Goal: Task Accomplishment & Management: Manage account settings

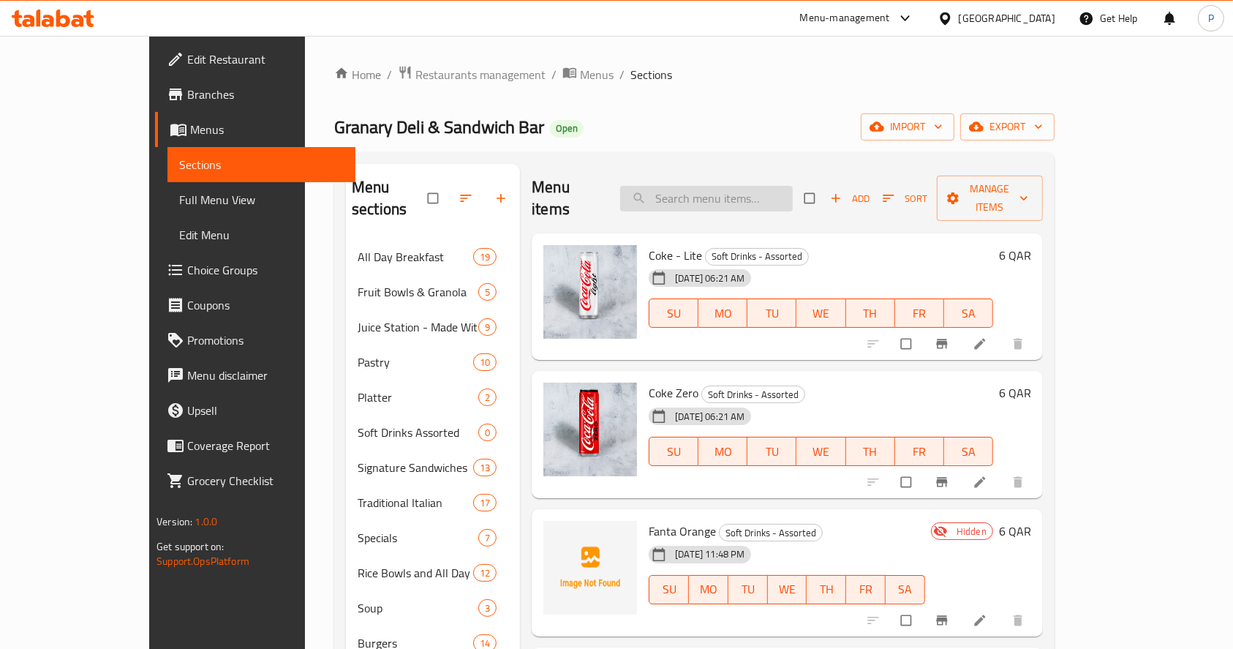
click at [704, 186] on input "search" at bounding box center [706, 199] width 173 height 26
click at [415, 67] on span "Restaurants management" at bounding box center [480, 75] width 130 height 18
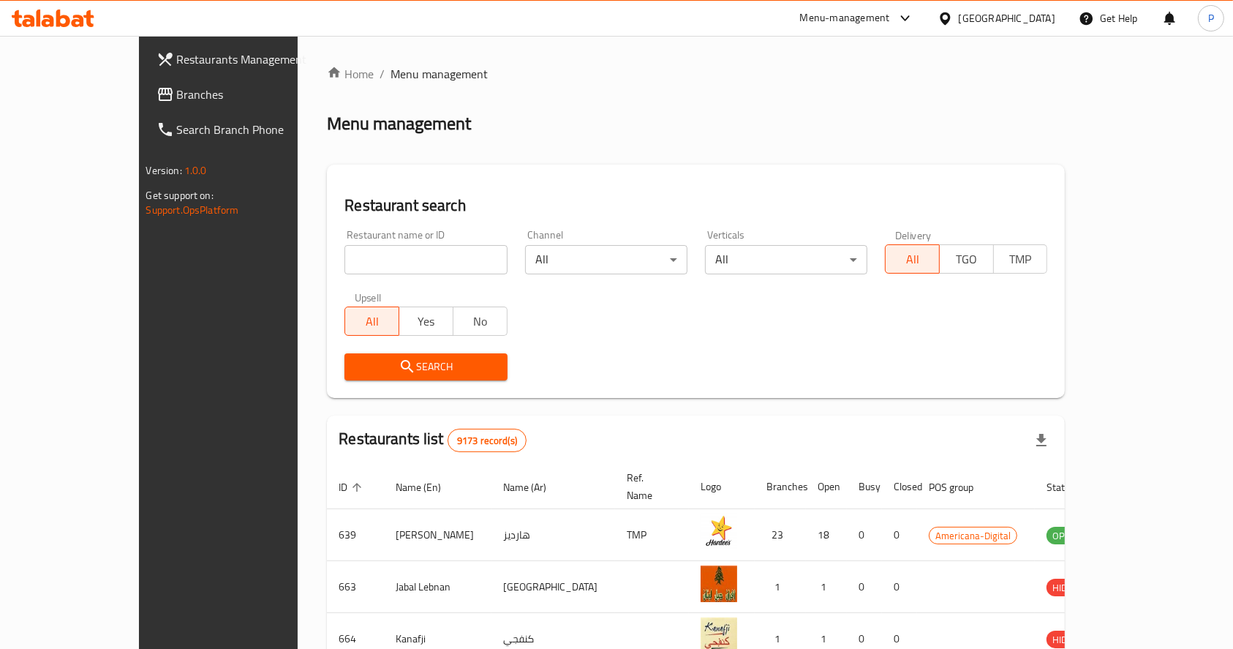
click at [345, 266] on input "search" at bounding box center [426, 259] width 162 height 29
type input "f"
type input "shawarma el kheb"
click at [382, 354] on button "Search" at bounding box center [426, 366] width 162 height 27
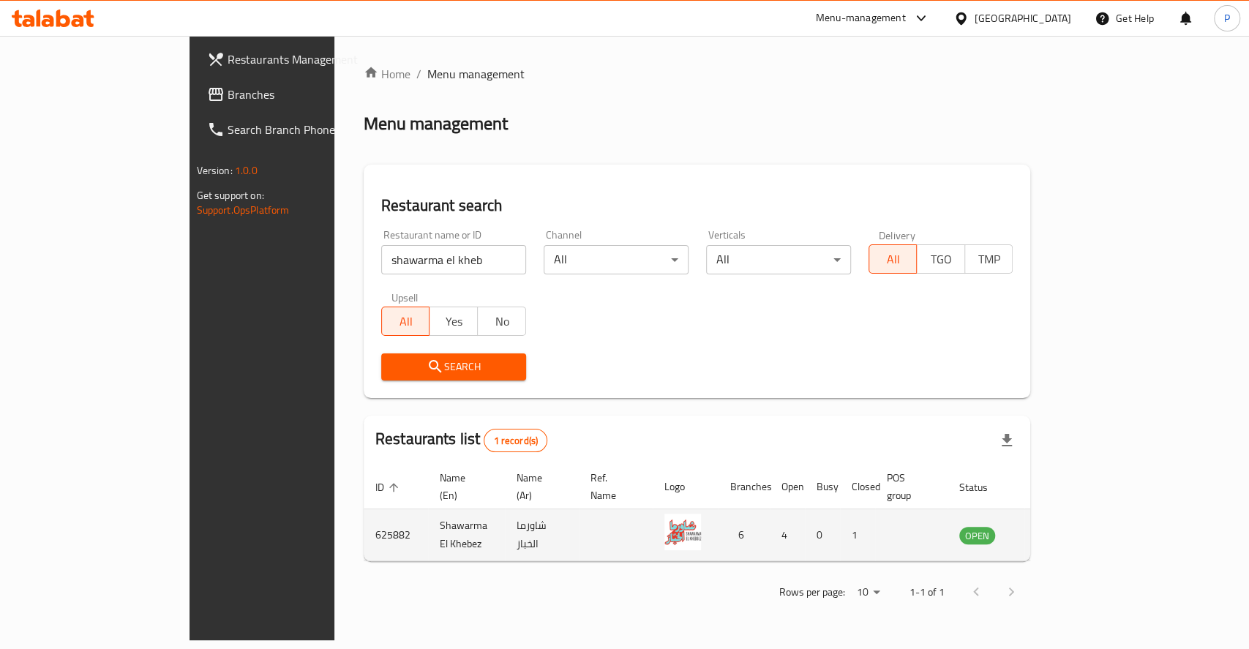
click at [1053, 530] on icon "enhanced table" at bounding box center [1044, 536] width 16 height 12
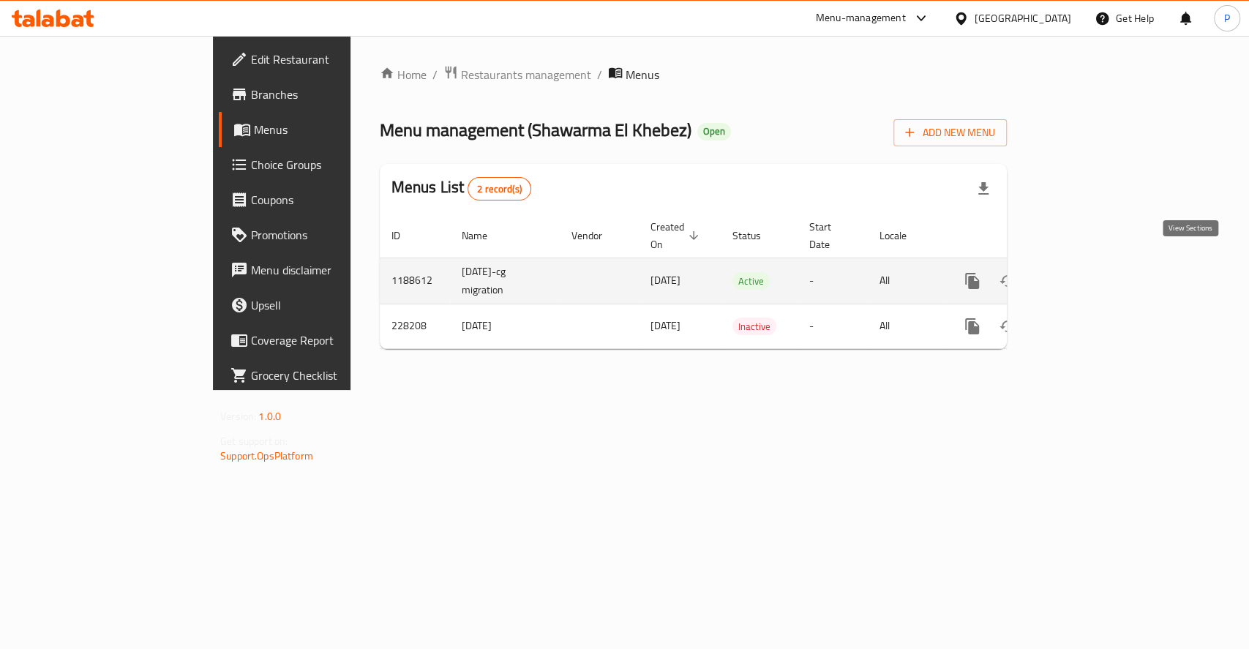
click at [1086, 272] on icon "enhanced table" at bounding box center [1078, 281] width 18 height 18
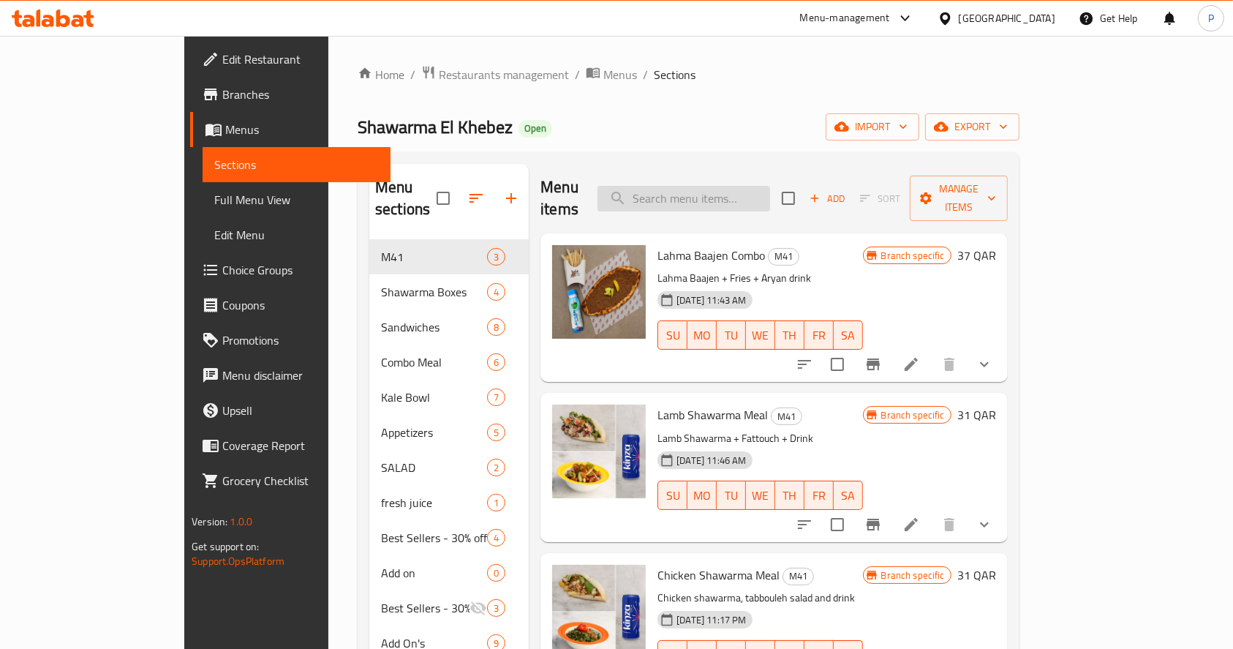
click at [761, 186] on input "search" at bounding box center [684, 199] width 173 height 26
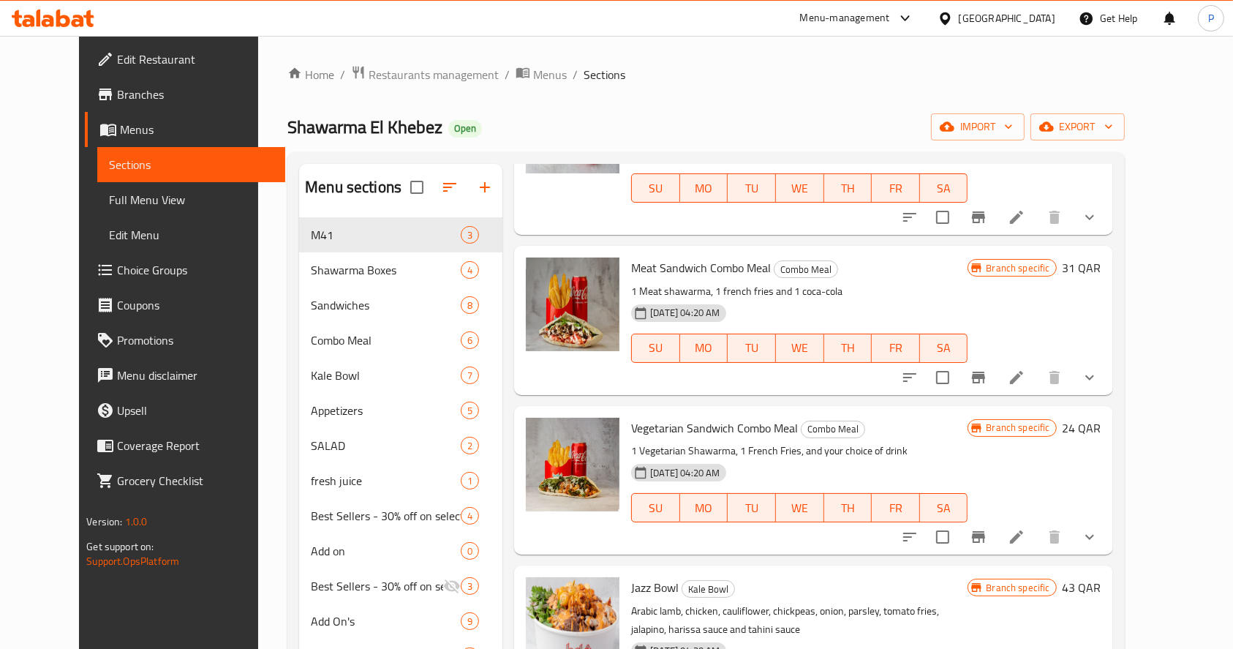
scroll to position [2671, 0]
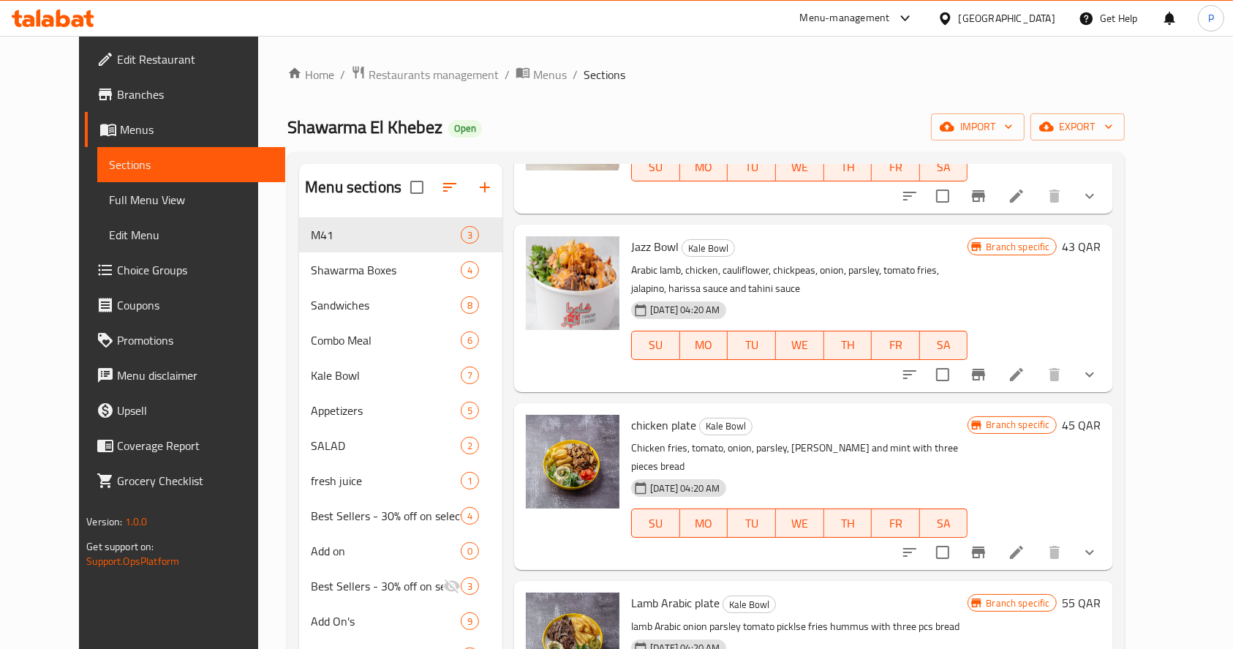
type input "fries"
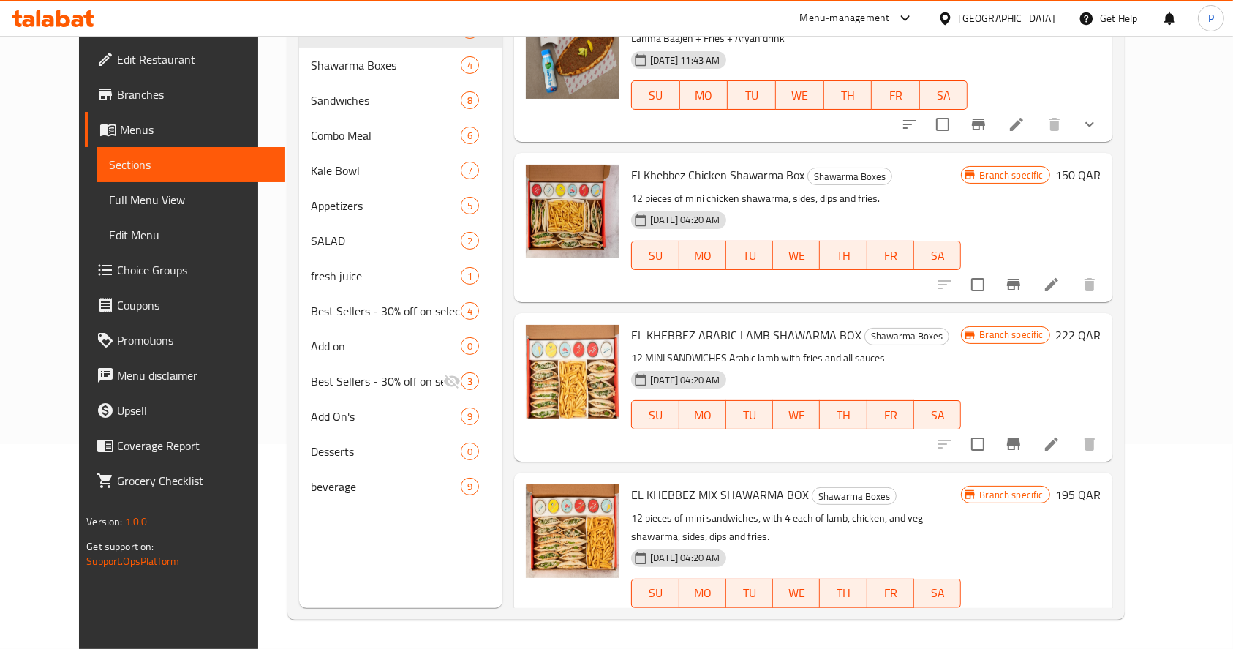
scroll to position [0, 0]
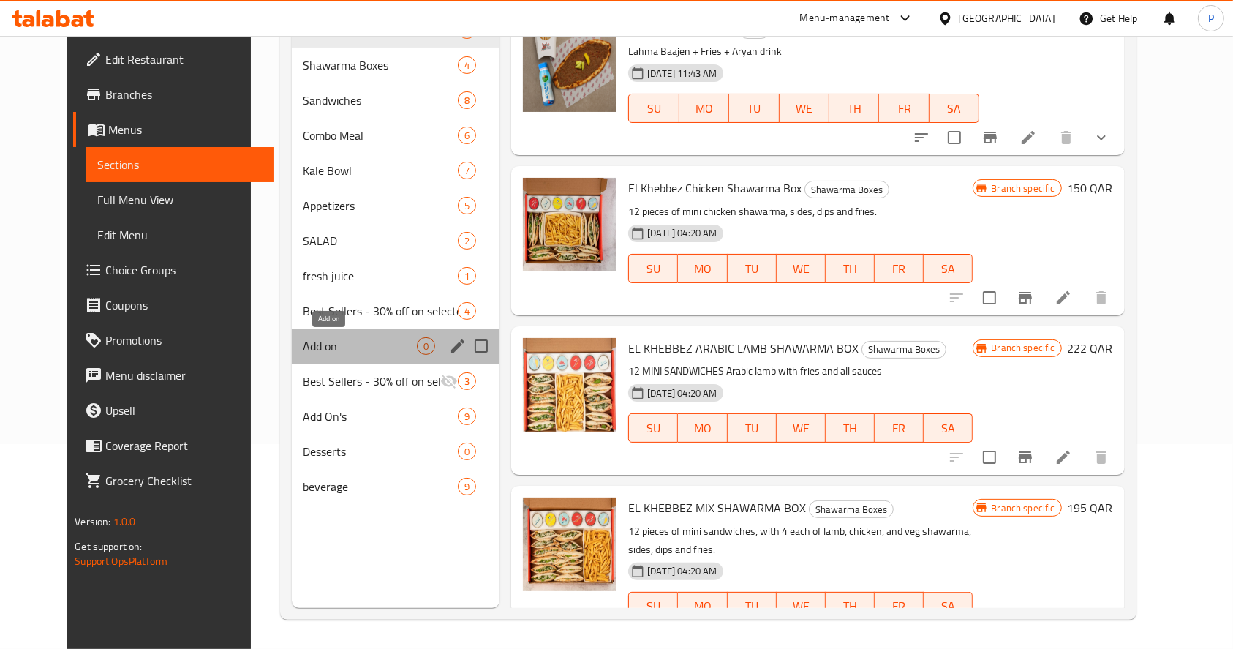
click at [309, 347] on span "Add on" at bounding box center [361, 346] width 114 height 18
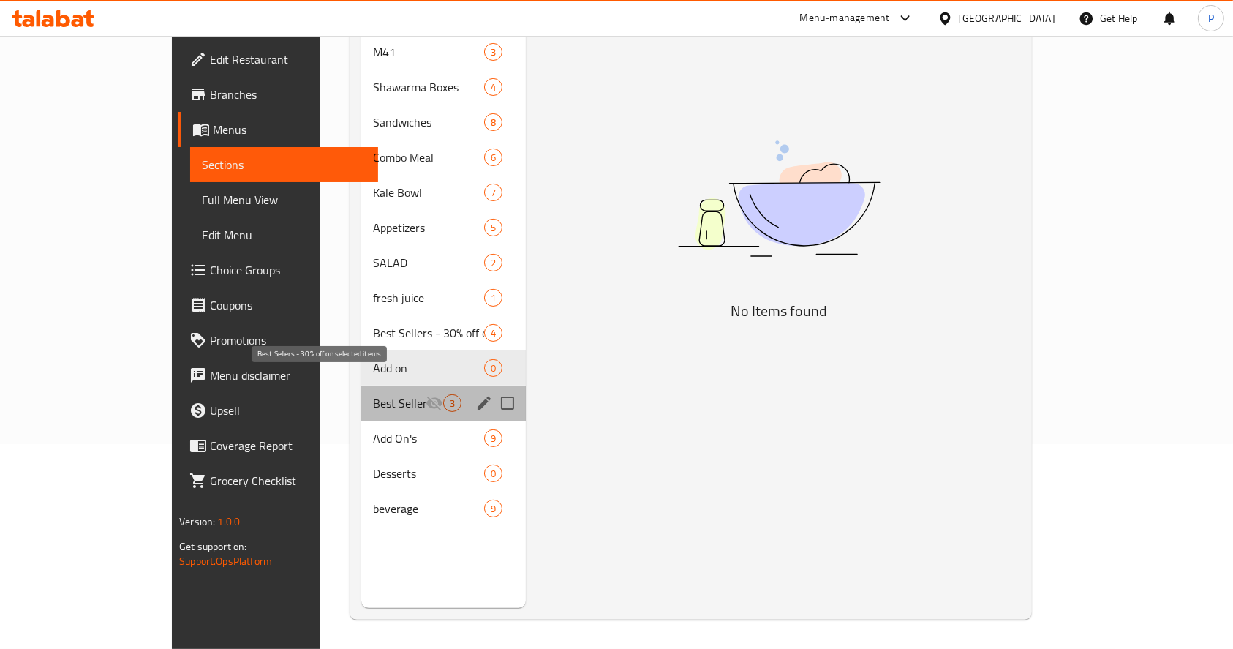
click at [373, 394] on span "Best Sellers - 30% off on selected items" at bounding box center [399, 403] width 53 height 18
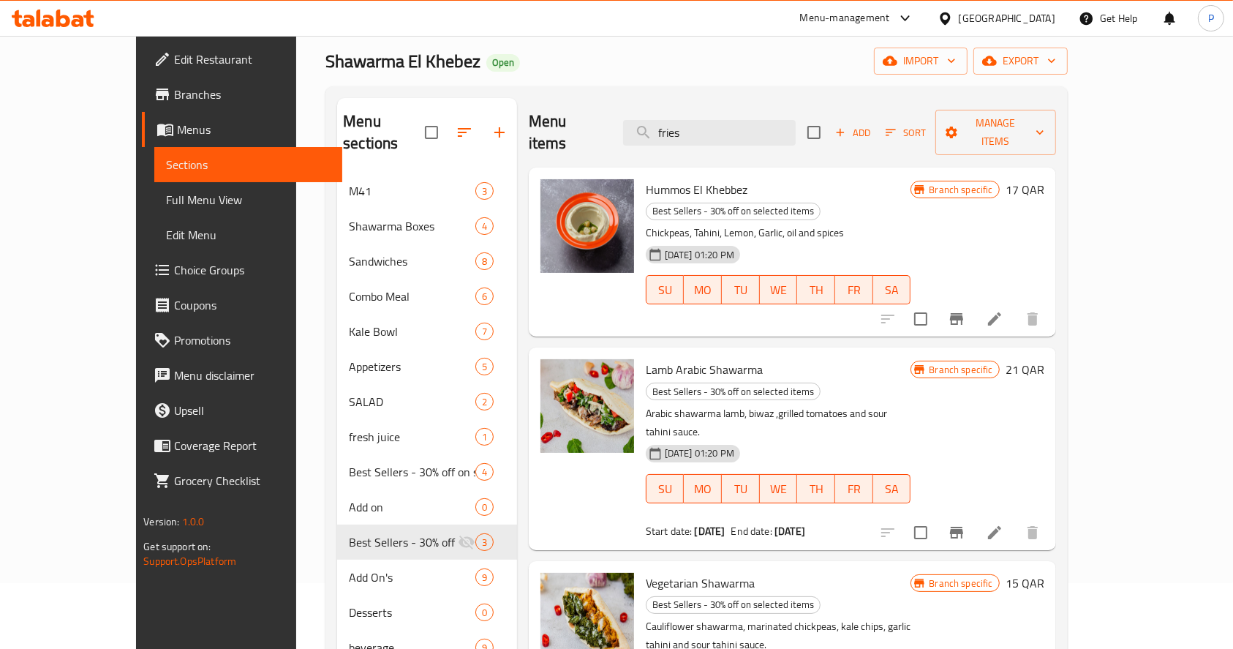
scroll to position [107, 0]
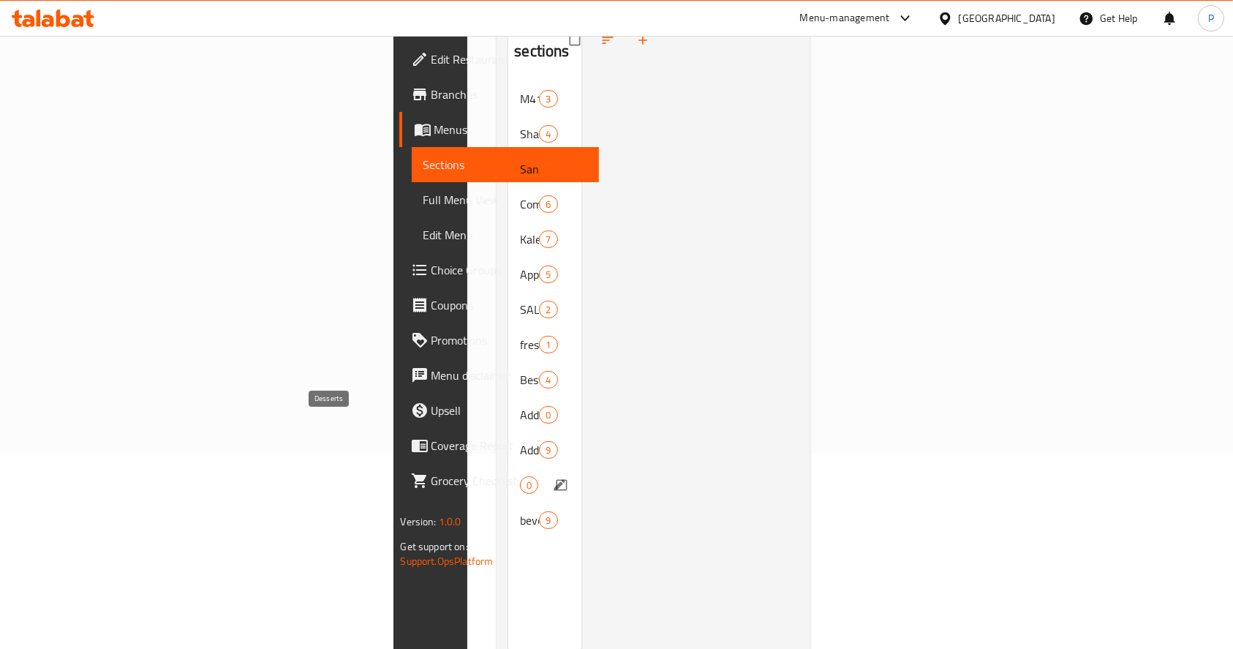
scroll to position [205, 0]
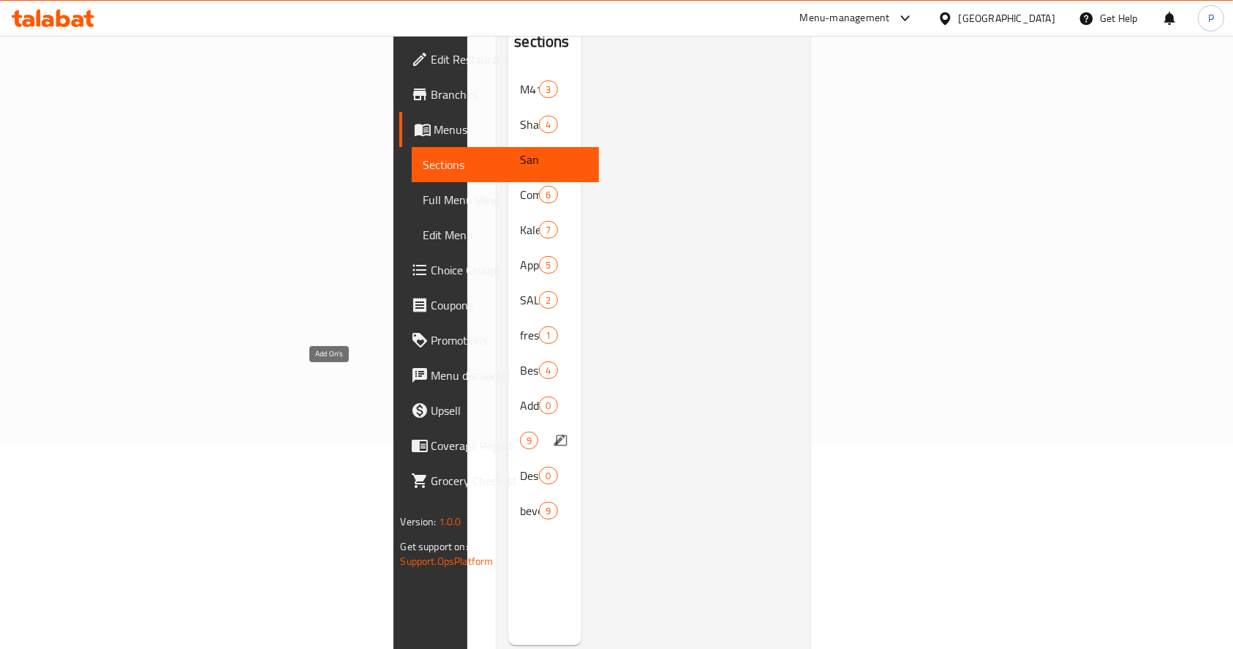
click at [520, 432] on span "Add On's" at bounding box center [520, 441] width 0 height 18
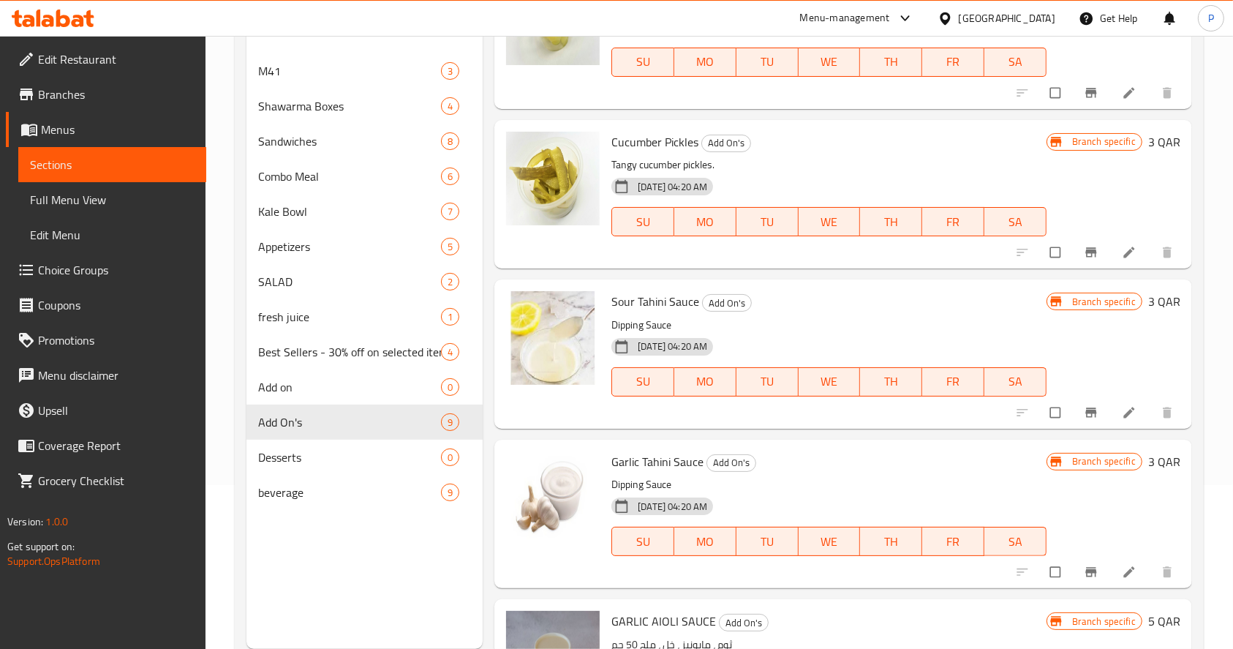
scroll to position [195, 0]
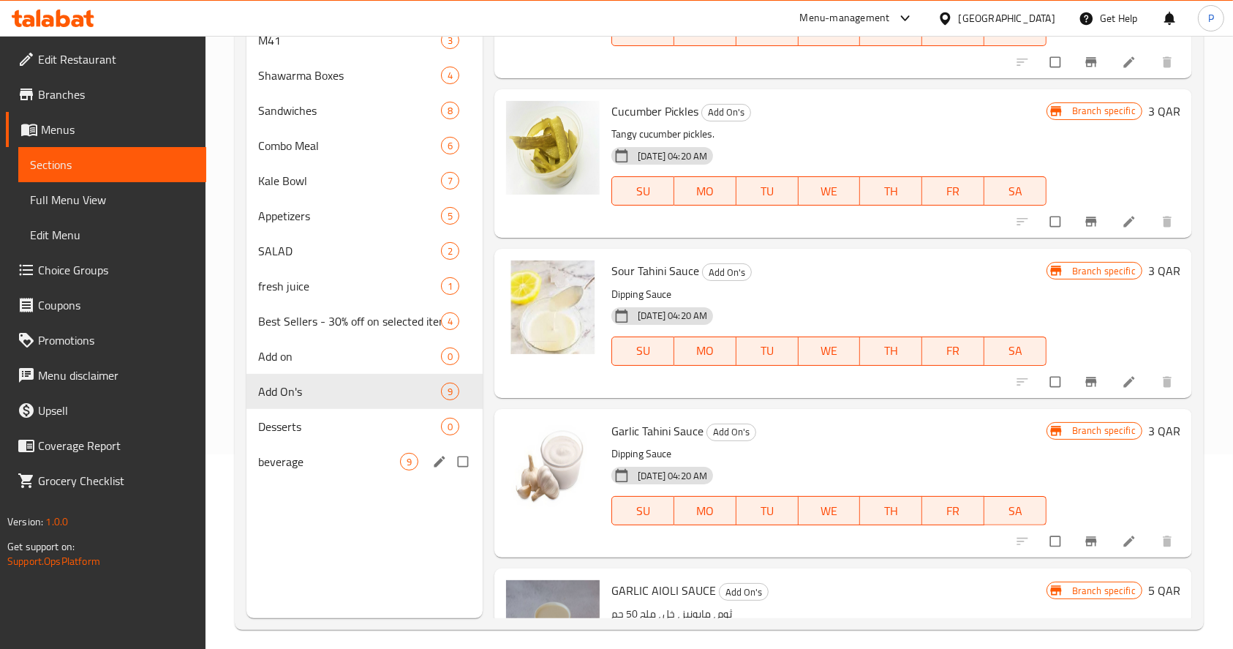
click at [292, 470] on div "beverage 9" at bounding box center [364, 461] width 236 height 35
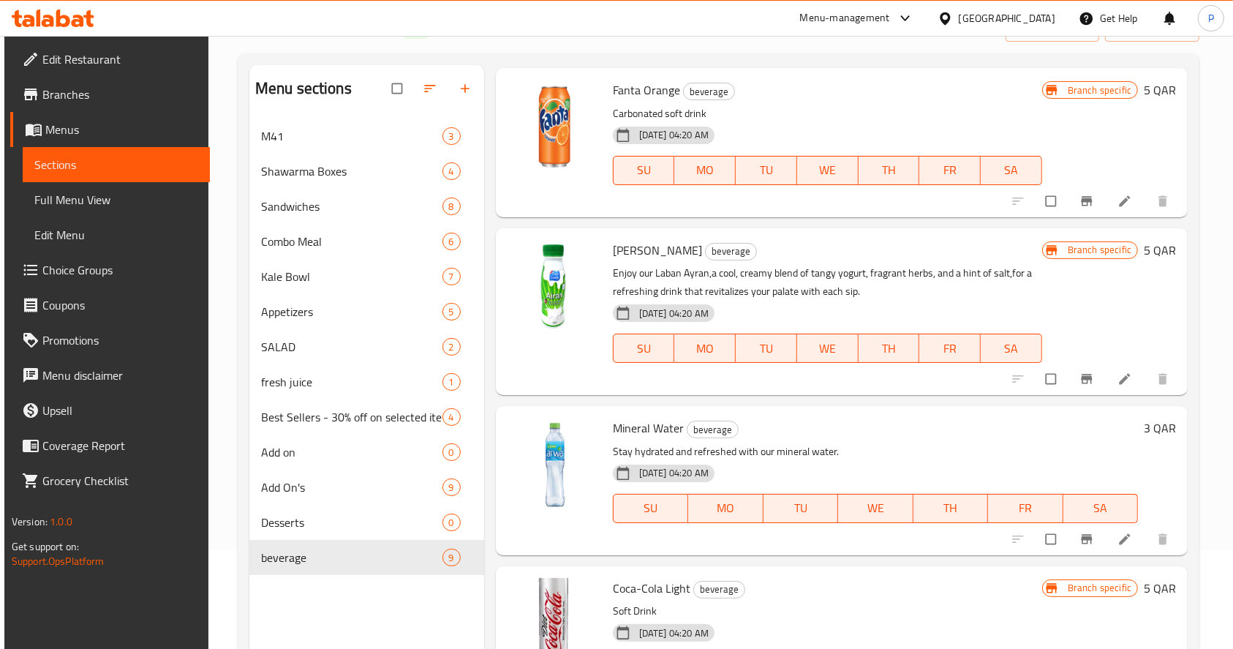
scroll to position [205, 0]
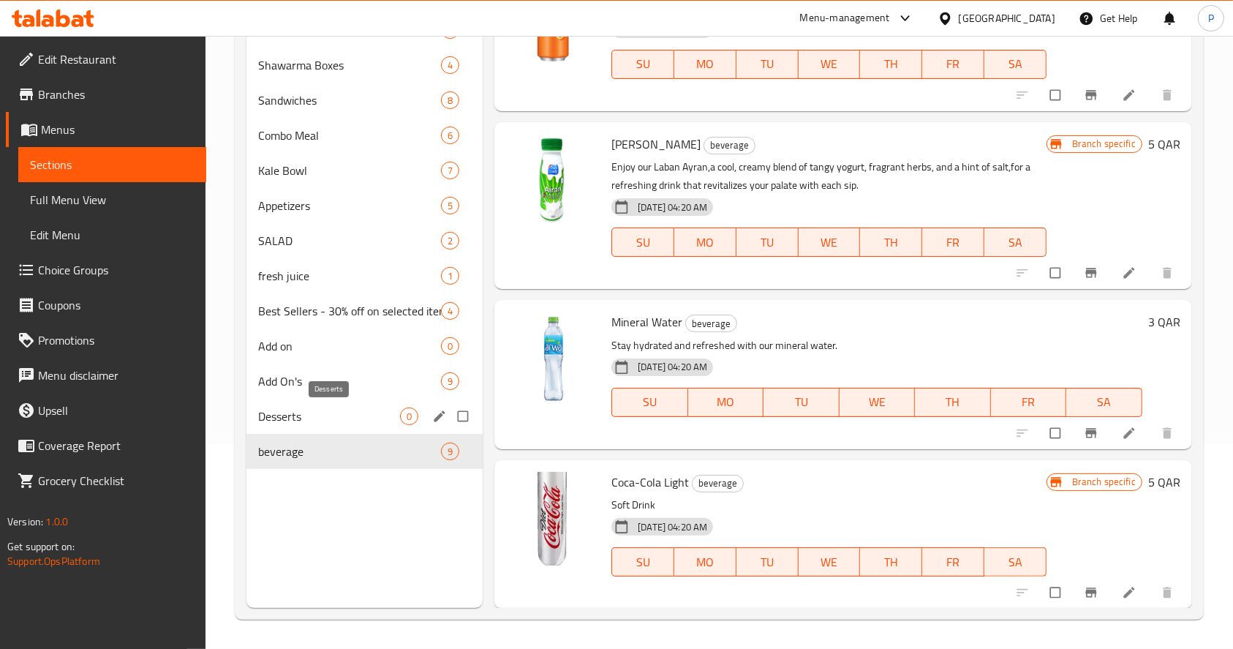
click at [309, 413] on span "Desserts" at bounding box center [329, 416] width 142 height 18
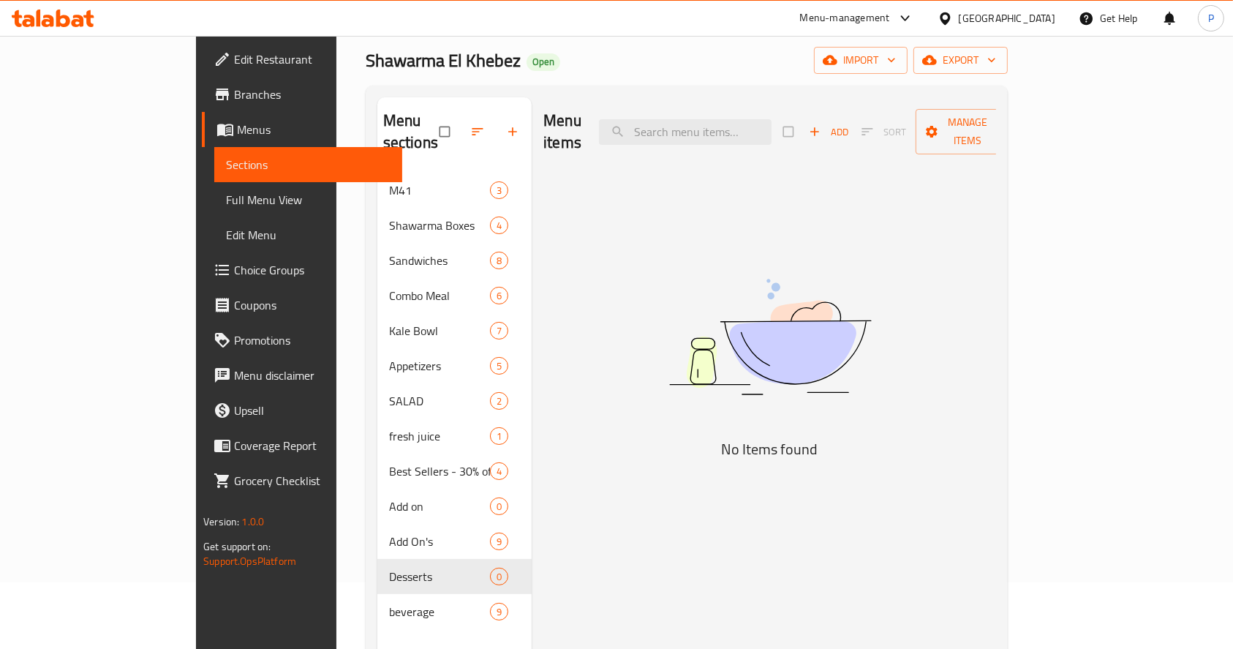
scroll to position [97, 0]
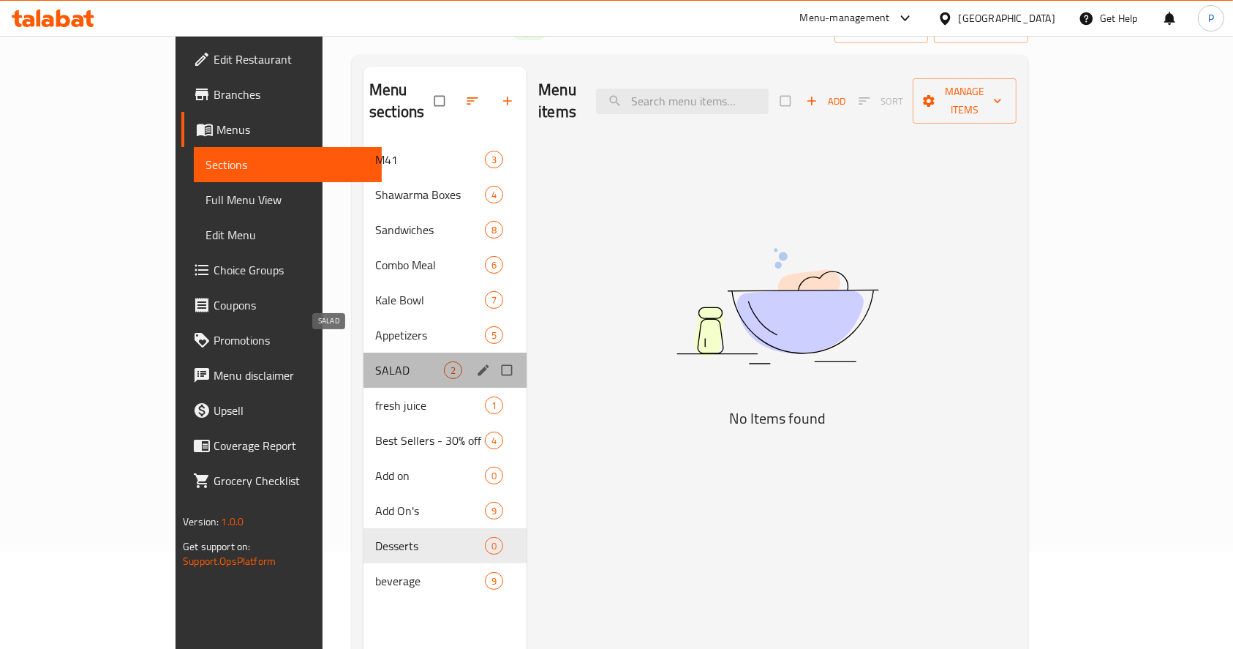
click at [375, 361] on span "SALAD" at bounding box center [409, 370] width 69 height 18
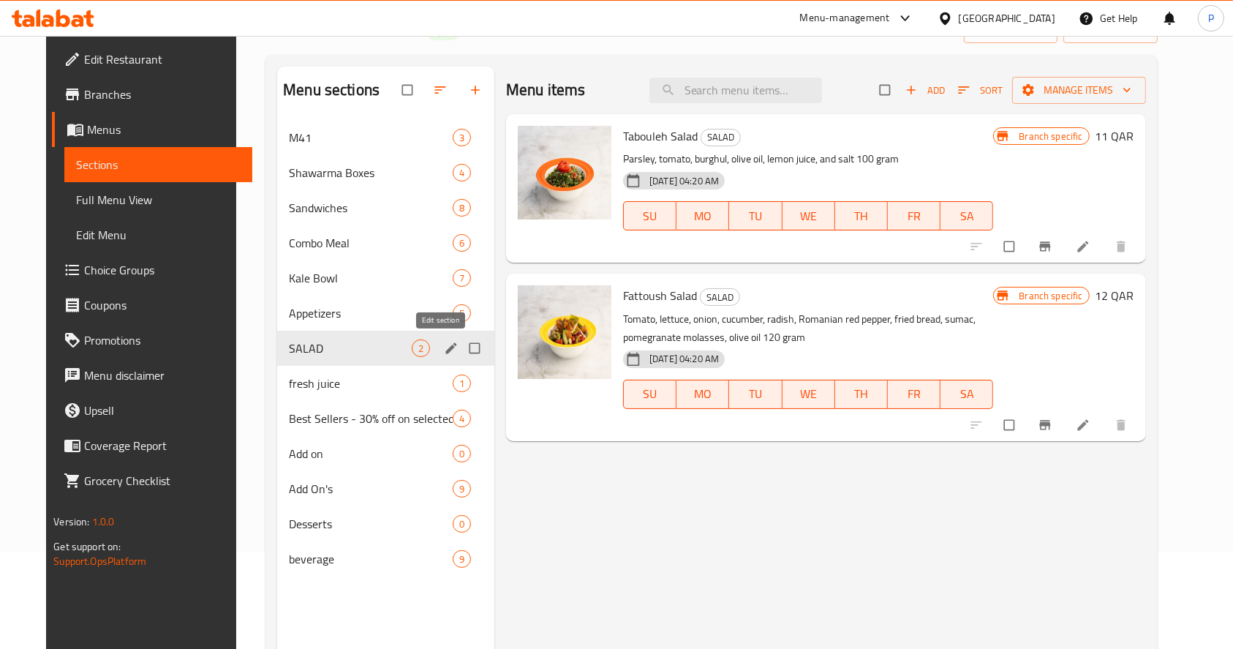
click at [444, 353] on icon "edit" at bounding box center [451, 348] width 15 height 15
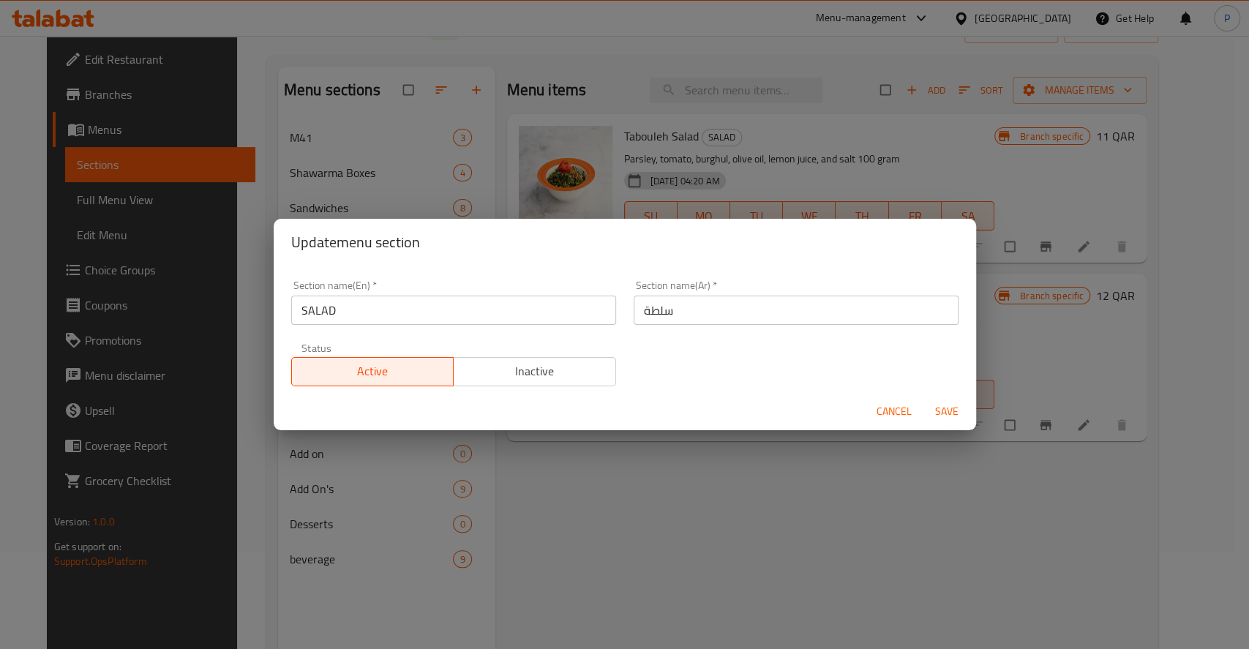
click at [377, 314] on input "SALAD" at bounding box center [453, 309] width 325 height 29
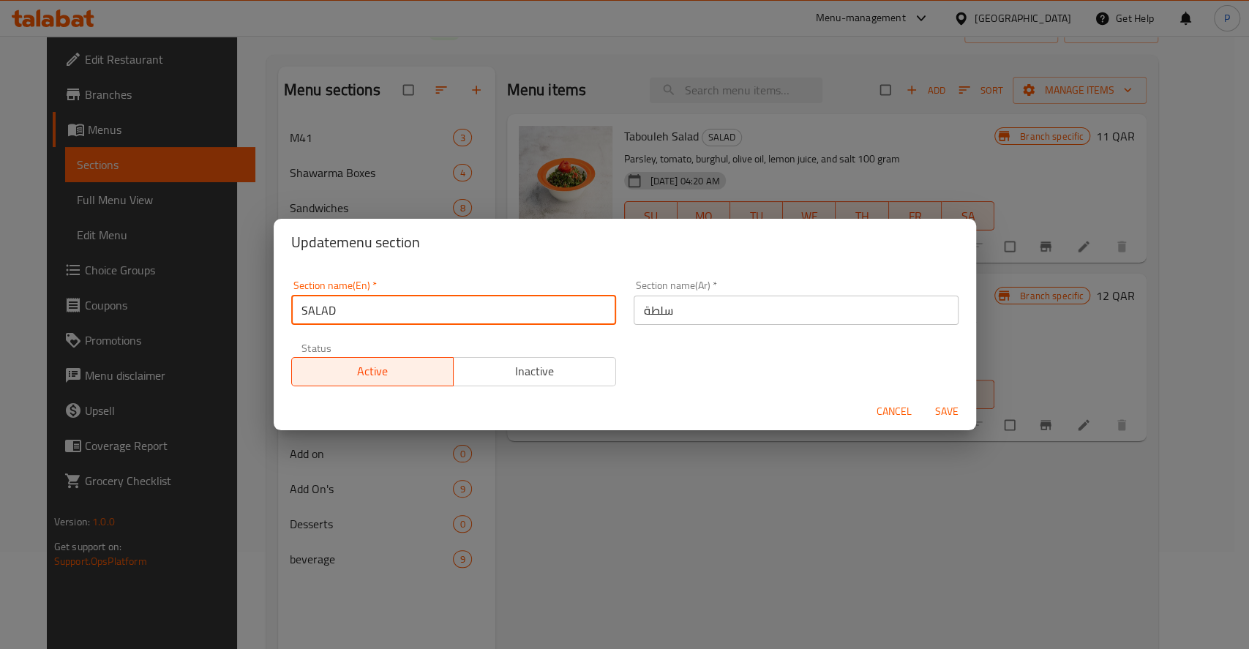
type input "SALA"
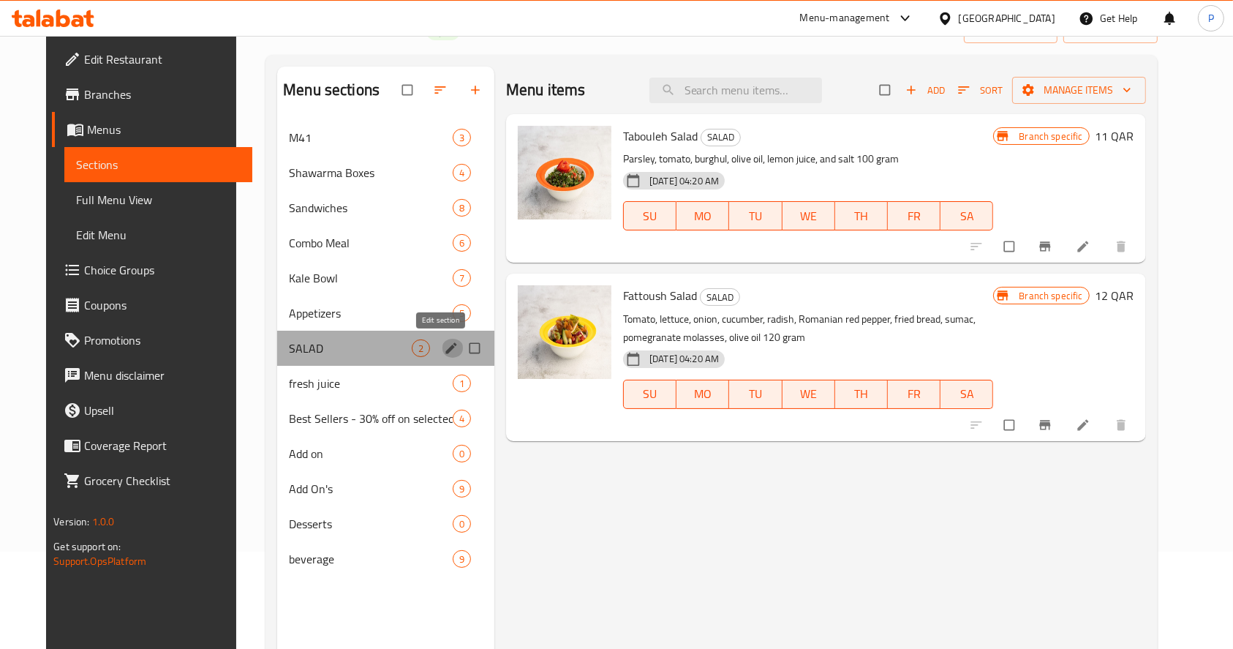
click at [446, 348] on icon "edit" at bounding box center [451, 347] width 11 height 11
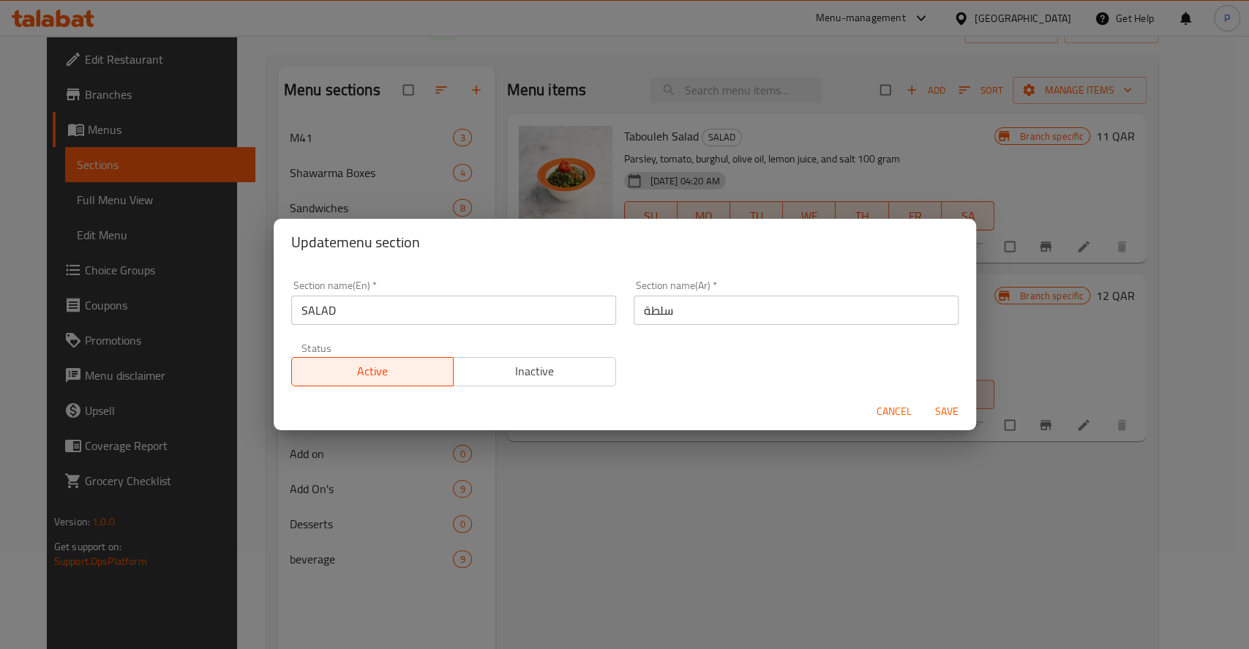
click at [379, 312] on input "SALAD" at bounding box center [453, 309] width 325 height 29
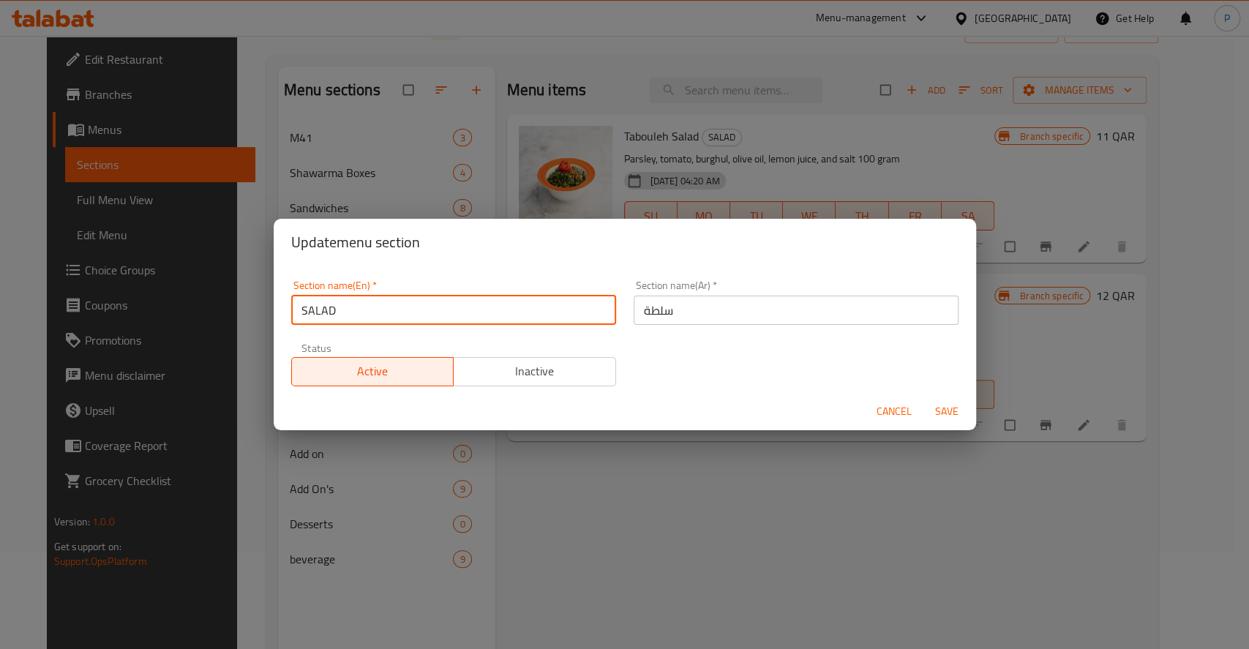
click at [394, 323] on input "SALAD" at bounding box center [453, 309] width 325 height 29
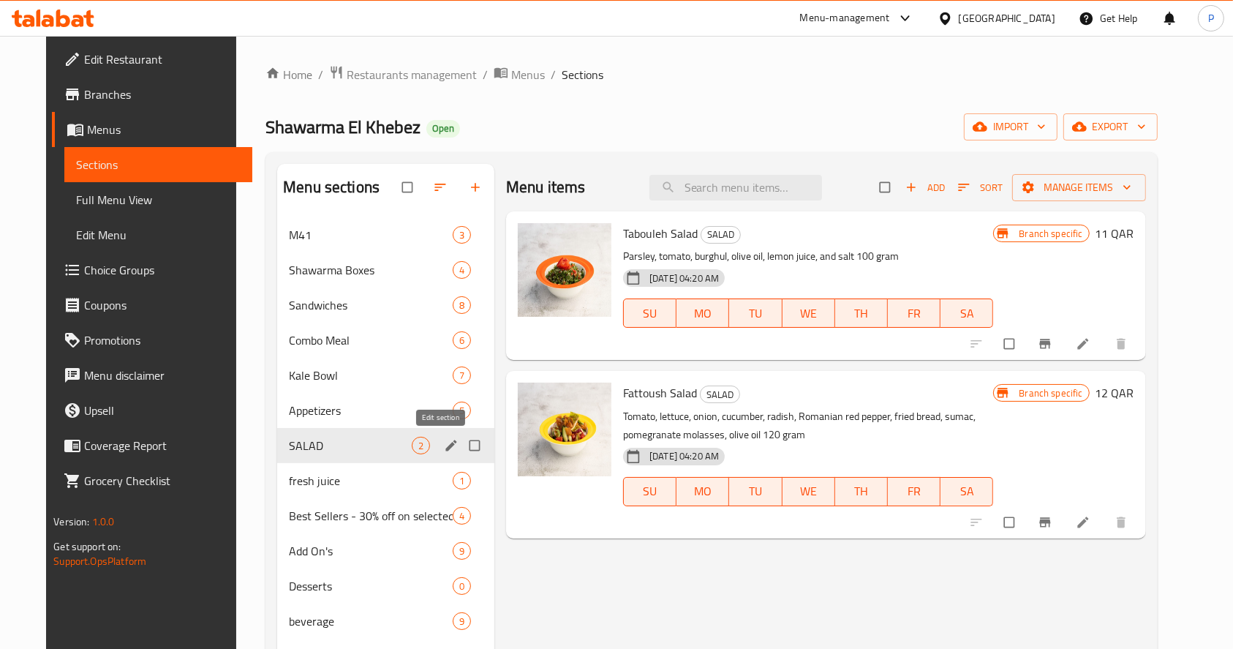
click at [444, 449] on icon "edit" at bounding box center [451, 445] width 15 height 15
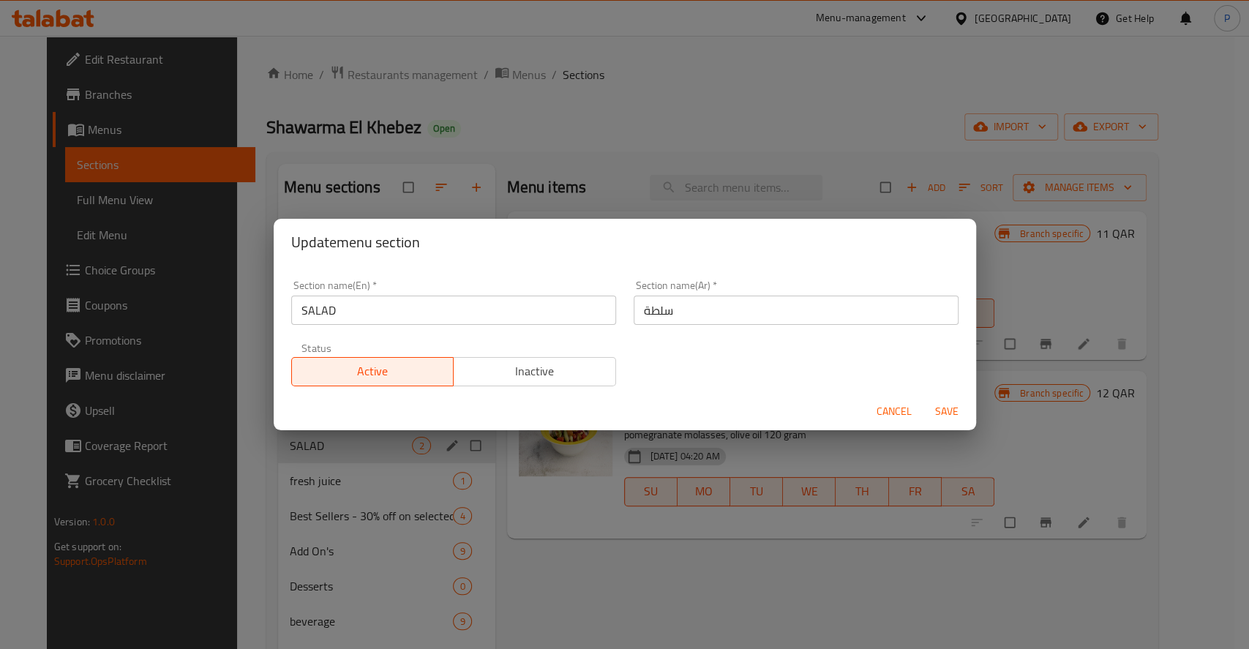
click at [335, 301] on input "SALAD" at bounding box center [453, 309] width 325 height 29
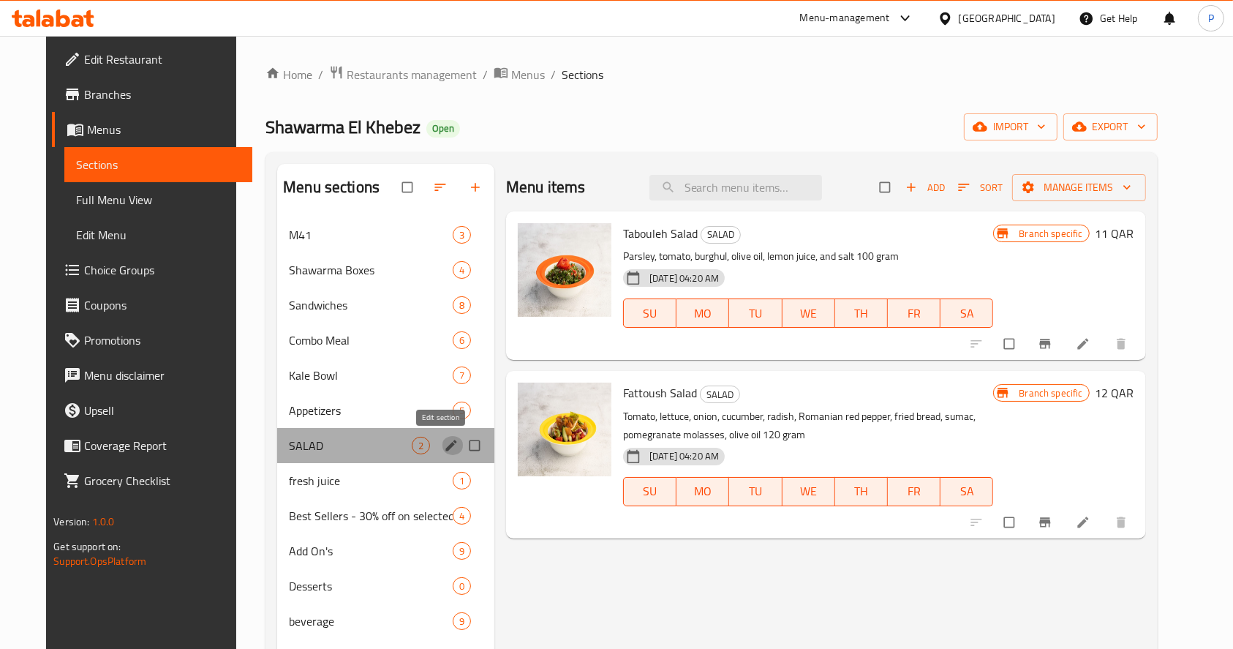
click at [446, 445] on icon "edit" at bounding box center [451, 445] width 11 height 11
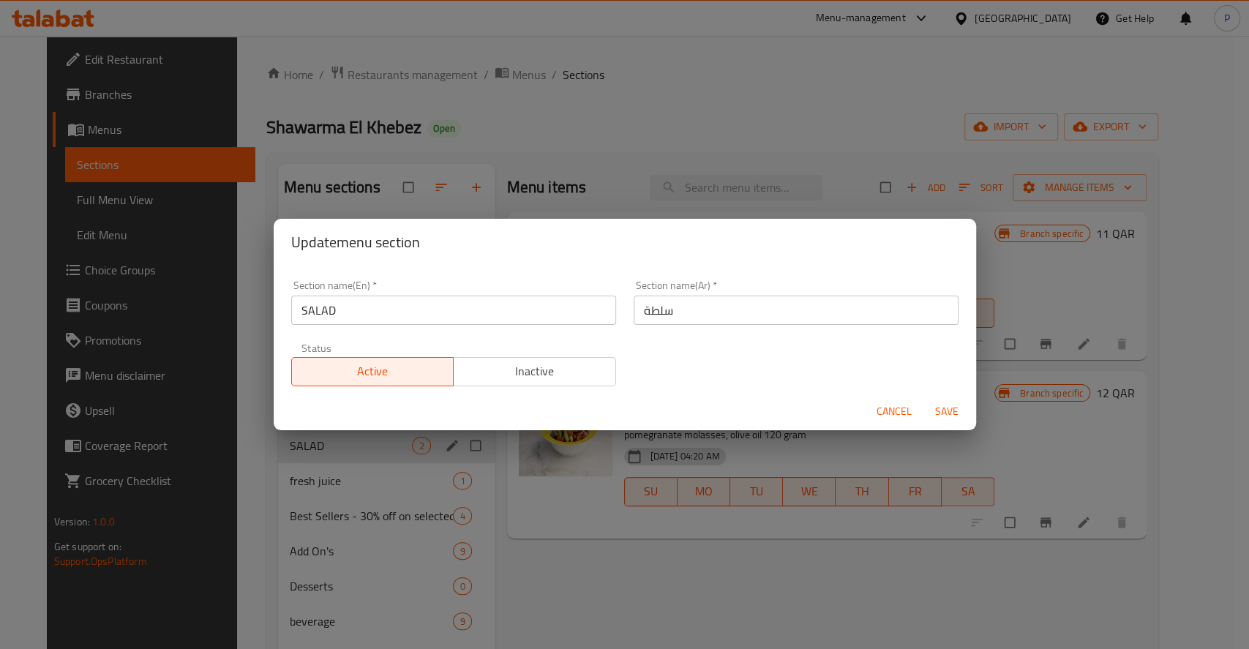
click at [383, 307] on input "SALAD" at bounding box center [453, 309] width 325 height 29
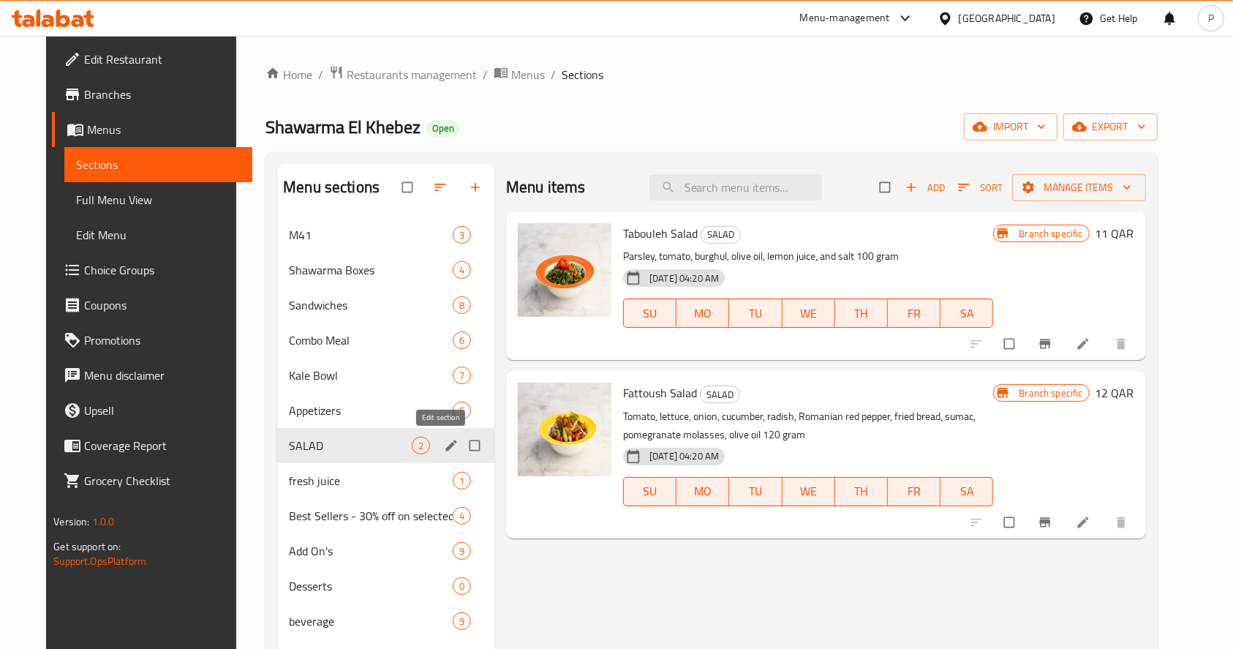
click at [446, 444] on icon "edit" at bounding box center [451, 445] width 15 height 15
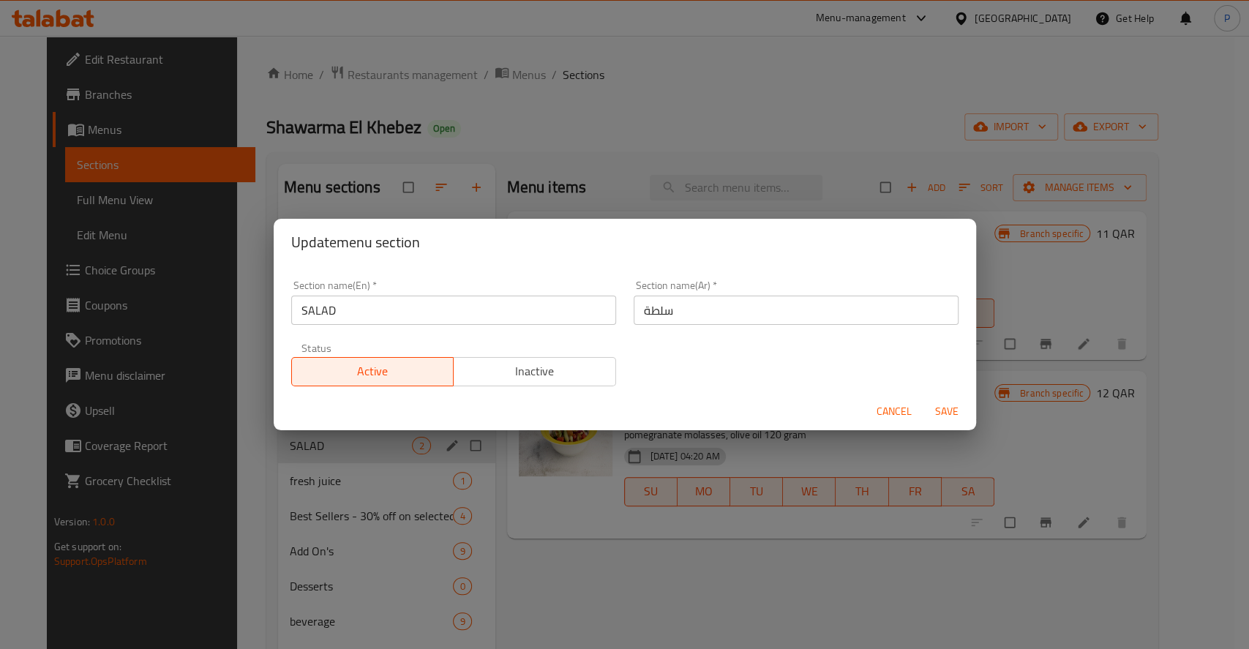
click at [449, 305] on input "SALAD" at bounding box center [453, 309] width 325 height 29
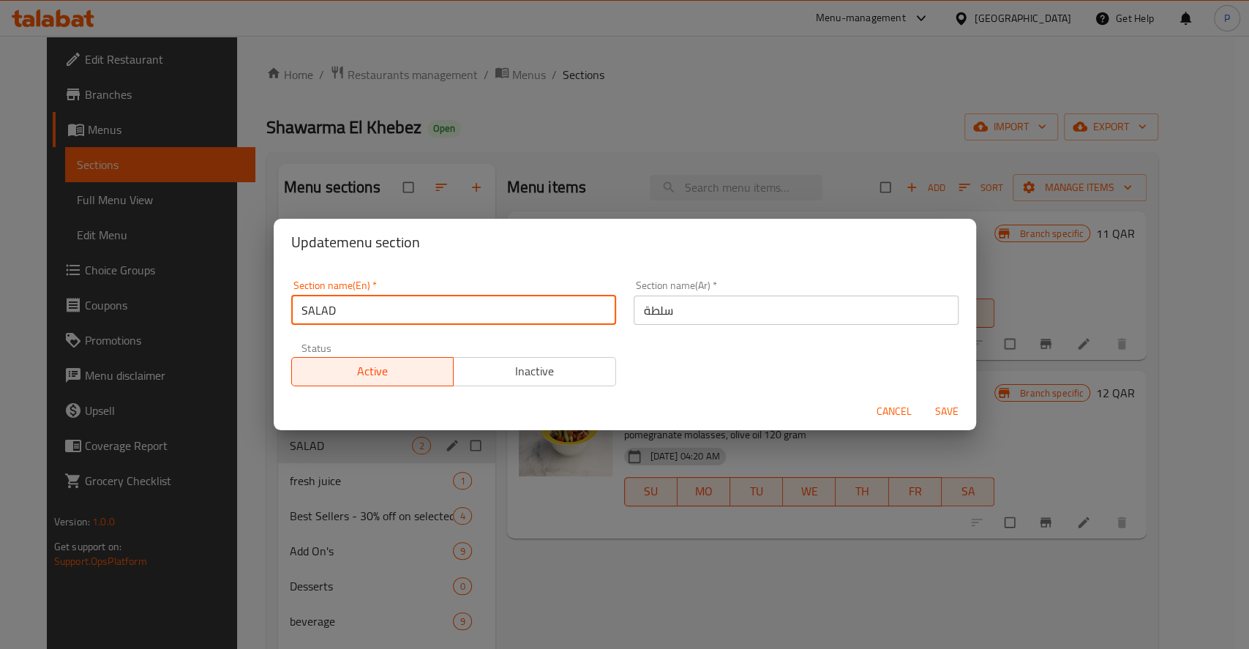
click at [334, 312] on input "SALAD" at bounding box center [453, 309] width 325 height 29
drag, startPoint x: 339, startPoint y: 317, endPoint x: 453, endPoint y: 370, distance: 126.0
click at [453, 370] on div "Section name(En)   * SALAD Section name(En) * Section name(Ar)   * سلطة Section…" at bounding box center [624, 333] width 685 height 124
drag, startPoint x: 342, startPoint y: 310, endPoint x: 309, endPoint y: 318, distance: 34.6
click at [309, 318] on input "SALAD" at bounding box center [453, 309] width 325 height 29
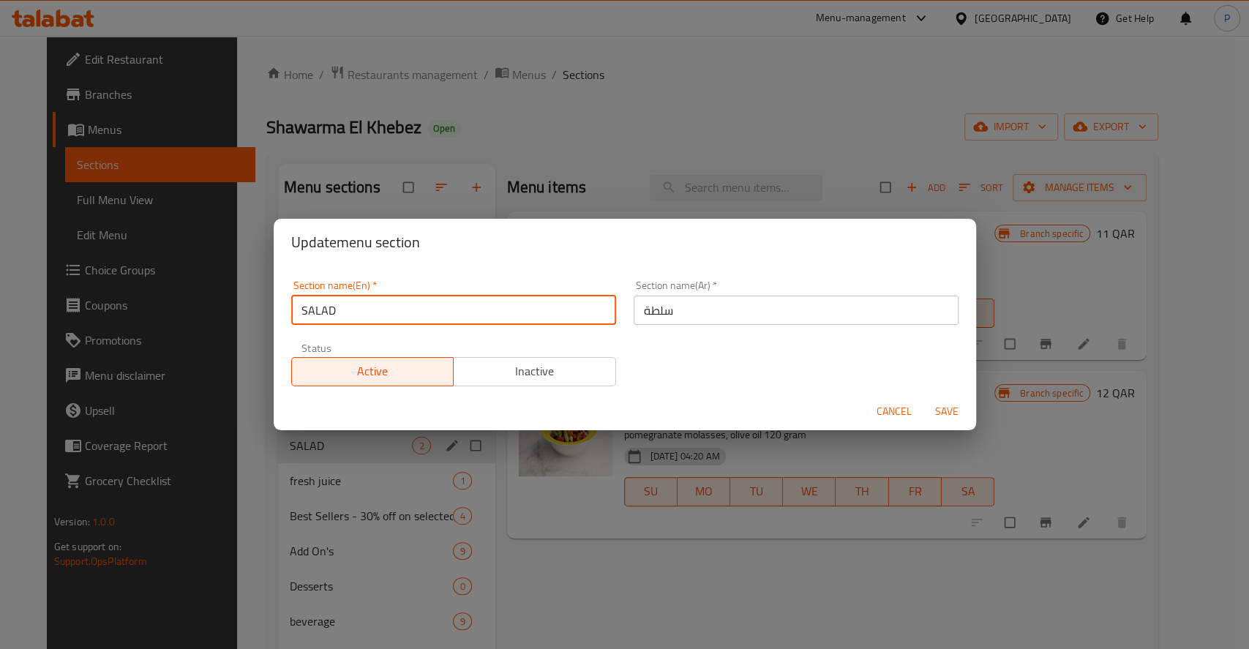
type input "Sa"
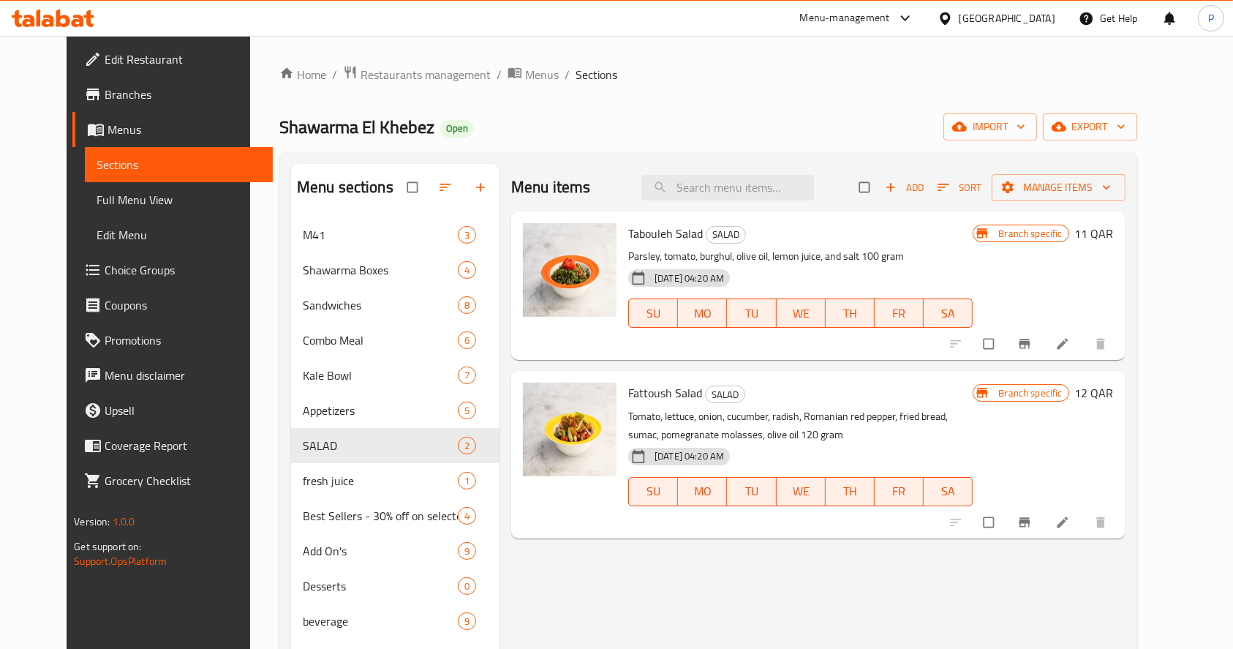
click at [105, 61] on span "Edit Restaurant" at bounding box center [183, 59] width 157 height 18
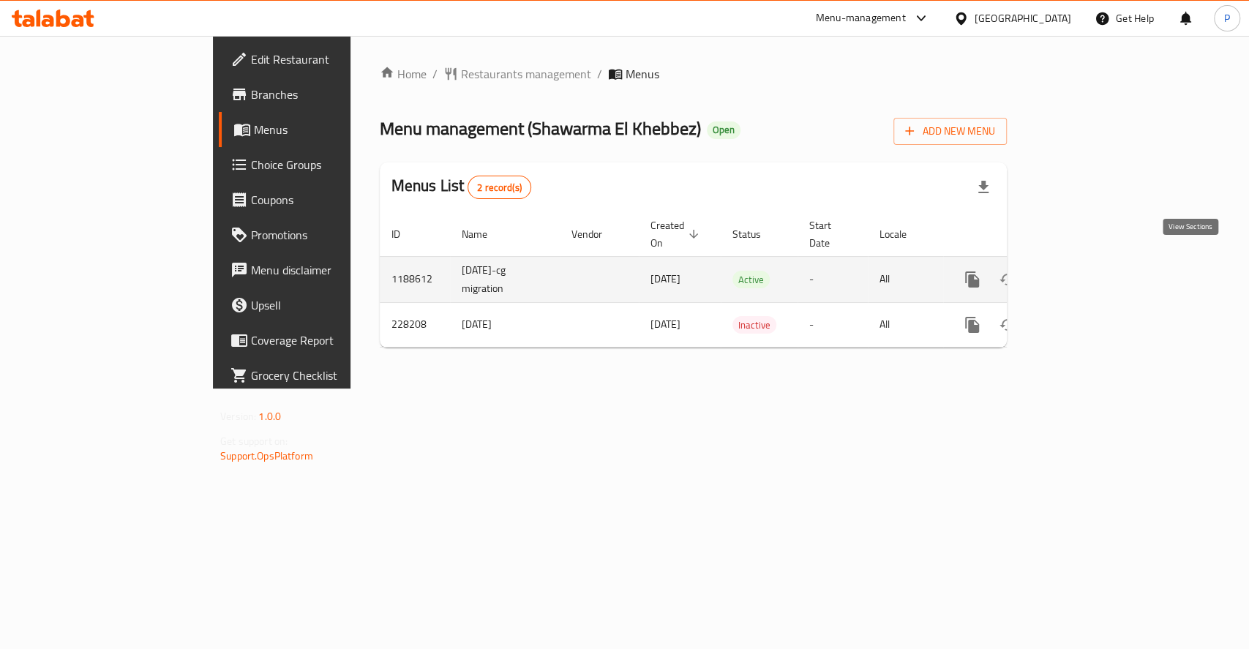
click at [1086, 271] on icon "enhanced table" at bounding box center [1078, 280] width 18 height 18
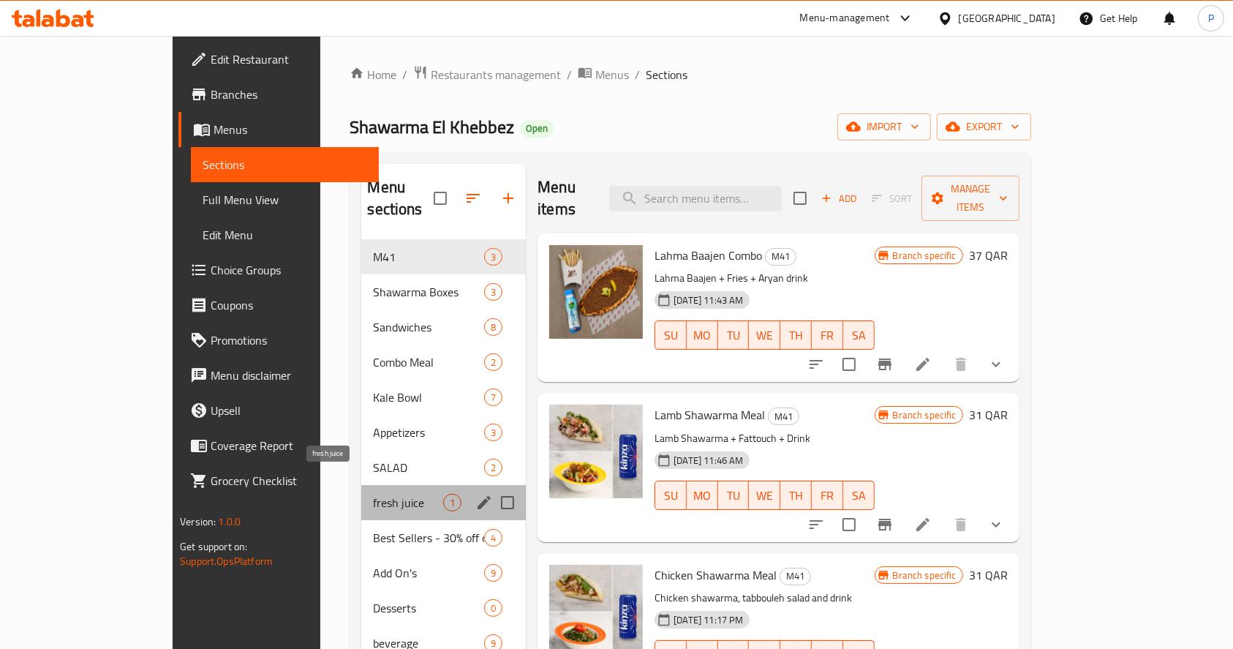
click at [373, 494] on span "fresh juice" at bounding box center [408, 503] width 70 height 18
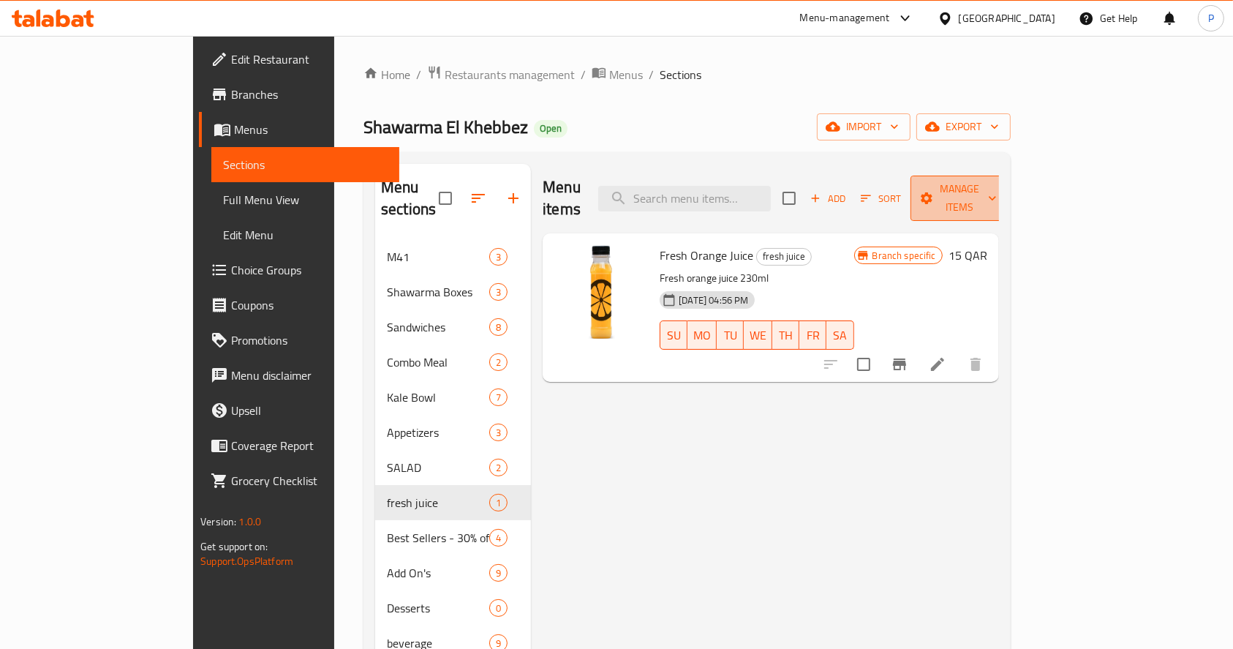
click at [997, 181] on span "Manage items" at bounding box center [959, 198] width 75 height 37
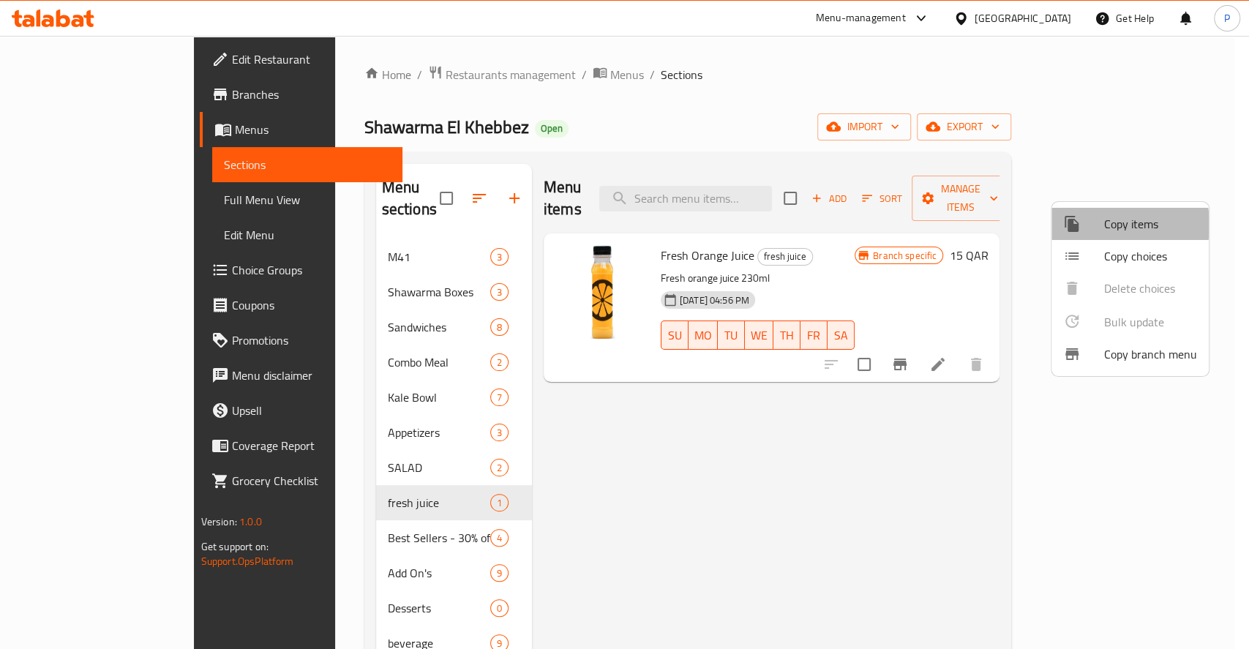
click at [1112, 225] on span "Copy items" at bounding box center [1150, 224] width 93 height 18
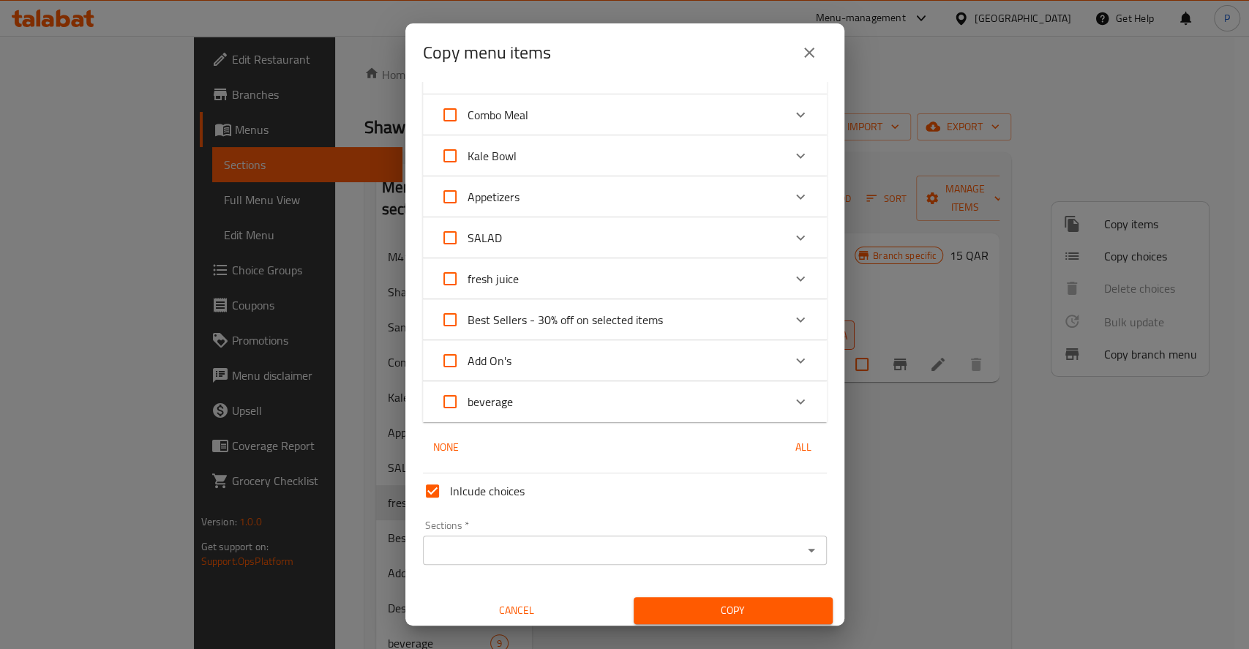
scroll to position [164, 0]
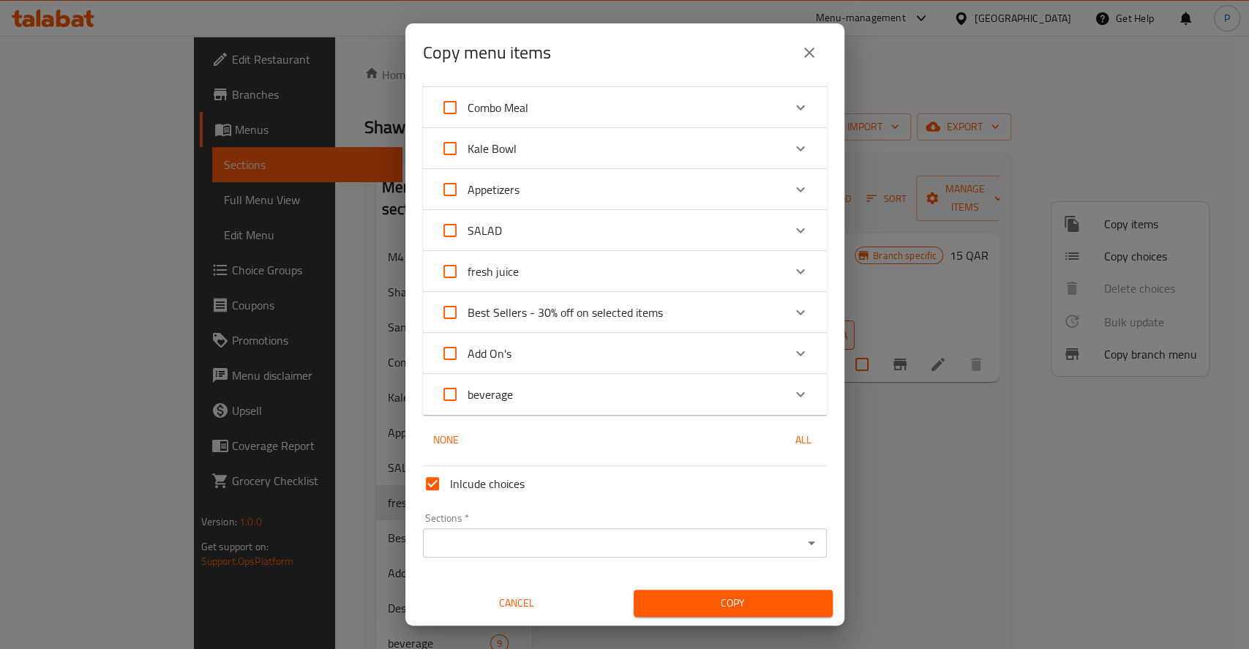
click at [510, 391] on span "beverage" at bounding box center [489, 394] width 45 height 22
click at [467, 391] on input "beverage" at bounding box center [449, 394] width 35 height 35
checkbox input "true"
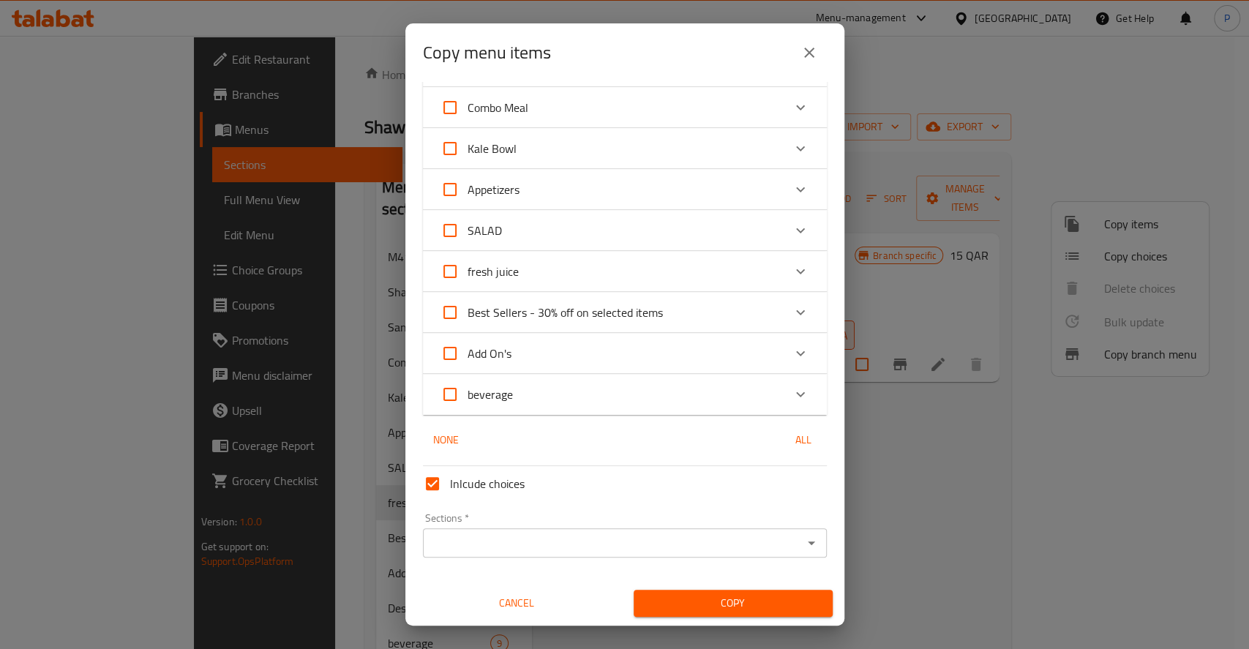
checkbox input "true"
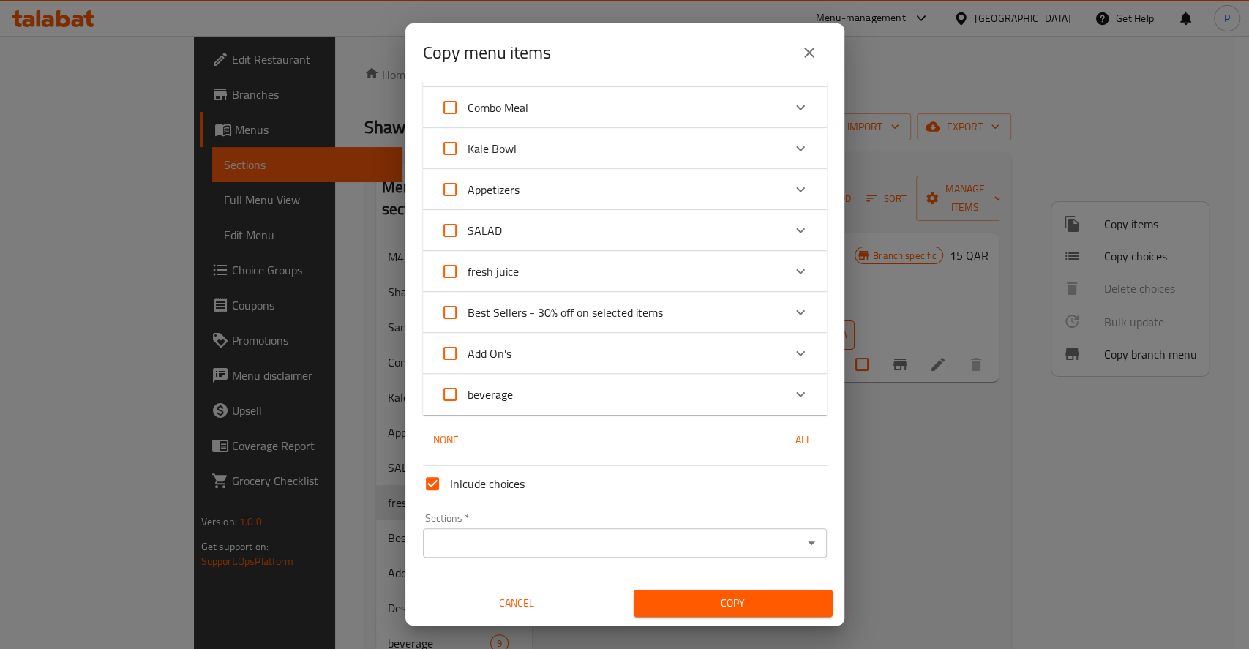
checkbox input "true"
click at [679, 391] on div "beverage" at bounding box center [611, 394] width 342 height 35
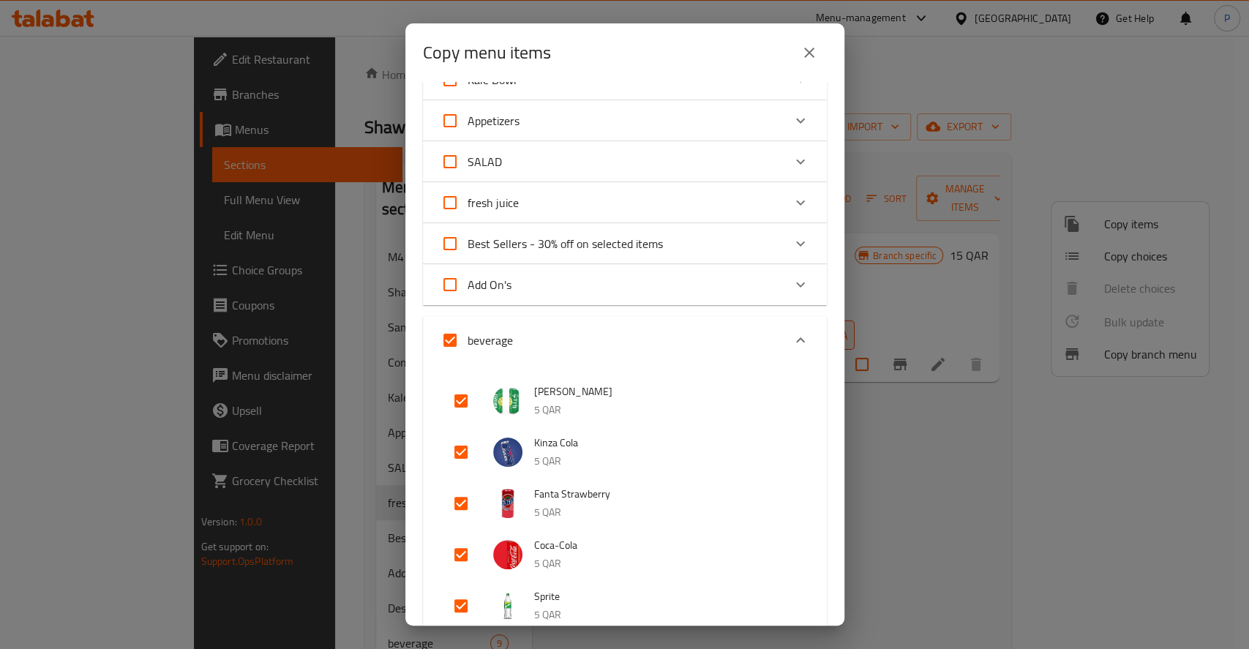
scroll to position [261, 0]
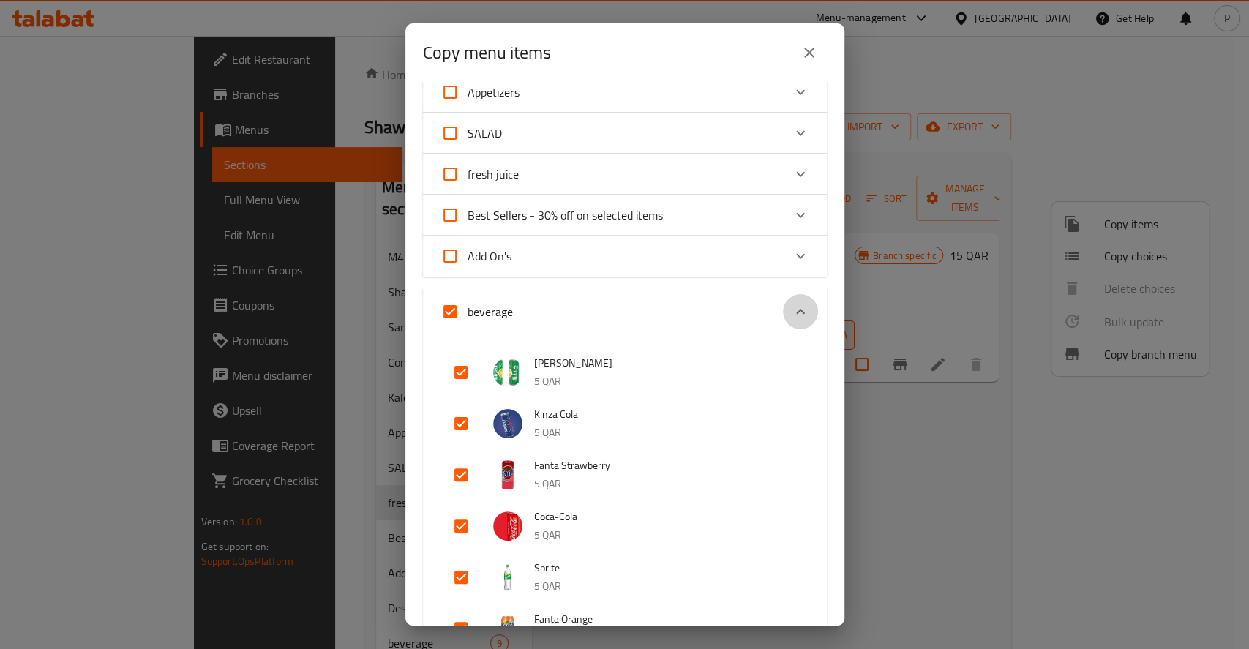
click at [791, 305] on icon "Expand" at bounding box center [800, 312] width 18 height 18
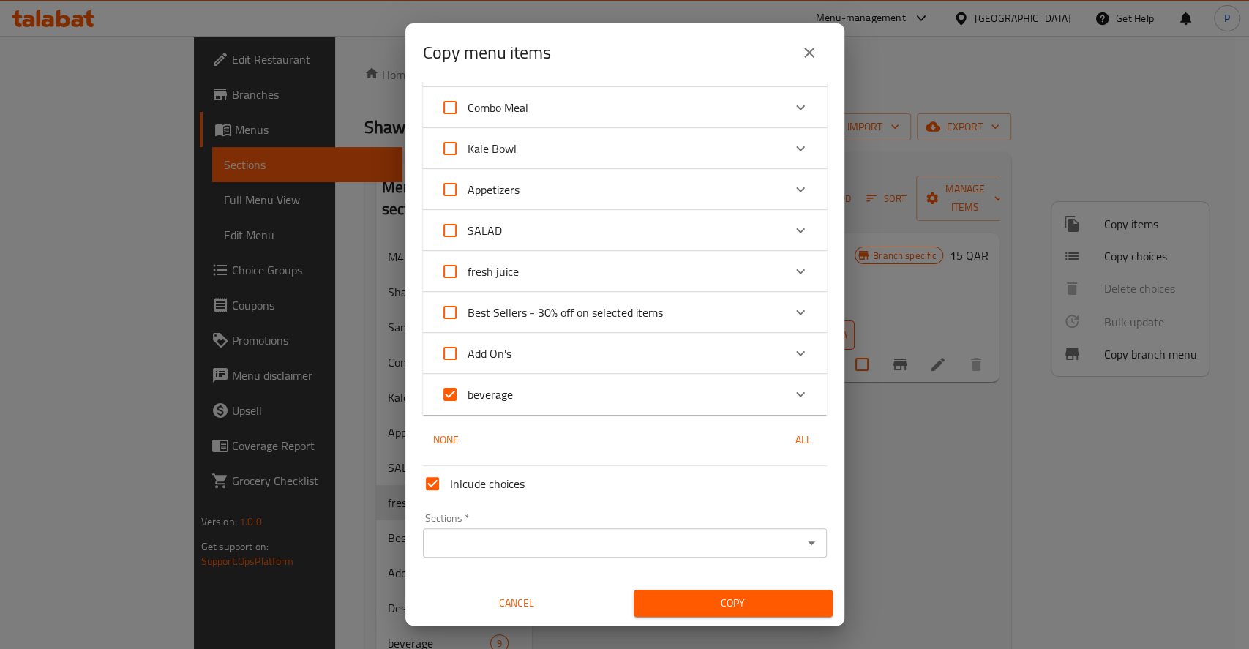
scroll to position [164, 0]
click at [447, 389] on input "beverage" at bounding box center [449, 394] width 35 height 35
checkbox input "false"
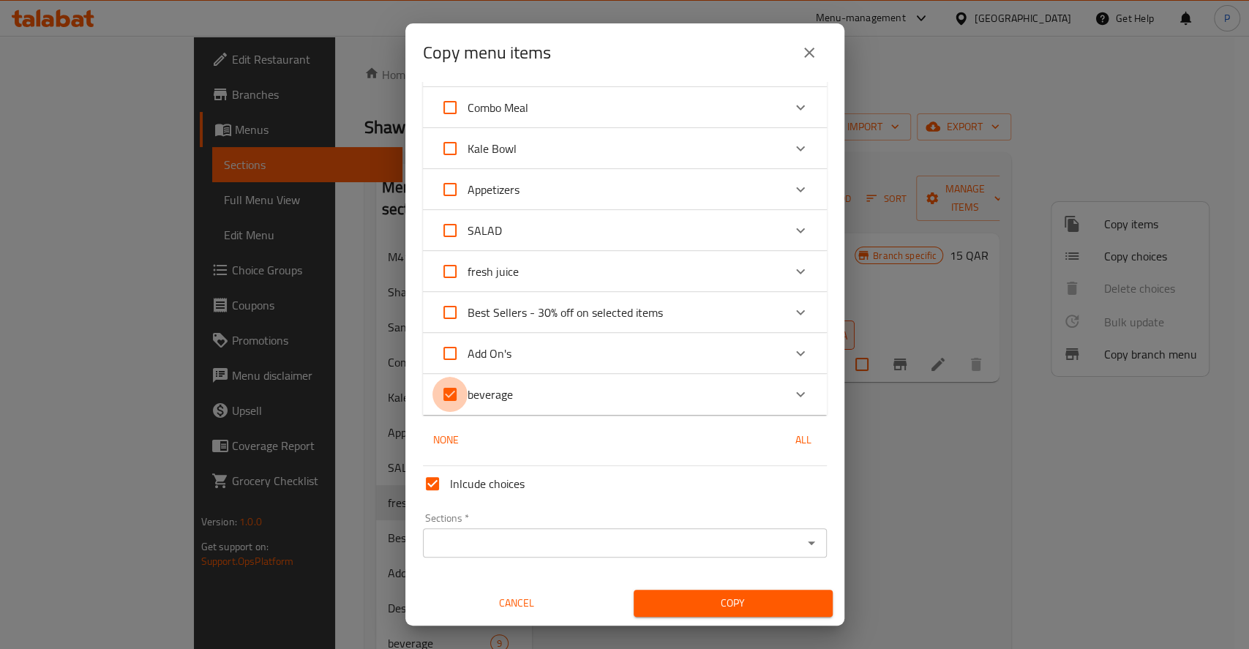
checkbox input "false"
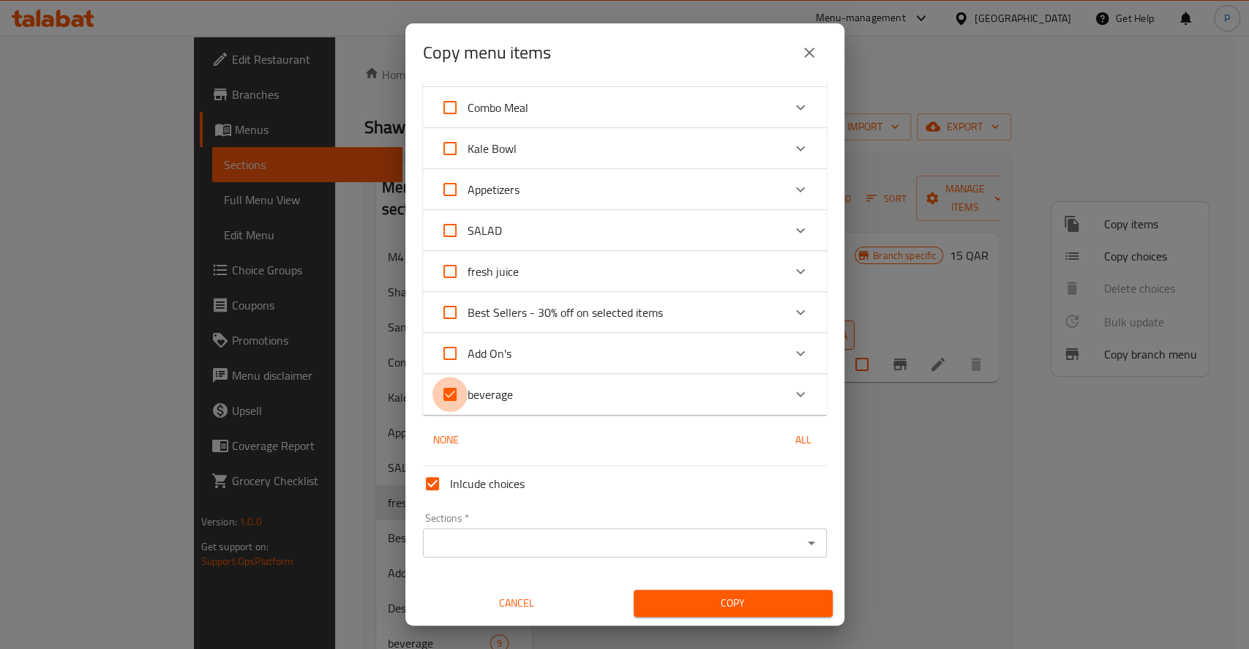
checkbox input "false"
click at [791, 269] on icon "Expand" at bounding box center [800, 272] width 18 height 18
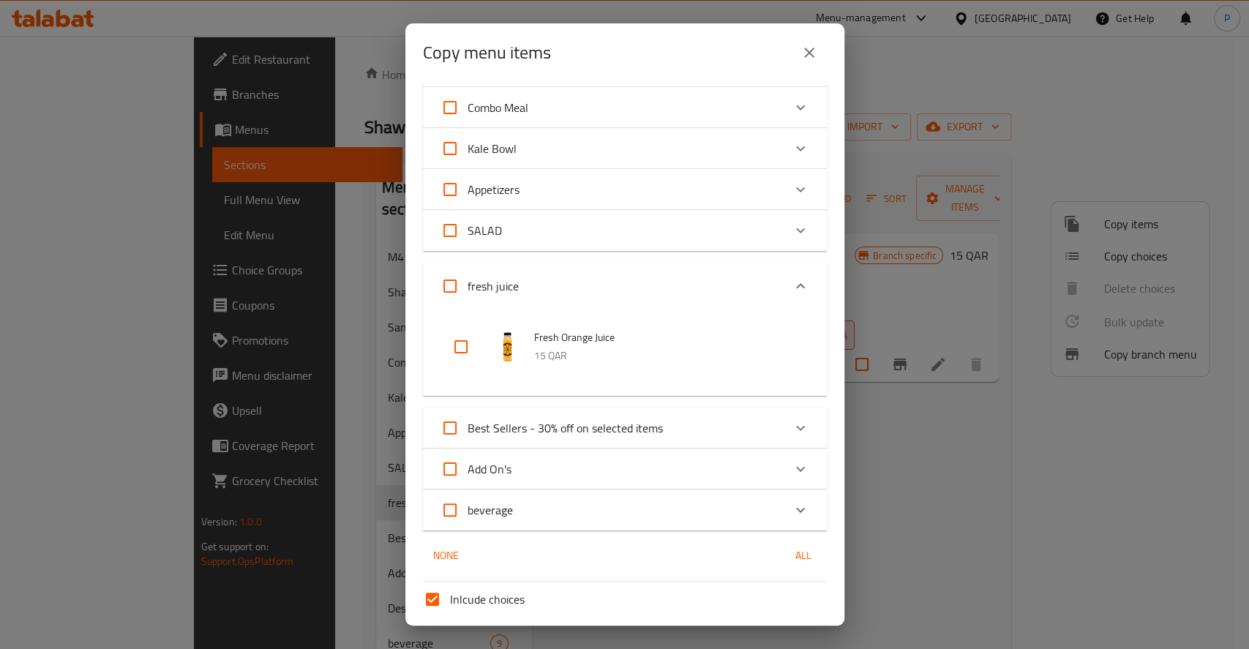
click at [468, 347] on input "checkbox" at bounding box center [460, 346] width 35 height 35
checkbox input "true"
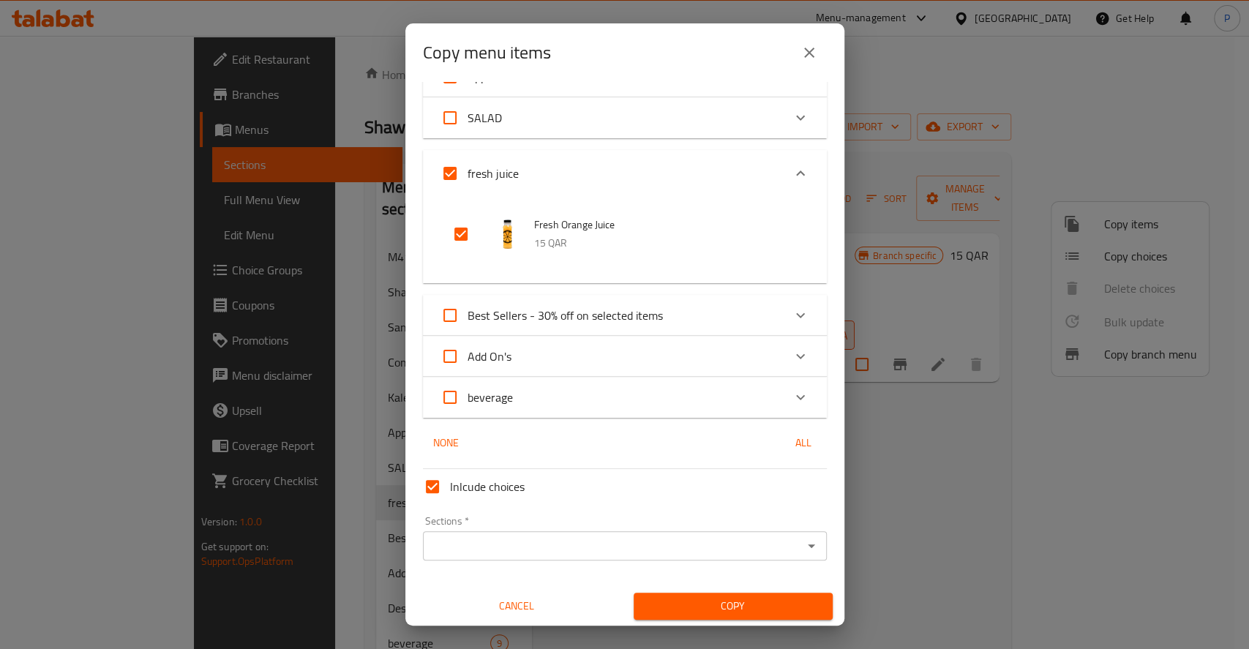
scroll to position [279, 0]
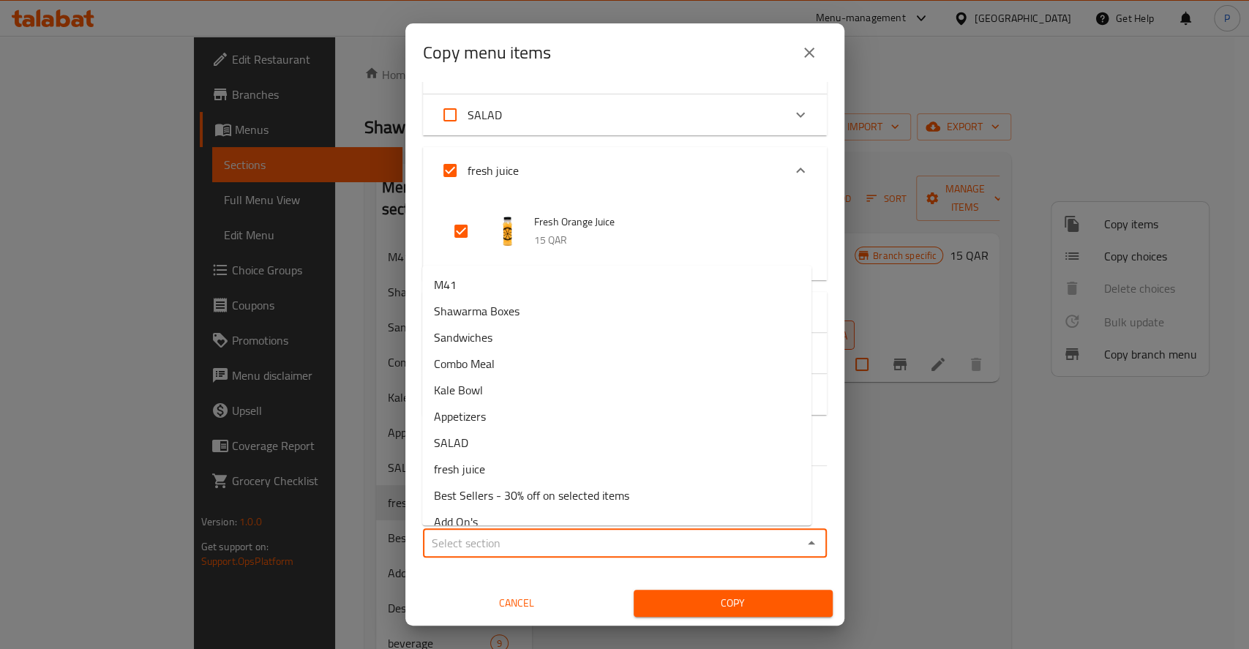
click at [733, 546] on input "Sections   *" at bounding box center [612, 542] width 371 height 20
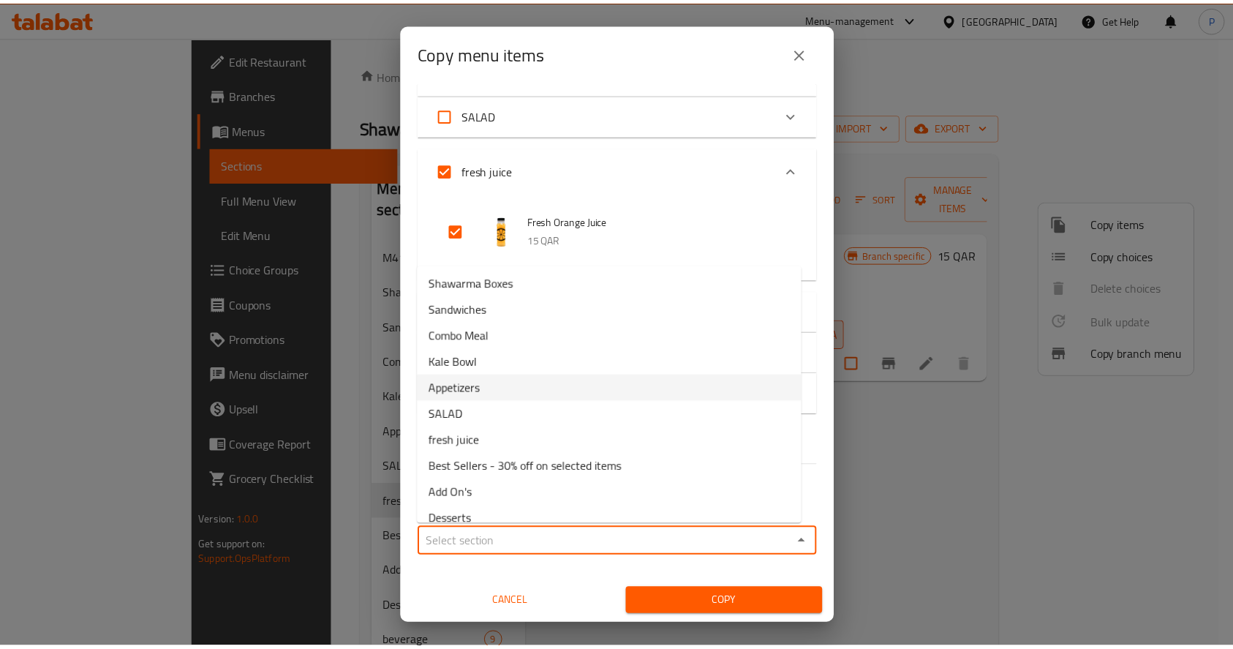
scroll to position [68, 0]
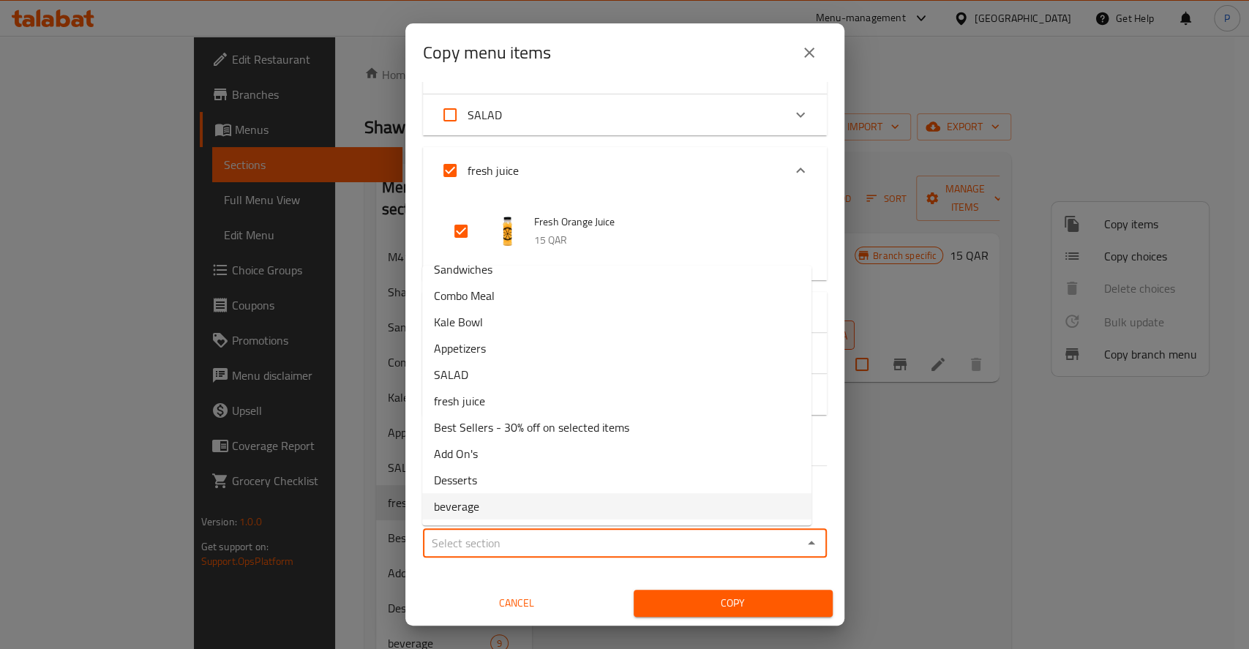
click at [480, 500] on li "beverage" at bounding box center [616, 506] width 389 height 26
type input "beverage"
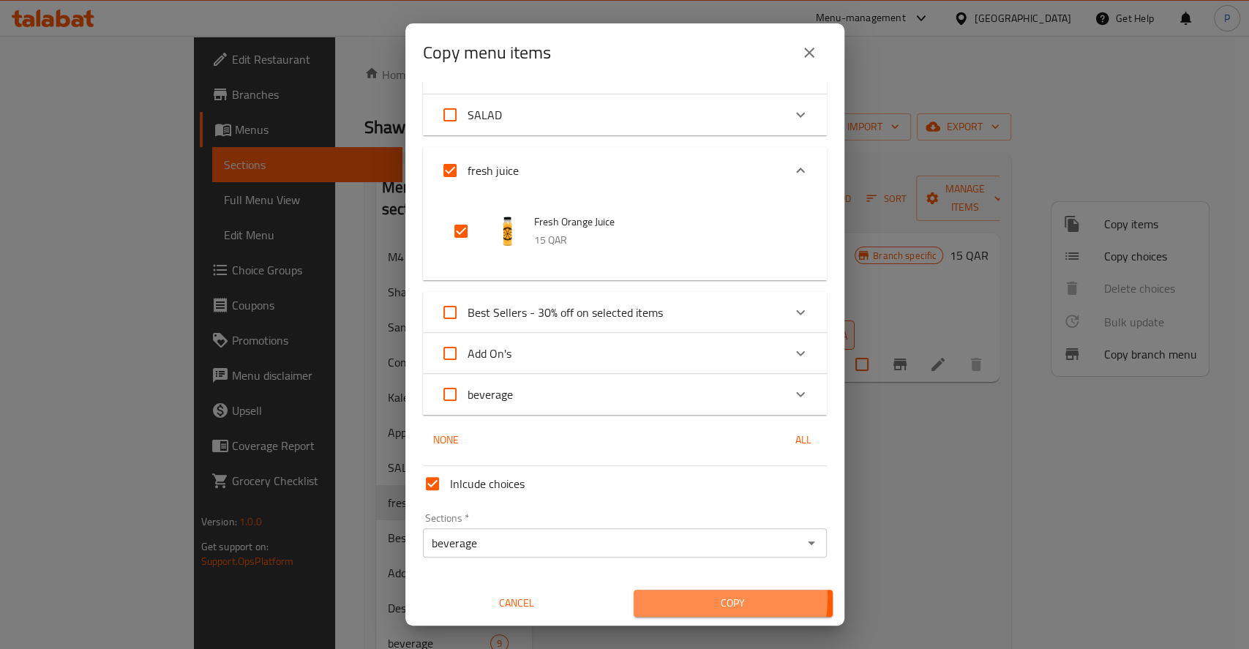
click at [704, 598] on span "Copy" at bounding box center [733, 603] width 176 height 18
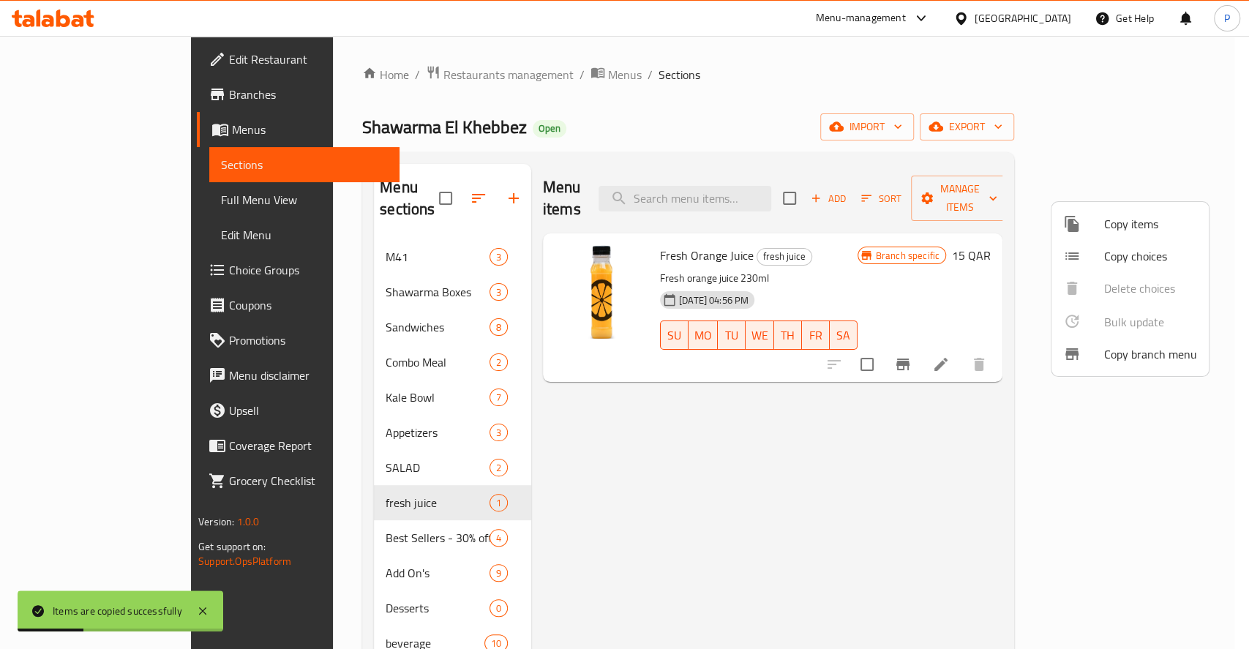
click at [829, 489] on div at bounding box center [624, 324] width 1249 height 649
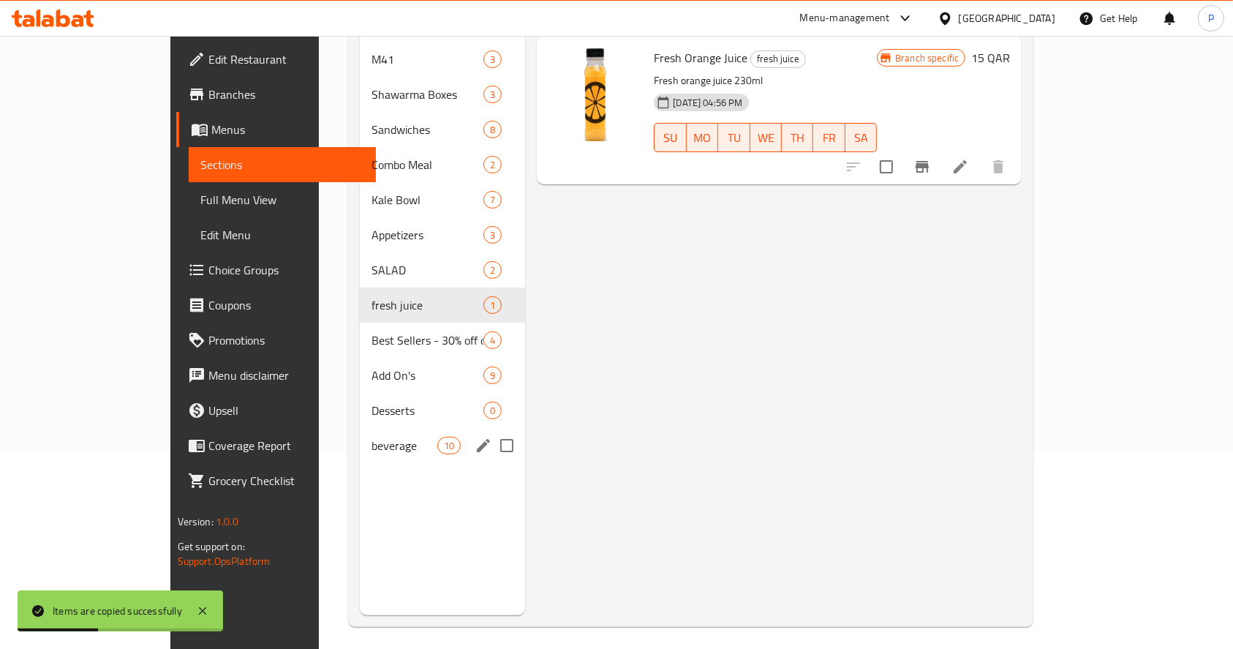
scroll to position [205, 0]
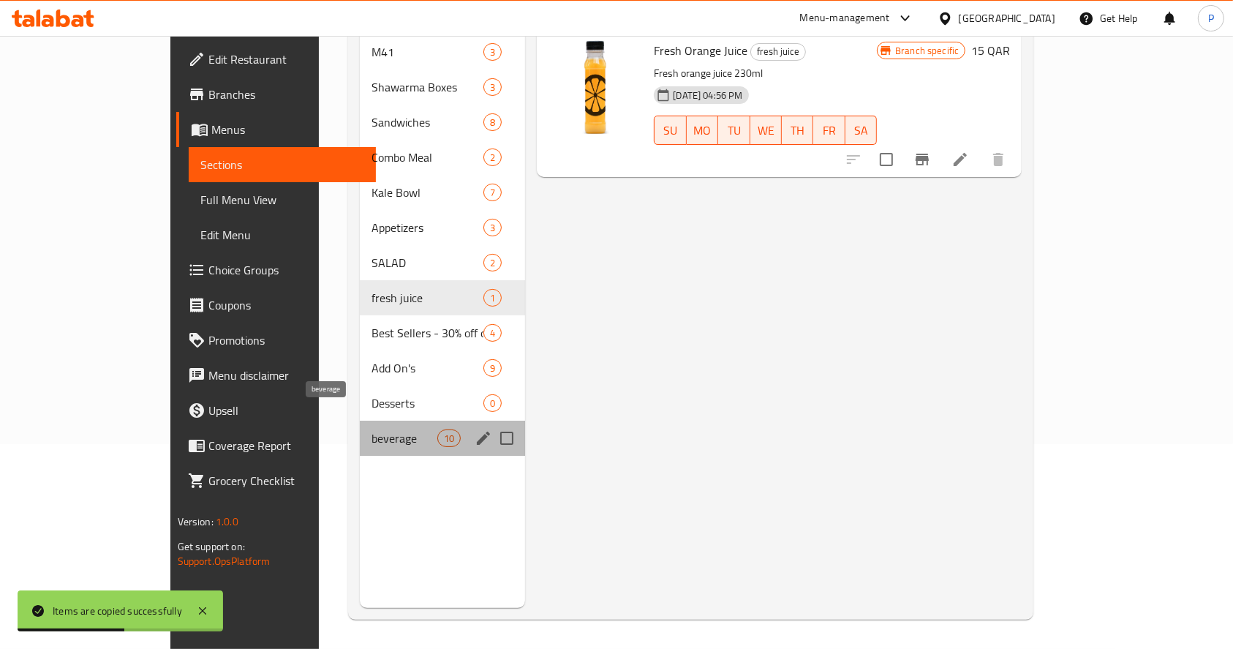
click at [372, 429] on span "beverage" at bounding box center [405, 438] width 66 height 18
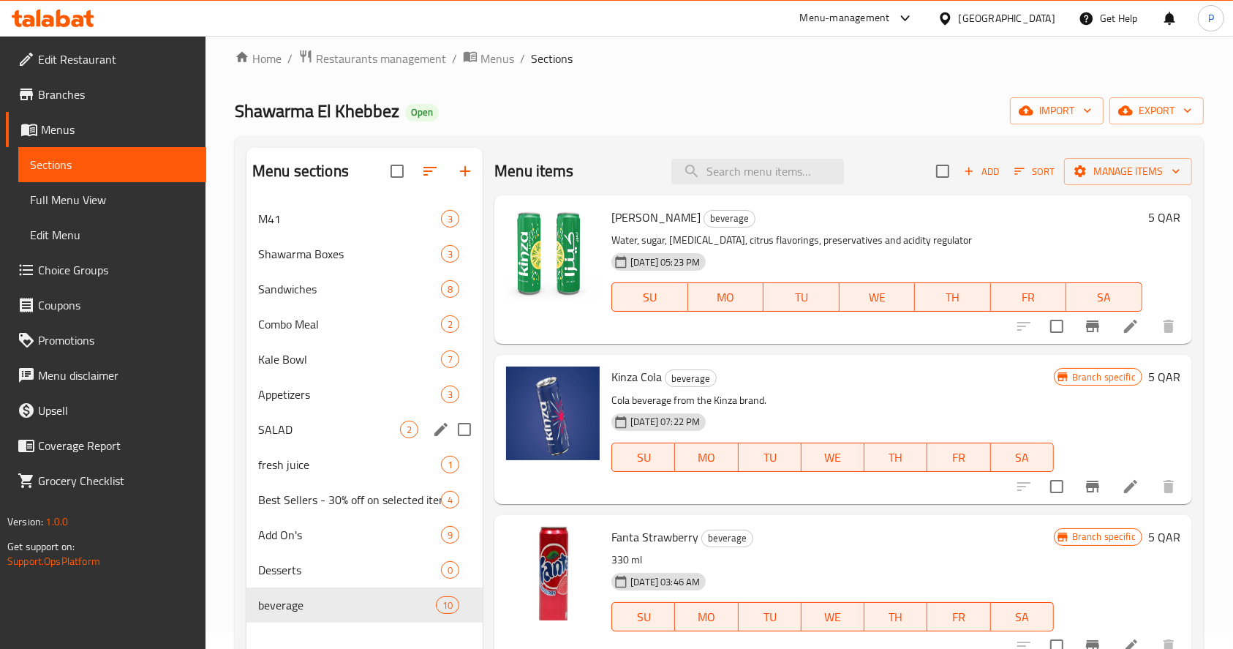
scroll to position [10, 0]
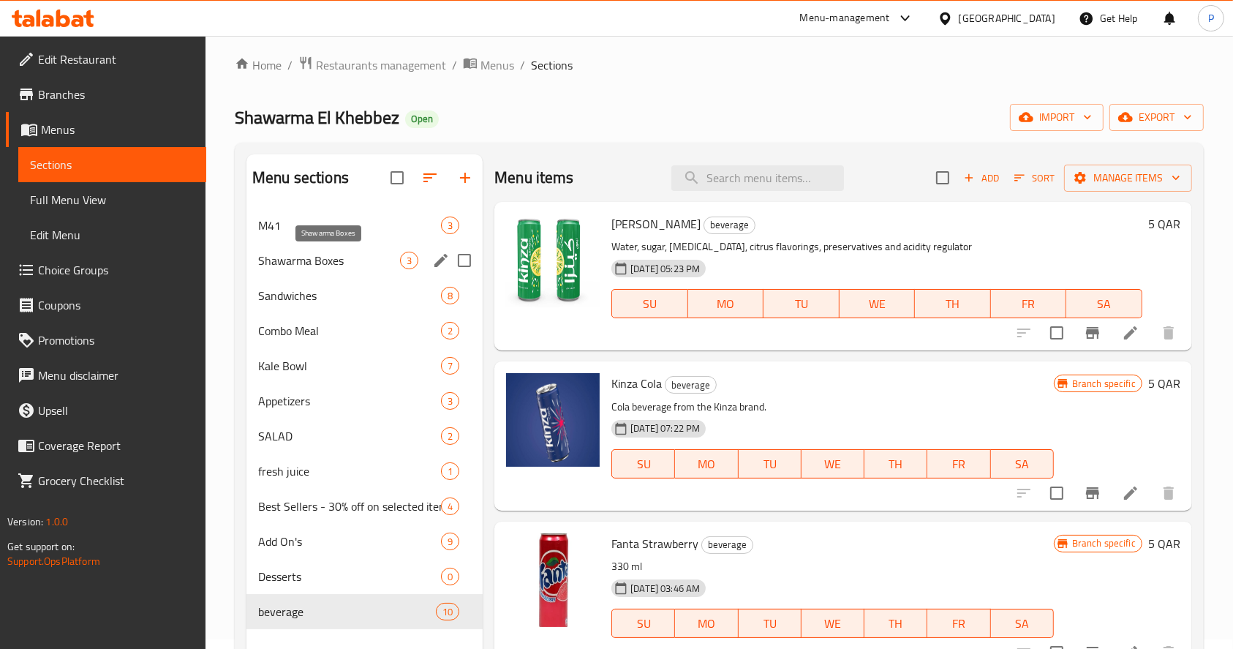
click at [334, 258] on span "Shawarma Boxes" at bounding box center [329, 261] width 142 height 18
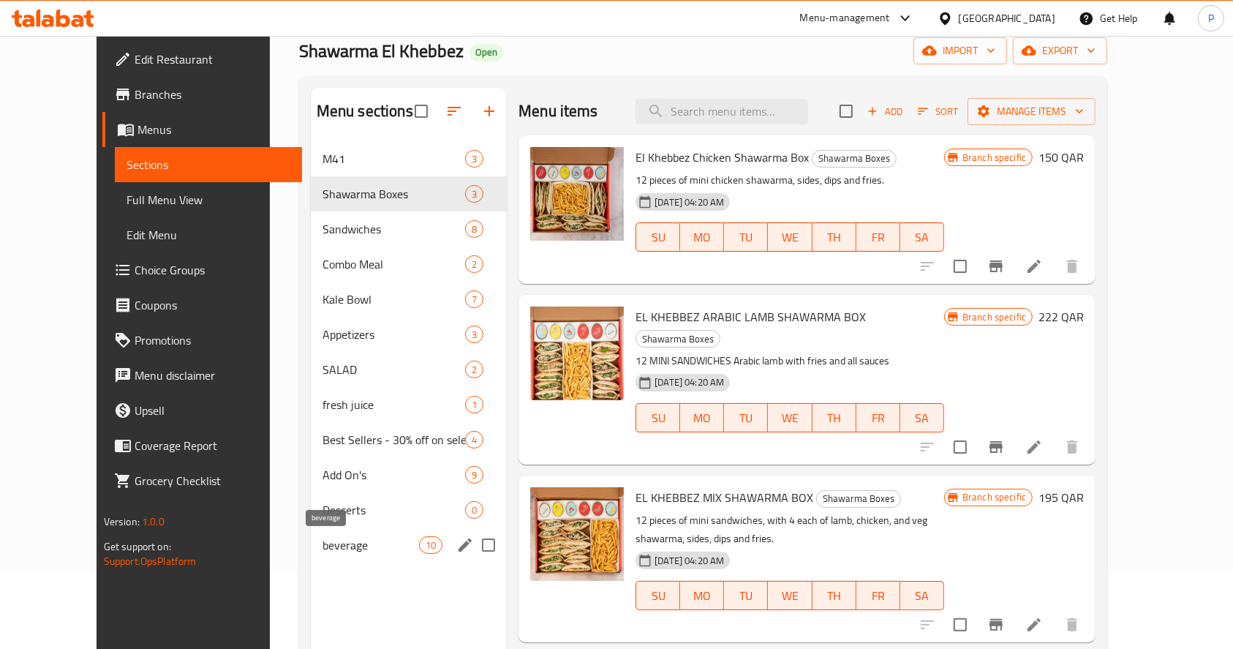
scroll to position [107, 0]
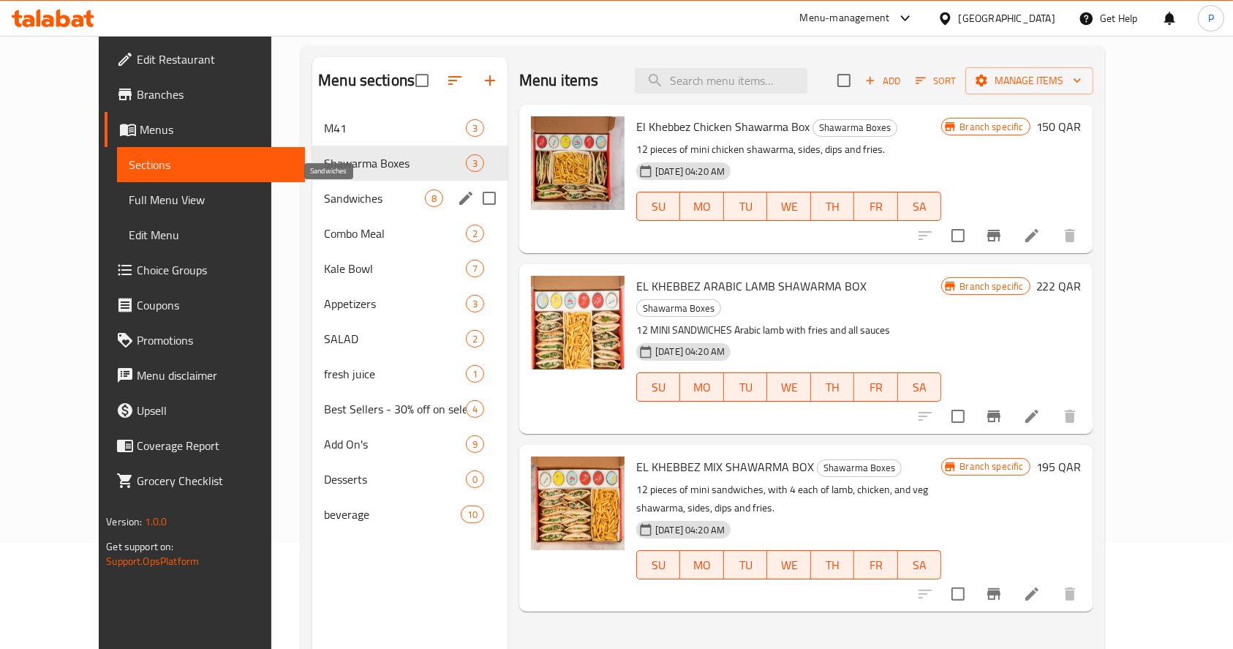
click at [324, 202] on span "Sandwiches" at bounding box center [374, 198] width 101 height 18
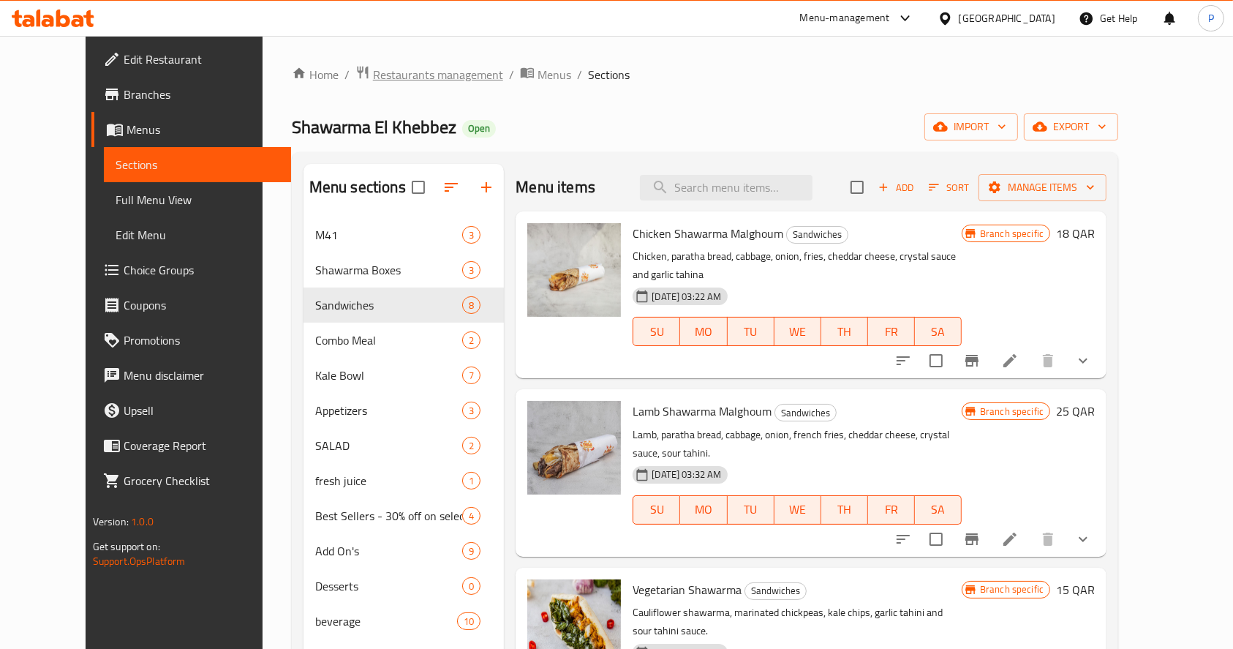
click at [402, 75] on span "Restaurants management" at bounding box center [438, 75] width 130 height 18
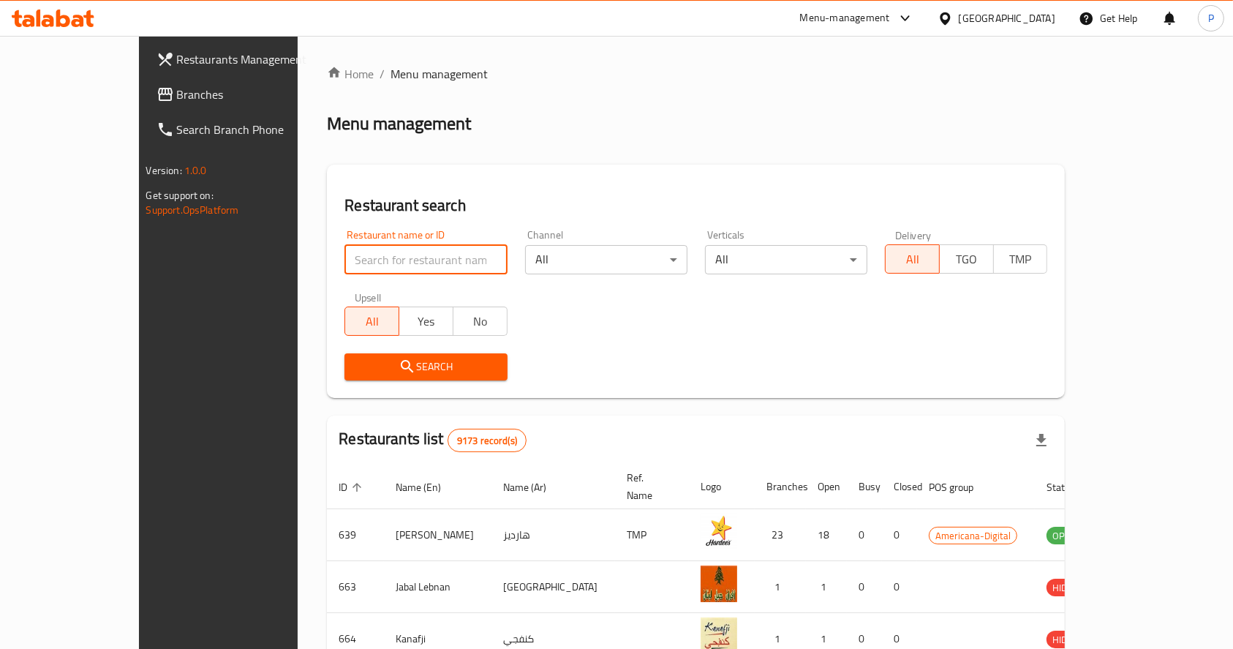
click at [380, 255] on input "search" at bounding box center [426, 259] width 162 height 29
type input "b"
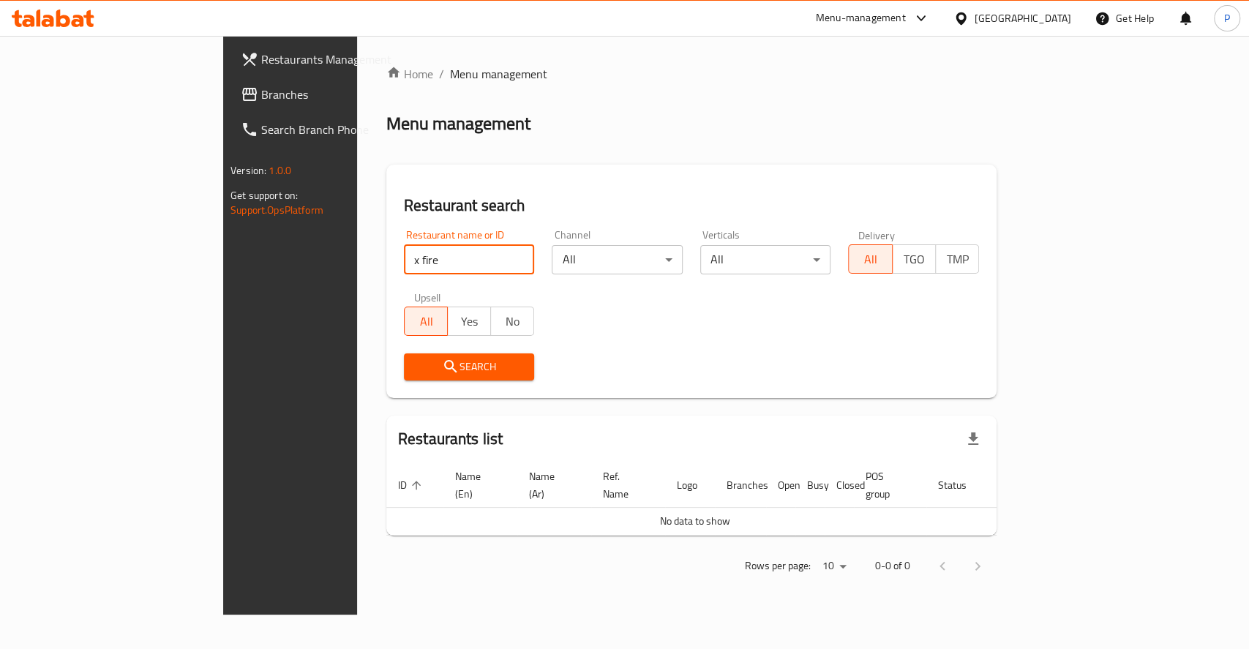
click at [404, 260] on input "x fire" at bounding box center [469, 259] width 131 height 29
type input "x"
click button "Search" at bounding box center [469, 366] width 131 height 27
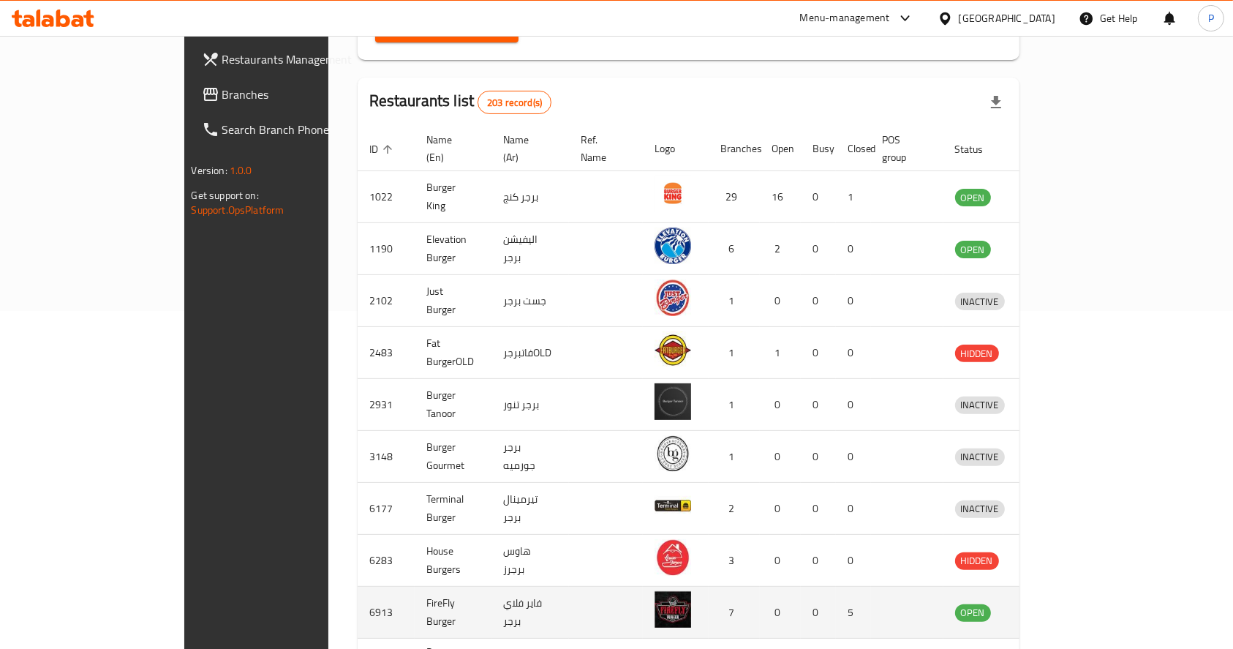
scroll to position [435, 0]
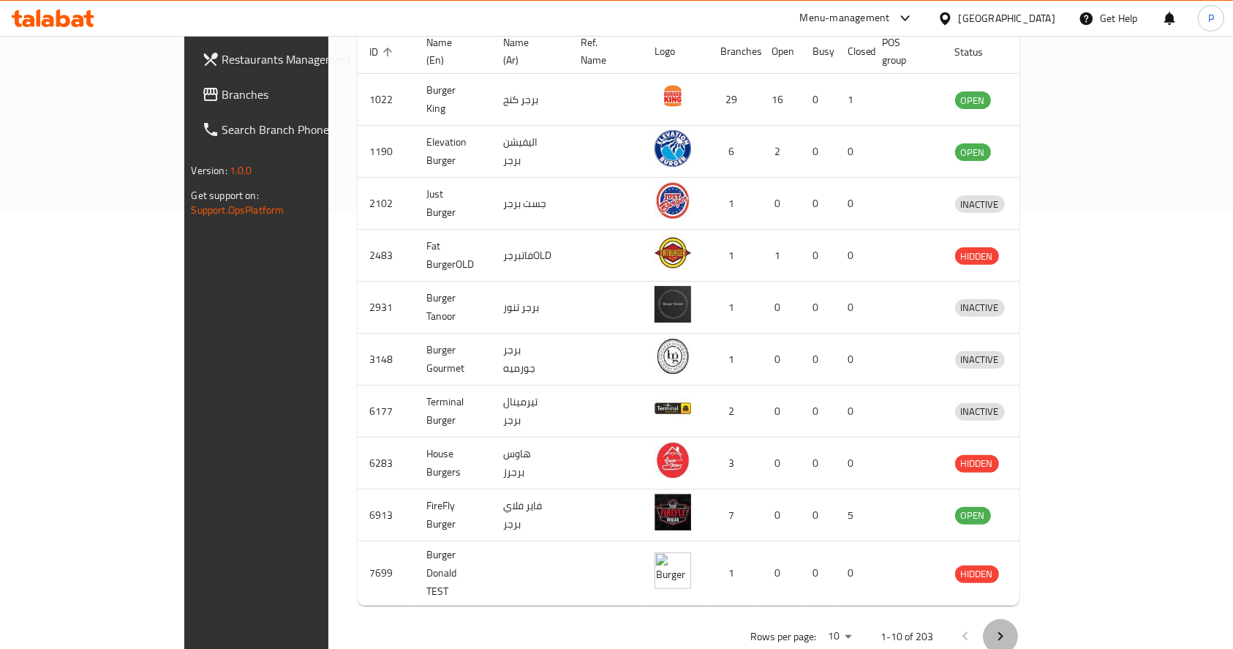
click at [1009, 628] on icon "Next page" at bounding box center [1001, 637] width 18 height 18
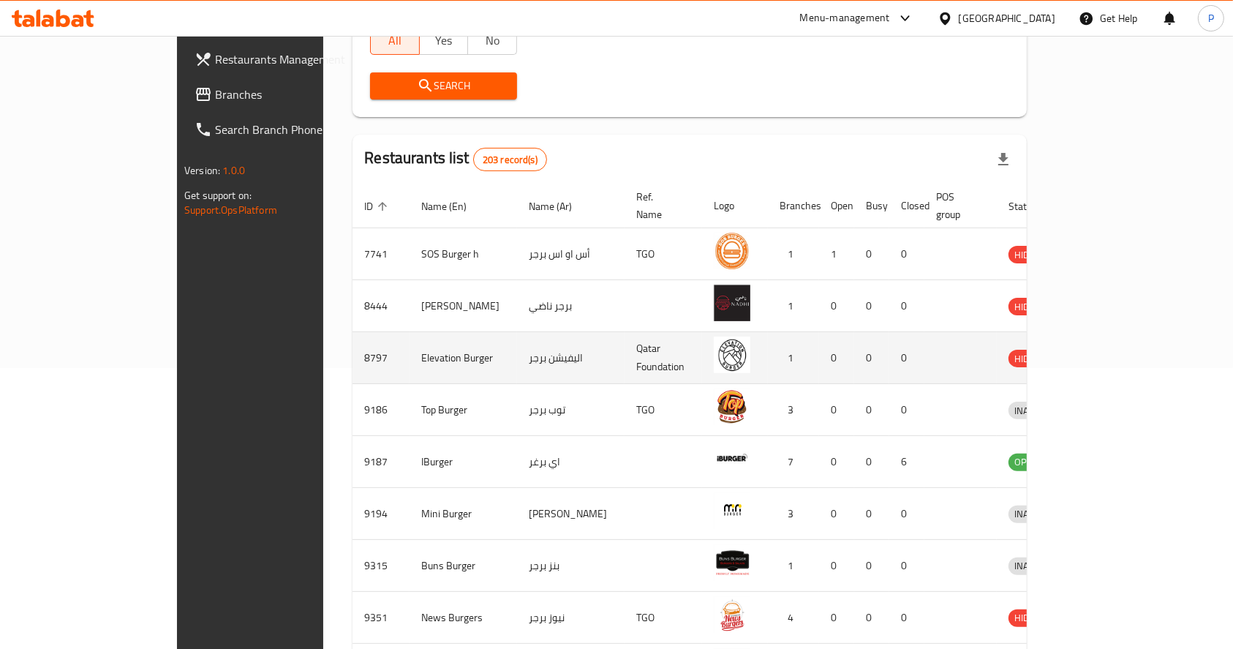
scroll to position [143, 0]
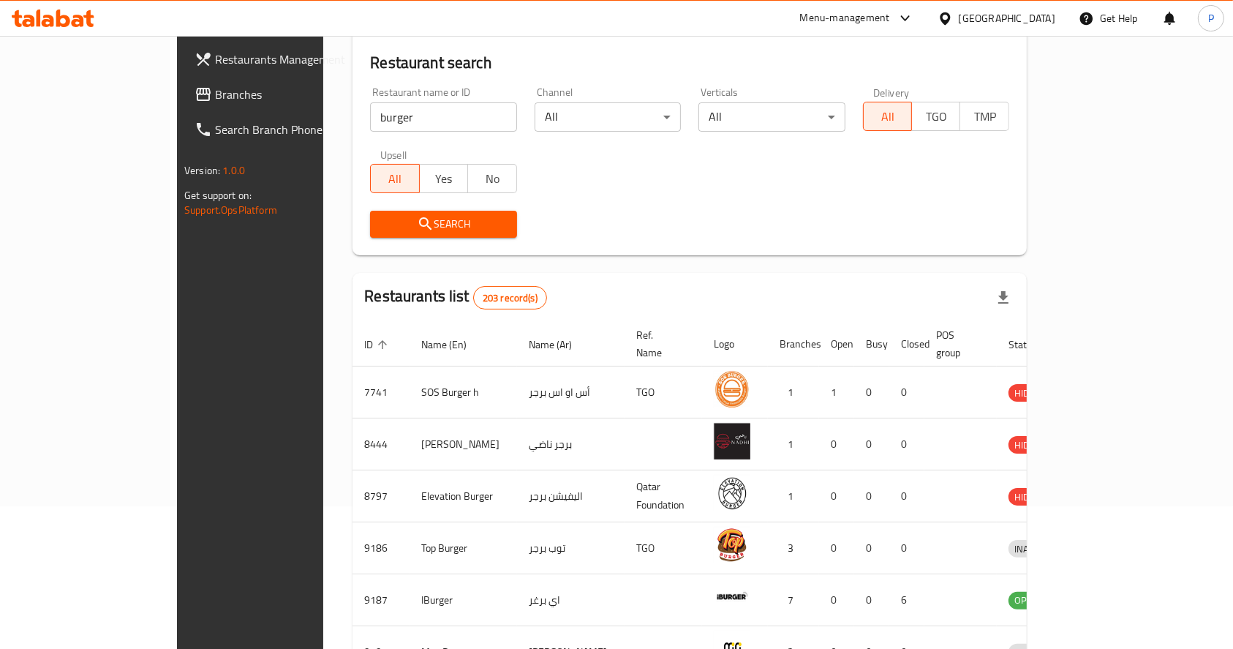
click at [370, 102] on input "burger" at bounding box center [443, 116] width 146 height 29
type input "b"
click button "Search" at bounding box center [443, 224] width 146 height 27
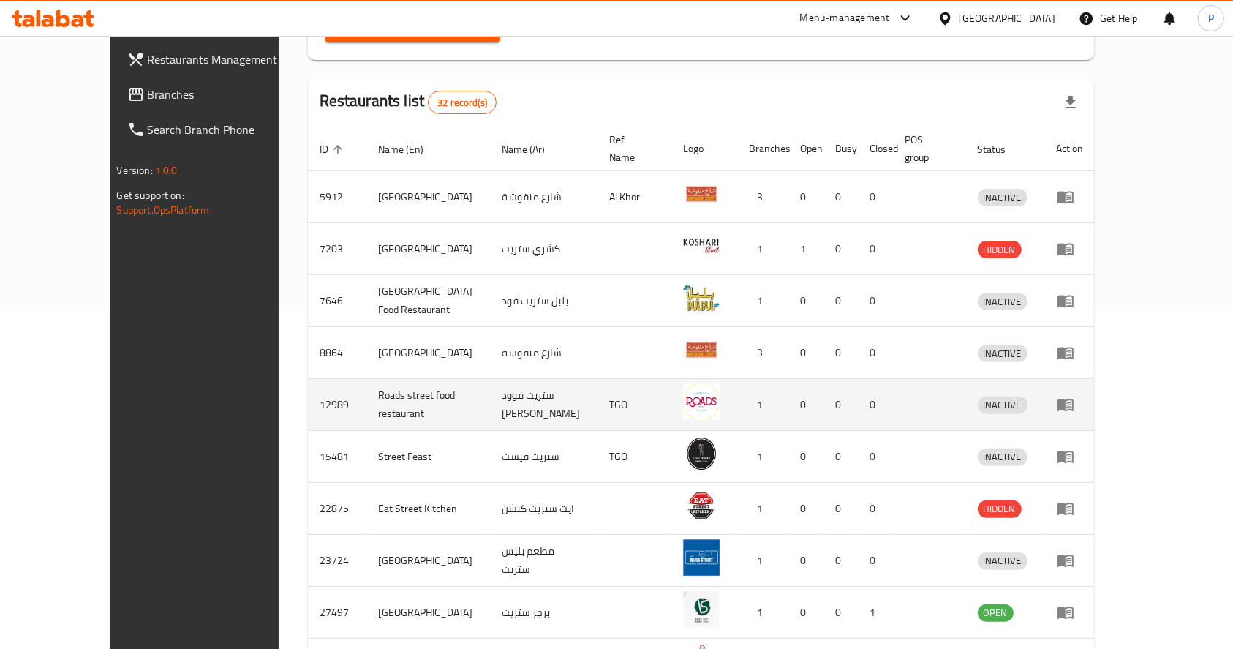
scroll to position [435, 0]
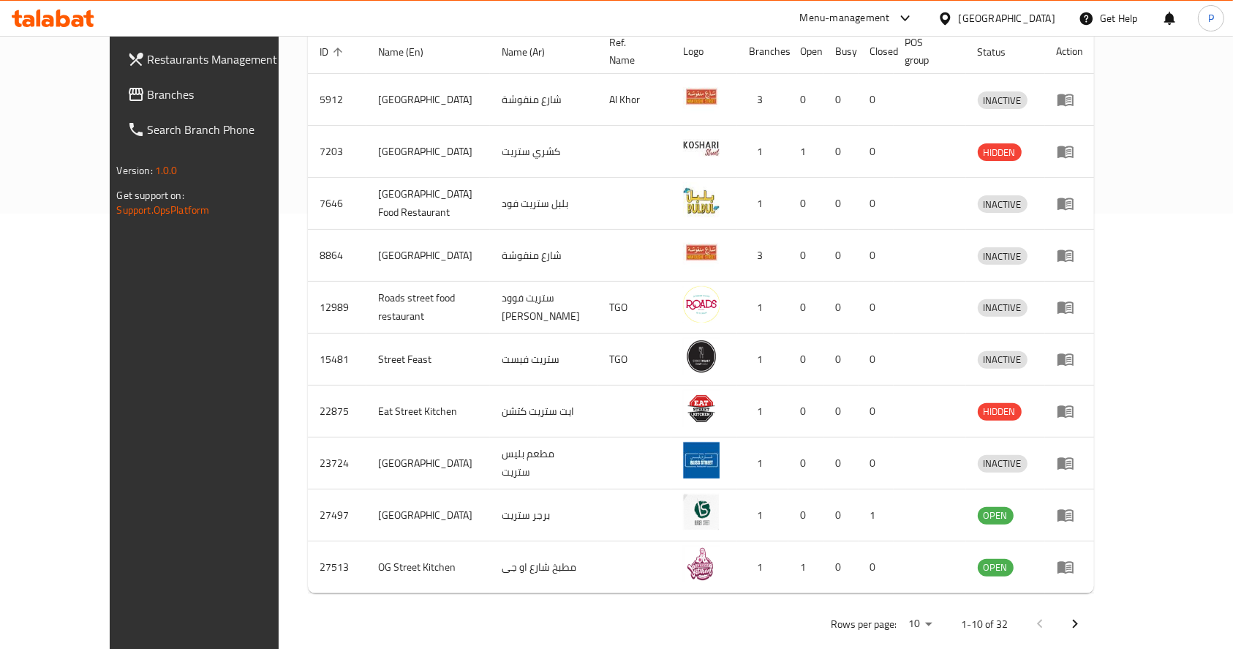
click at [1084, 615] on icon "Next page" at bounding box center [1075, 624] width 18 height 18
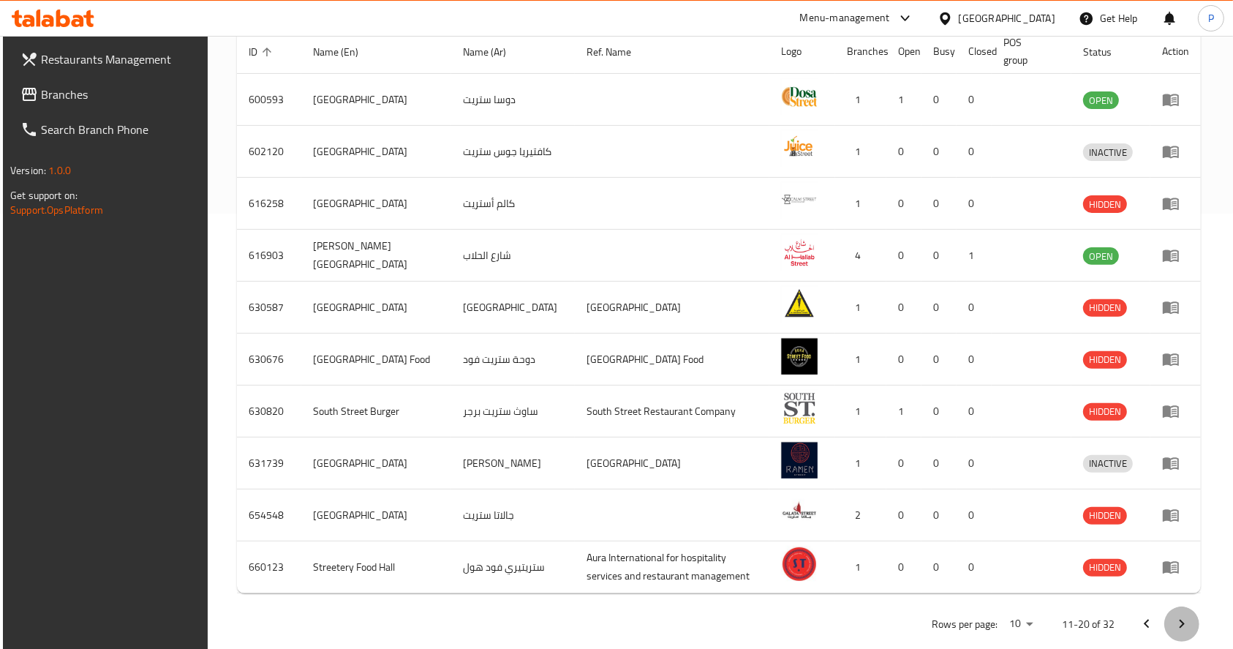
click at [1185, 620] on icon "Next page" at bounding box center [1182, 624] width 18 height 18
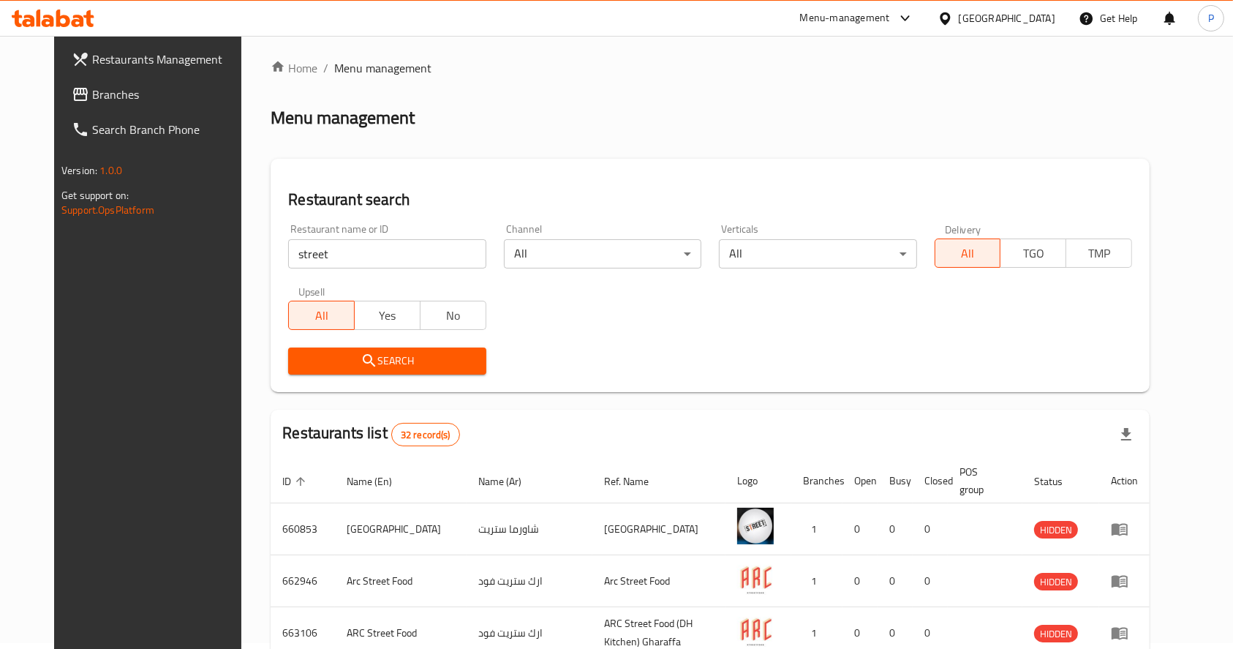
scroll to position [0, 0]
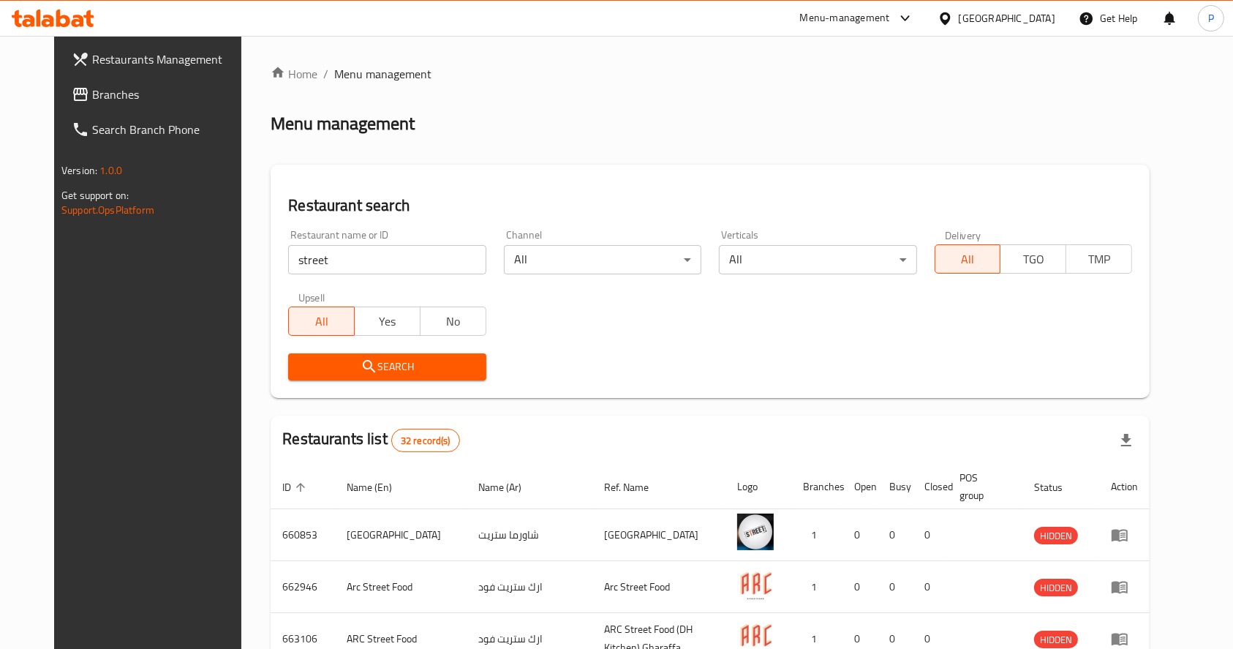
click at [306, 254] on input "street" at bounding box center [386, 259] width 197 height 29
drag, startPoint x: 309, startPoint y: 252, endPoint x: 0, endPoint y: 238, distance: 309.7
click at [54, 236] on div "Restaurants Management Branches Search Branch Phone Version: 1.0.0 Get support …" at bounding box center [616, 572] width 1125 height 1072
type input "exit 55"
click button "Search" at bounding box center [386, 366] width 197 height 27
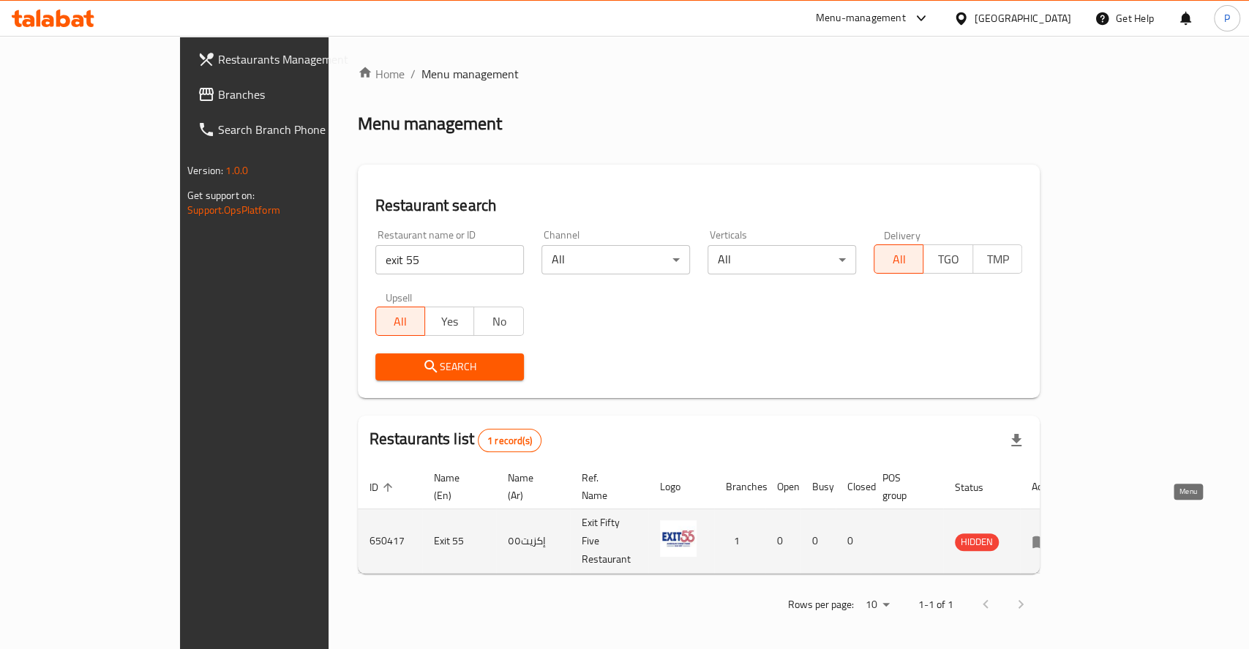
click at [1048, 535] on icon "enhanced table" at bounding box center [1040, 541] width 16 height 12
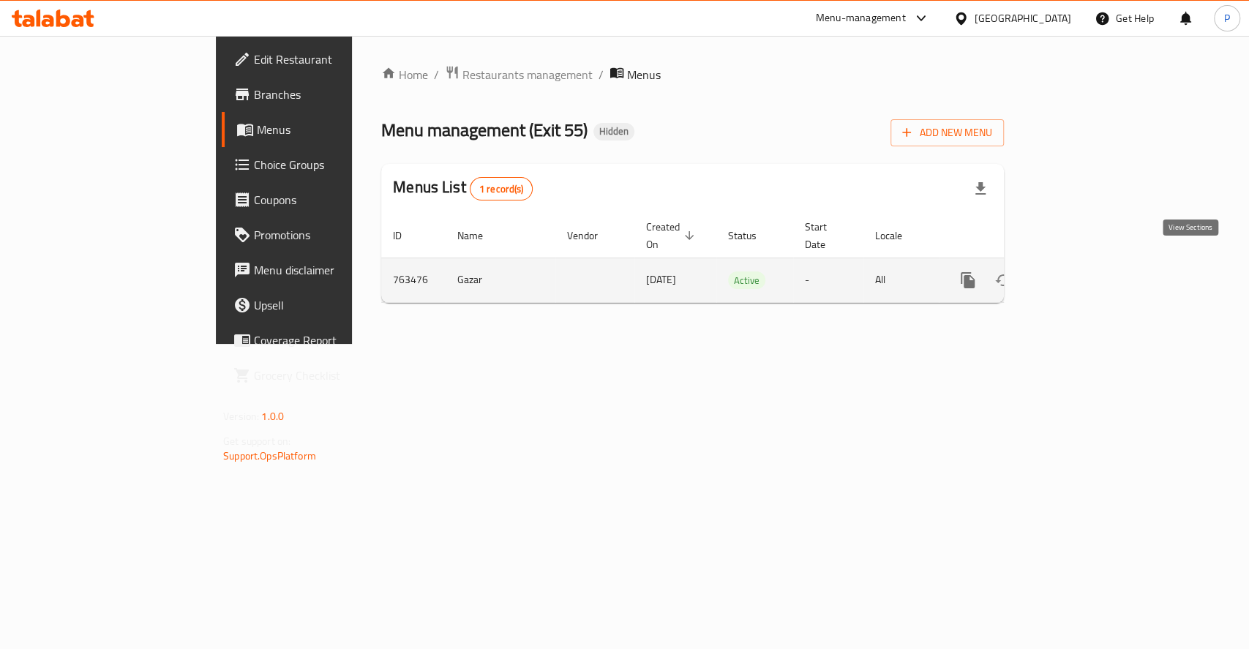
click at [1082, 271] on icon "enhanced table" at bounding box center [1073, 280] width 18 height 18
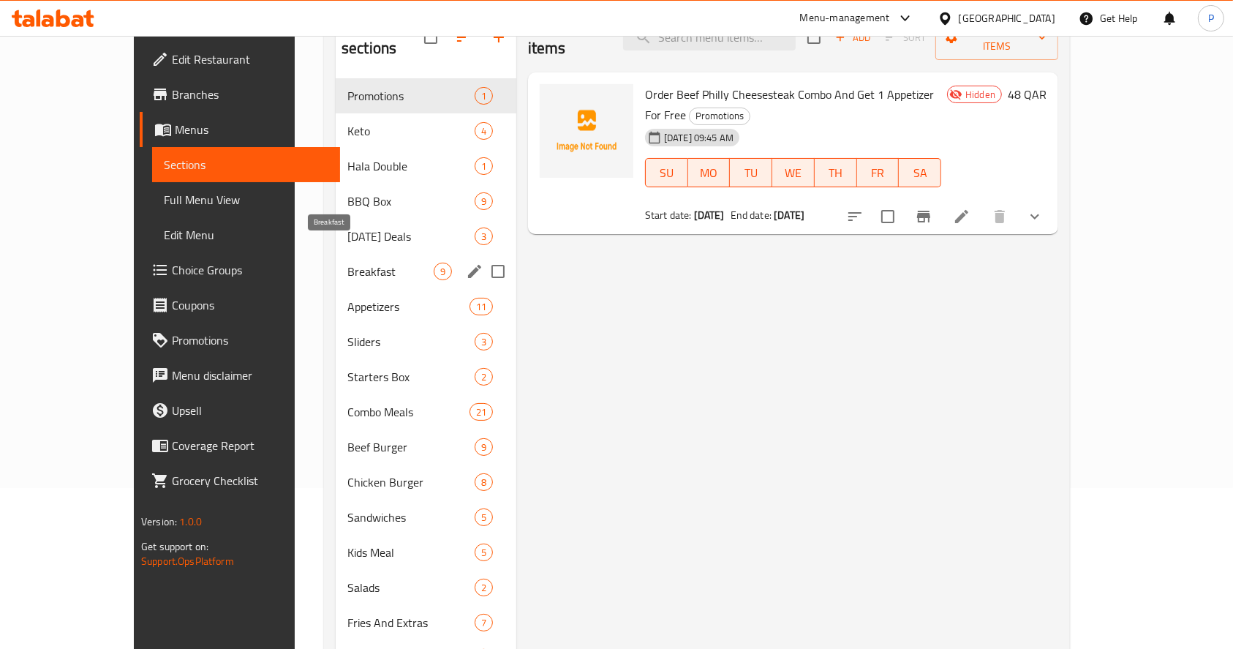
scroll to position [122, 0]
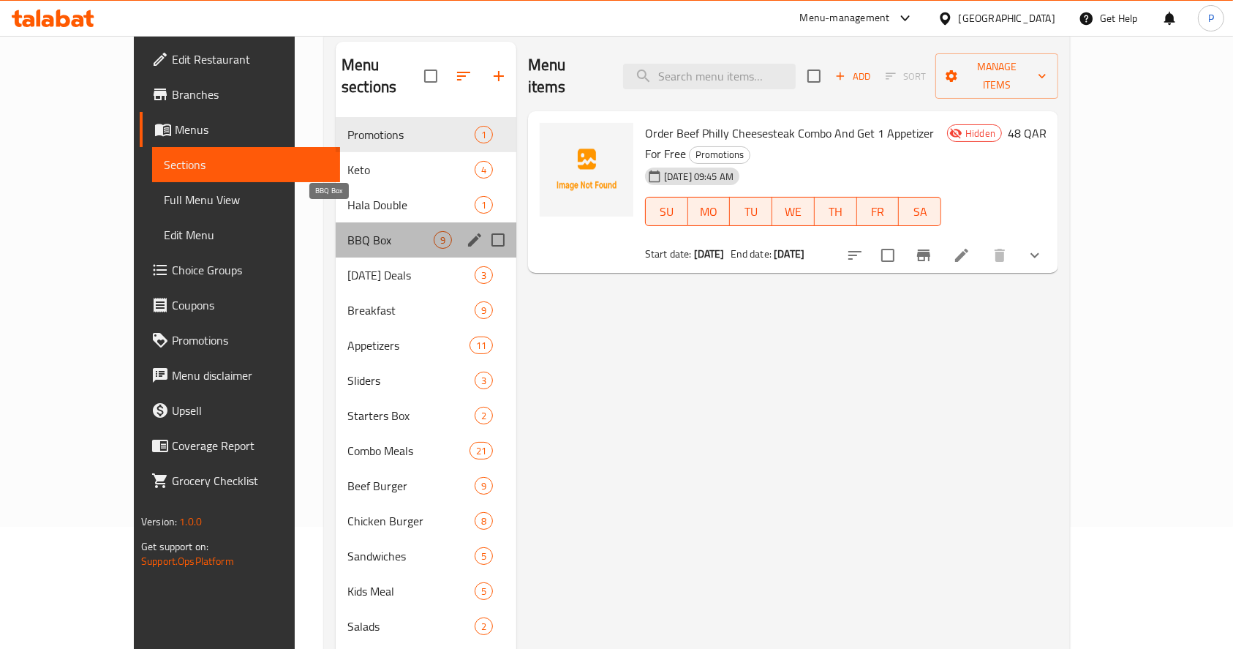
click at [347, 231] on span "BBQ Box" at bounding box center [390, 240] width 86 height 18
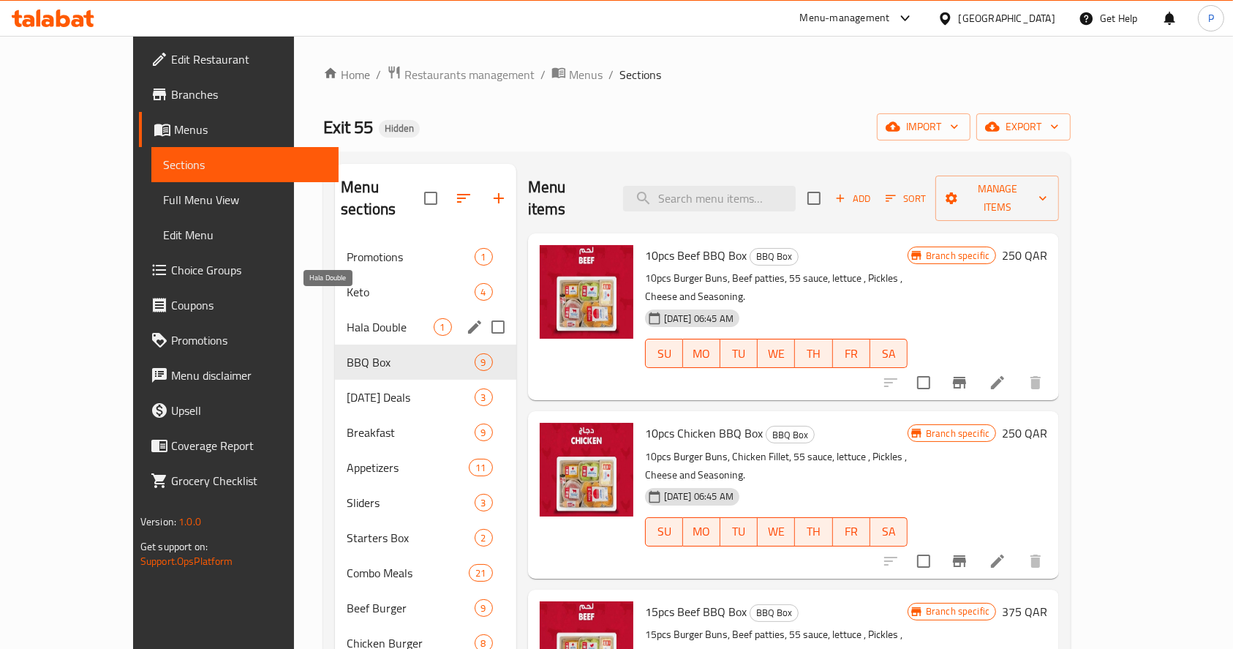
click at [347, 318] on span "Hala Double" at bounding box center [390, 327] width 86 height 18
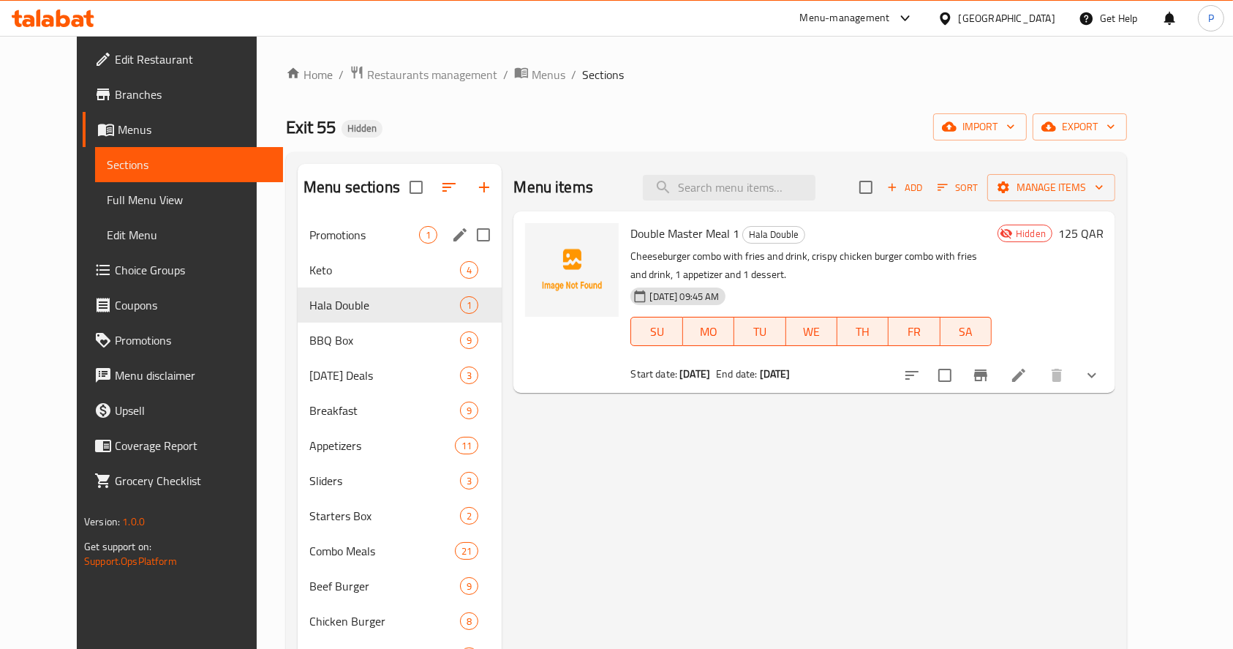
click at [301, 243] on div "Promotions 1" at bounding box center [400, 234] width 205 height 35
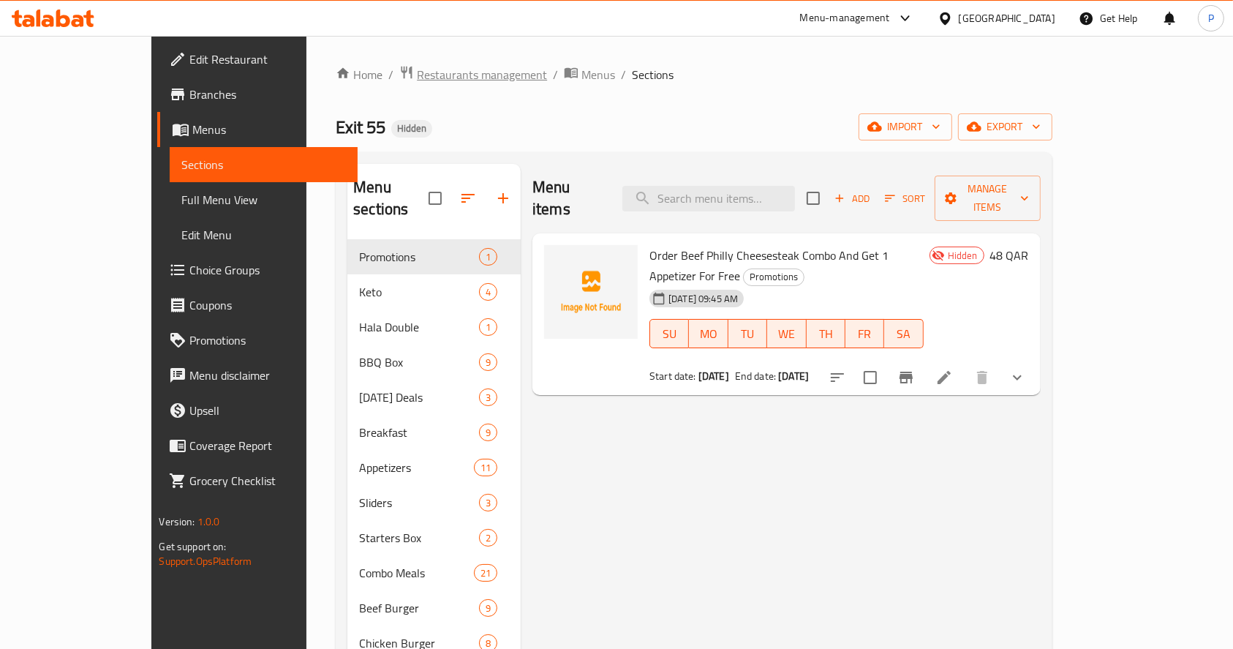
click at [417, 73] on span "Restaurants management" at bounding box center [482, 75] width 130 height 18
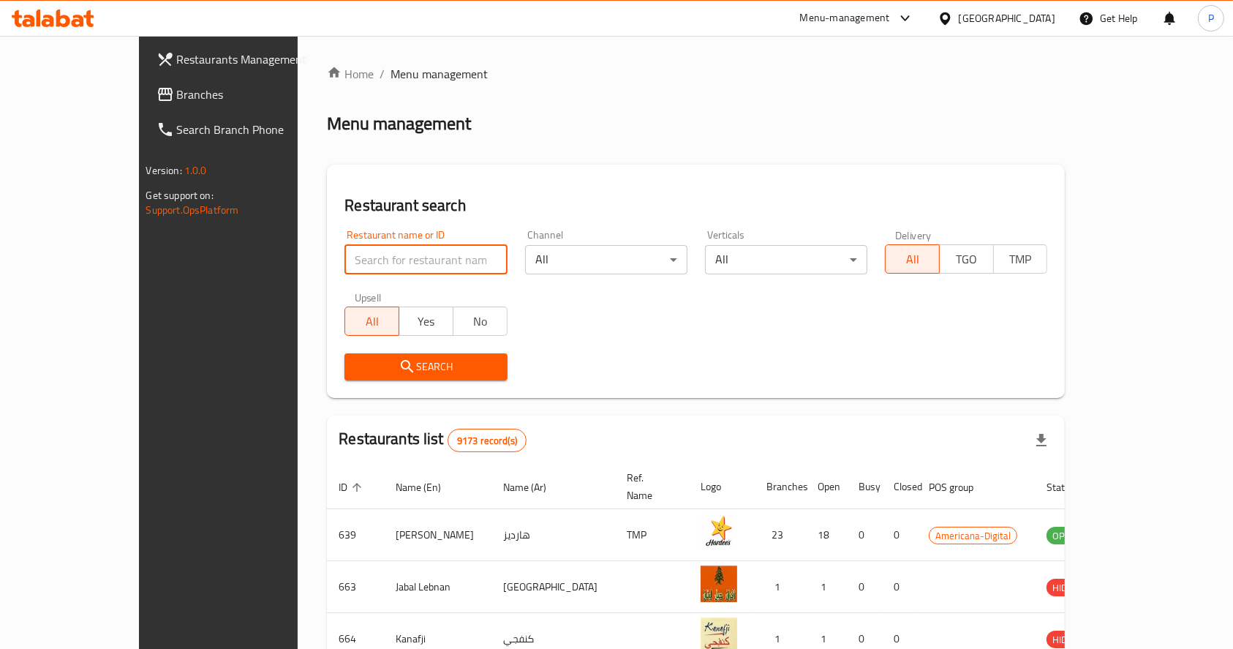
click at [360, 261] on input "search" at bounding box center [426, 259] width 162 height 29
type input "a"
type input "oakberry"
click button "Search" at bounding box center [426, 366] width 162 height 27
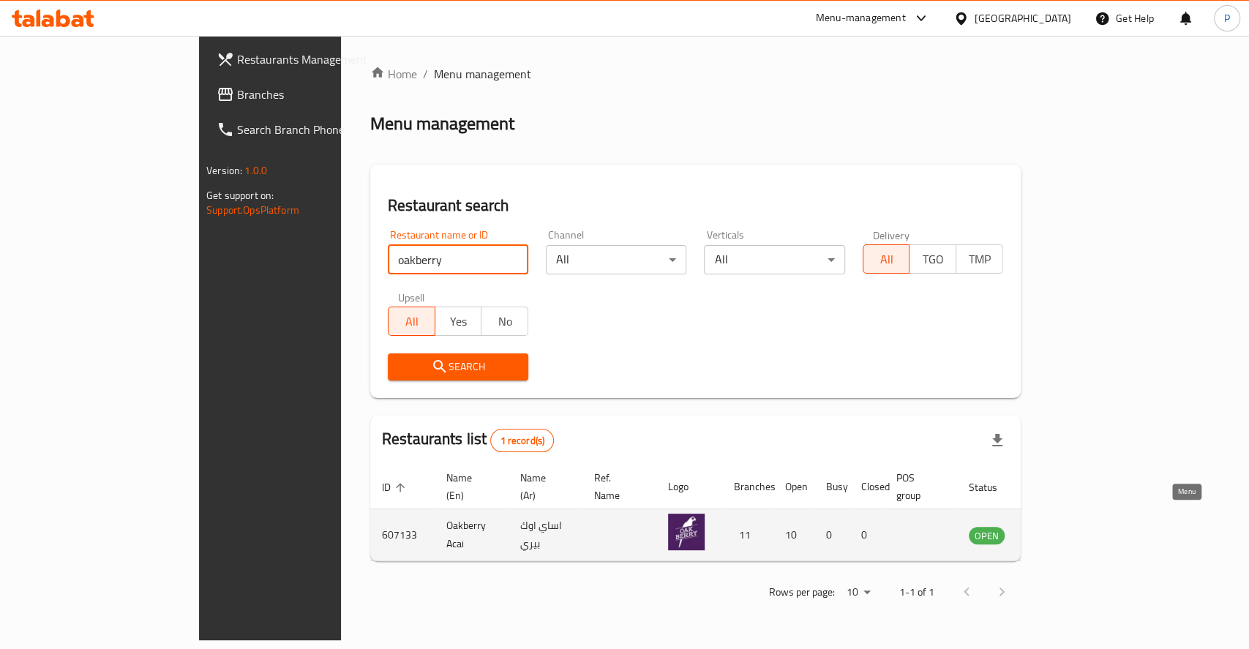
click at [1062, 530] on icon "enhanced table" at bounding box center [1054, 536] width 16 height 12
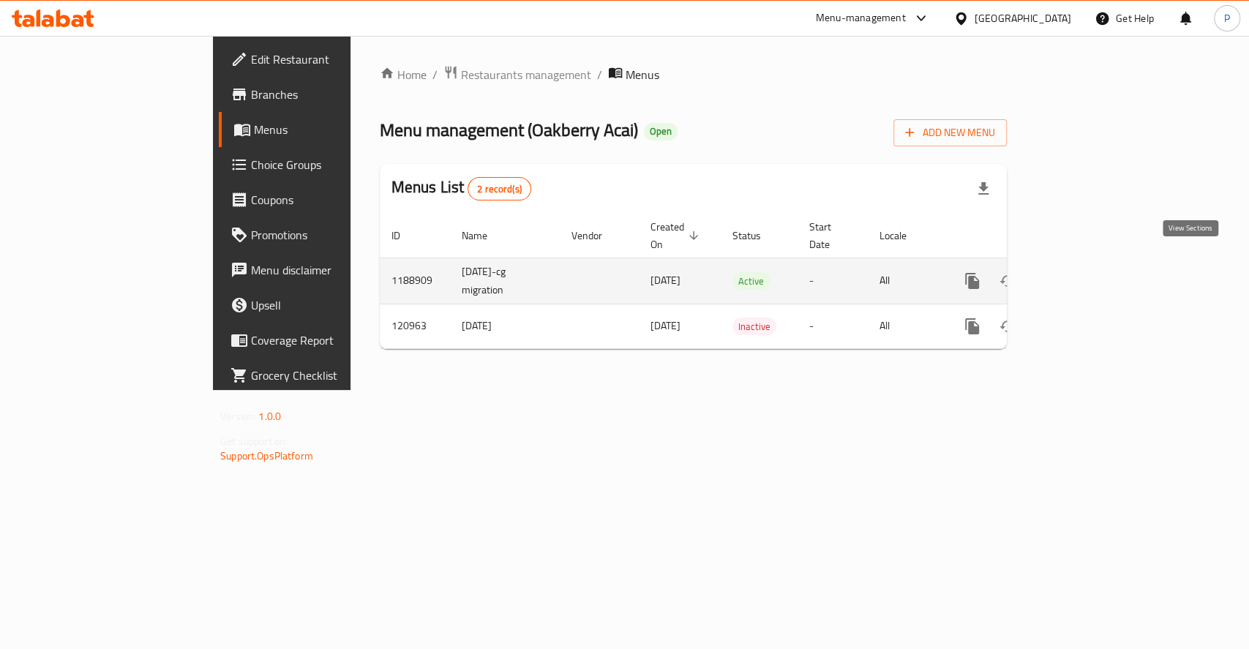
click at [1084, 274] on icon "enhanced table" at bounding box center [1077, 280] width 13 height 13
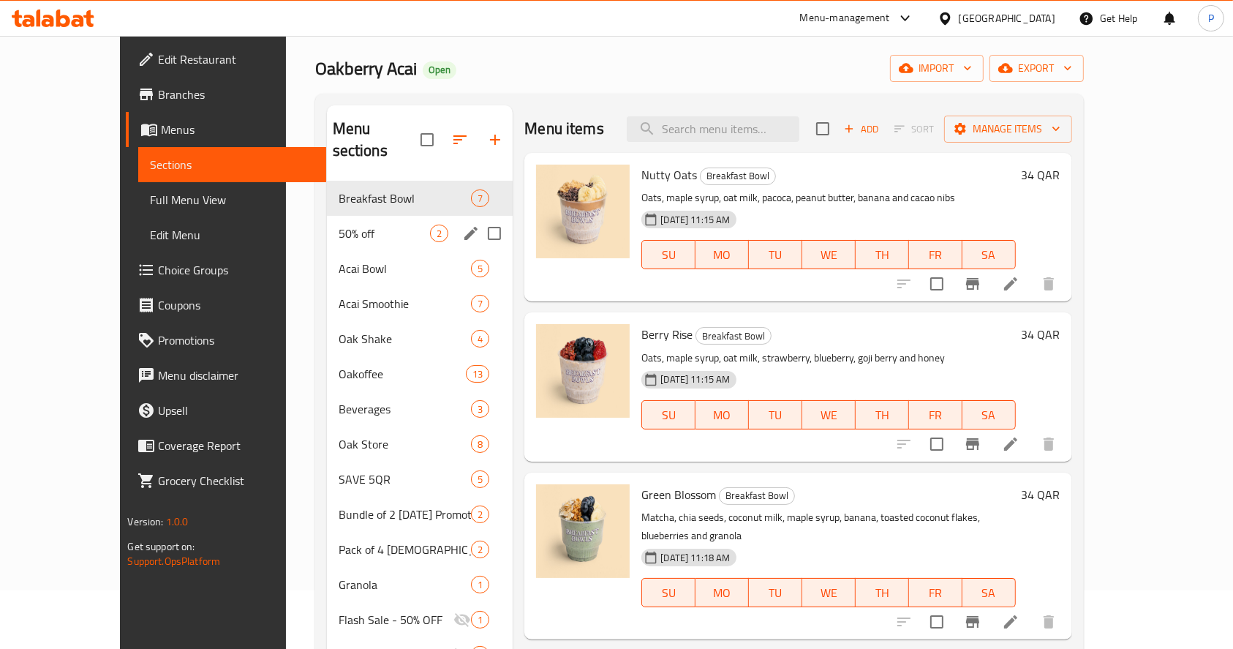
scroll to position [17, 0]
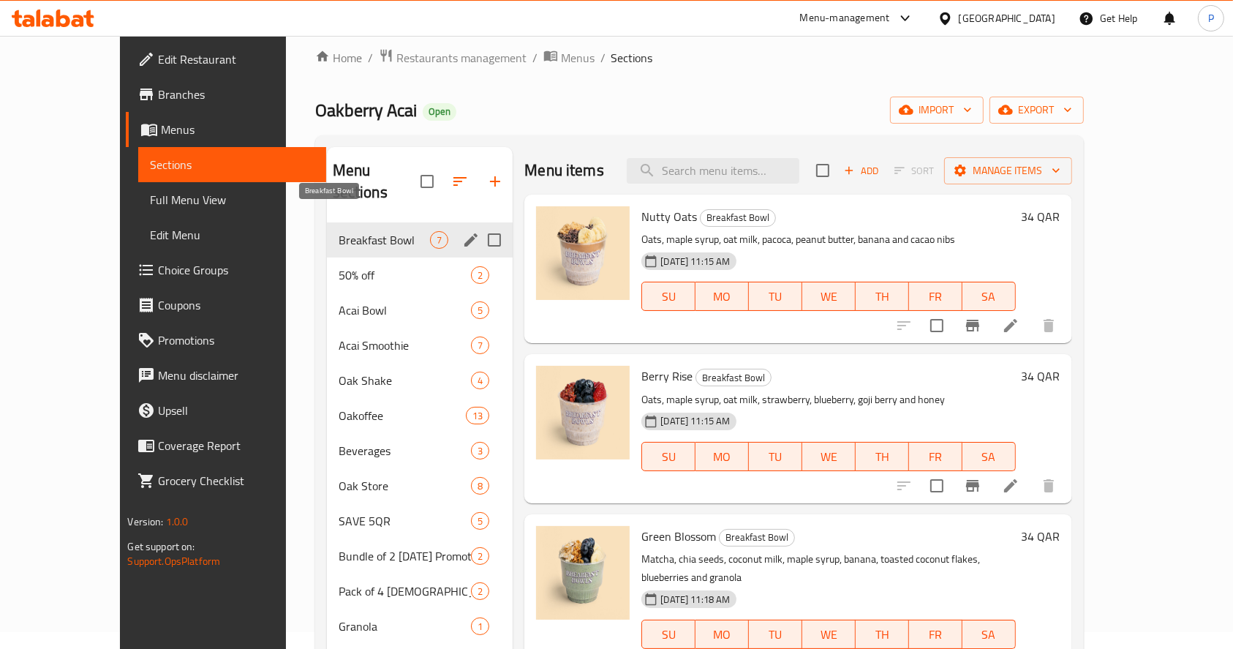
click at [339, 231] on span "Breakfast Bowl" at bounding box center [385, 240] width 92 height 18
click at [339, 266] on span "50% off" at bounding box center [385, 275] width 92 height 18
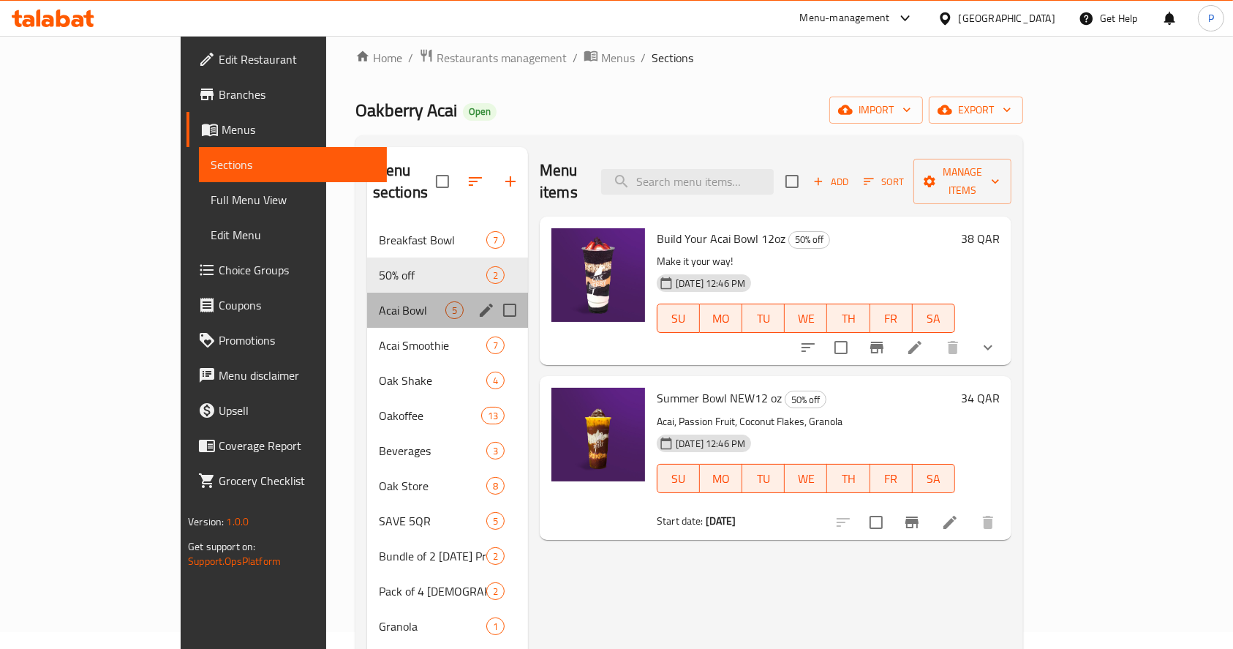
click at [367, 300] on div "Acai Bowl 5" at bounding box center [447, 310] width 161 height 35
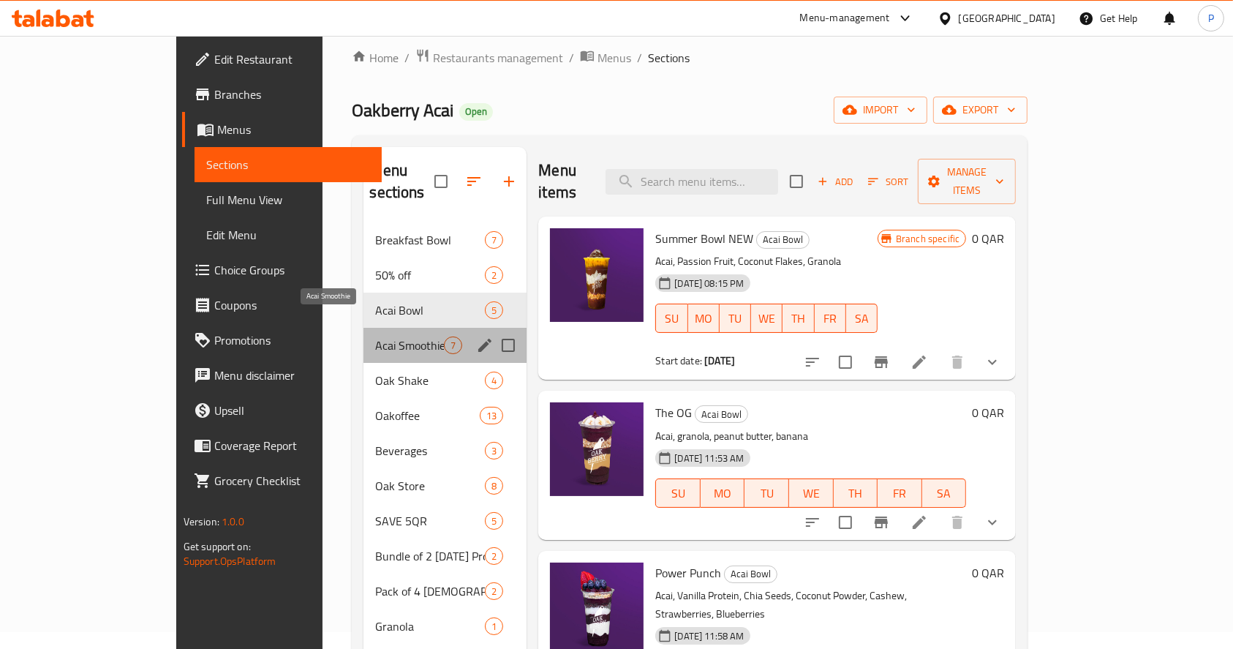
click at [375, 336] on span "Acai Smoothie" at bounding box center [409, 345] width 69 height 18
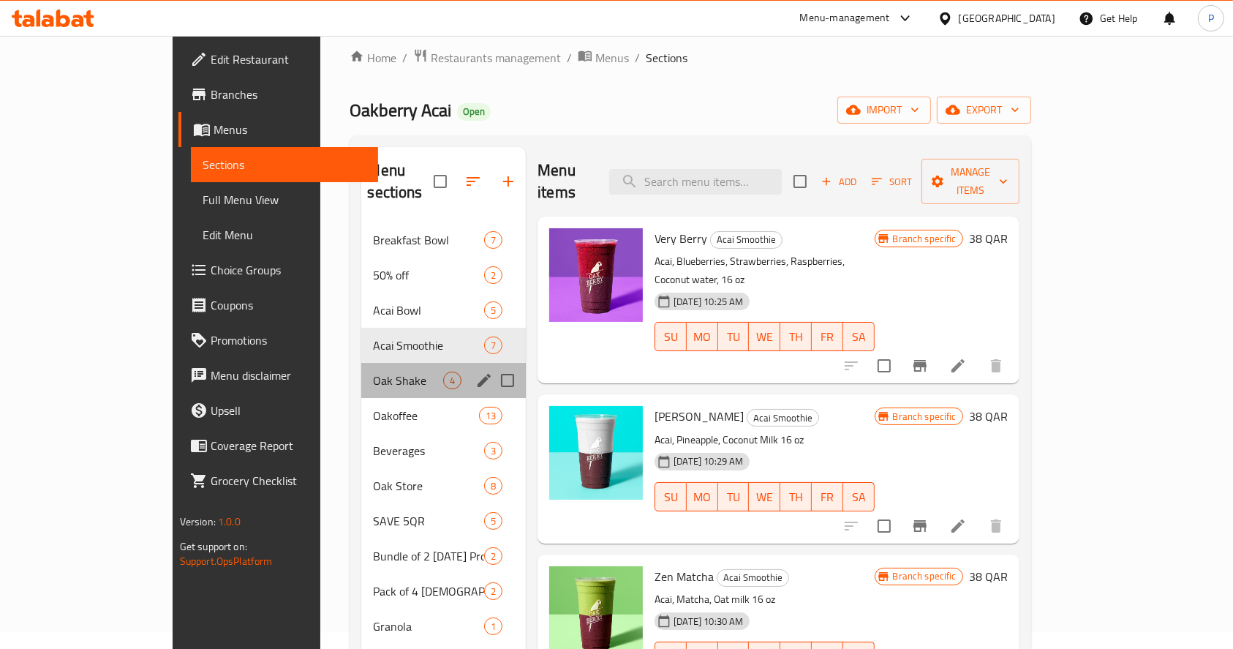
click at [361, 372] on div "Oak Shake 4" at bounding box center [443, 380] width 165 height 35
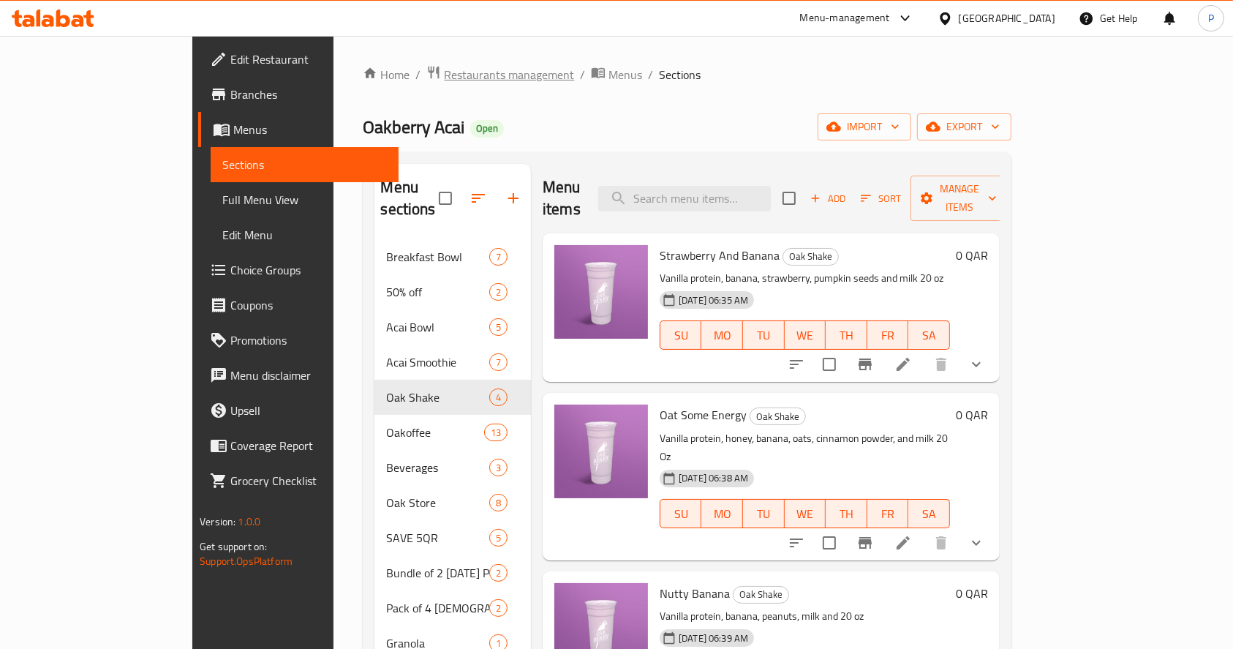
click at [444, 66] on span "Restaurants management" at bounding box center [509, 75] width 130 height 18
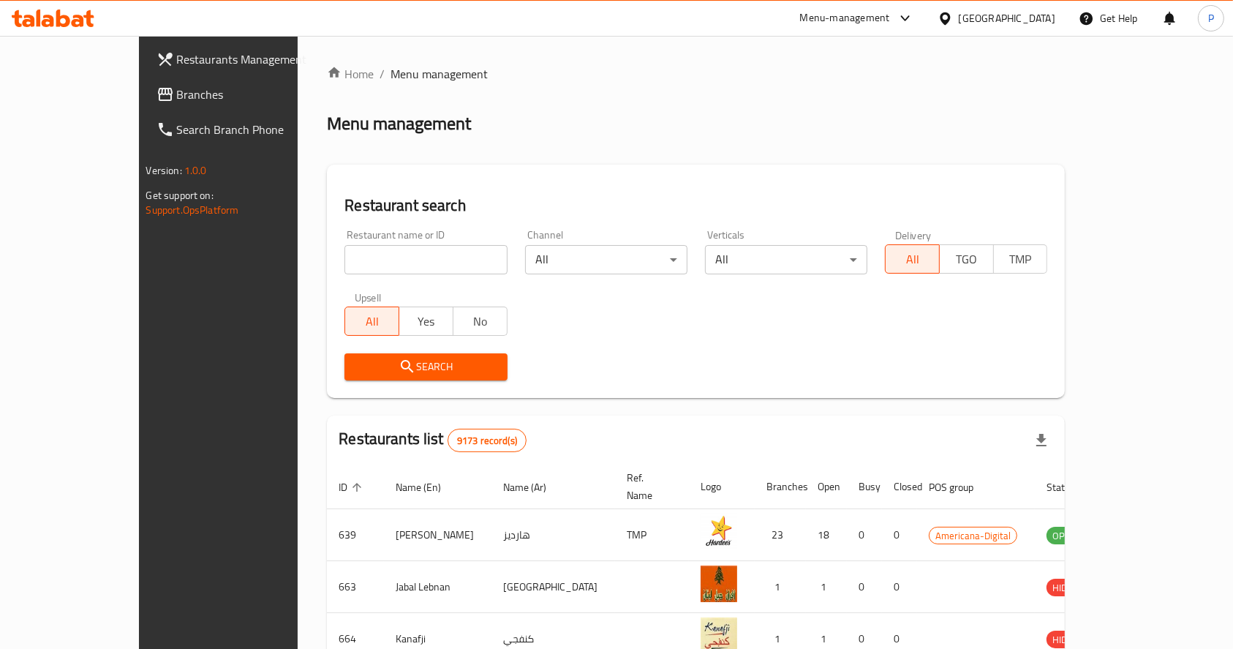
click at [345, 243] on div "Restaurant name or ID Restaurant name or ID" at bounding box center [426, 252] width 162 height 45
click at [345, 256] on input "search" at bounding box center [426, 259] width 162 height 29
type input "shawarma el kheb"
click at [353, 377] on button "Search" at bounding box center [426, 366] width 162 height 27
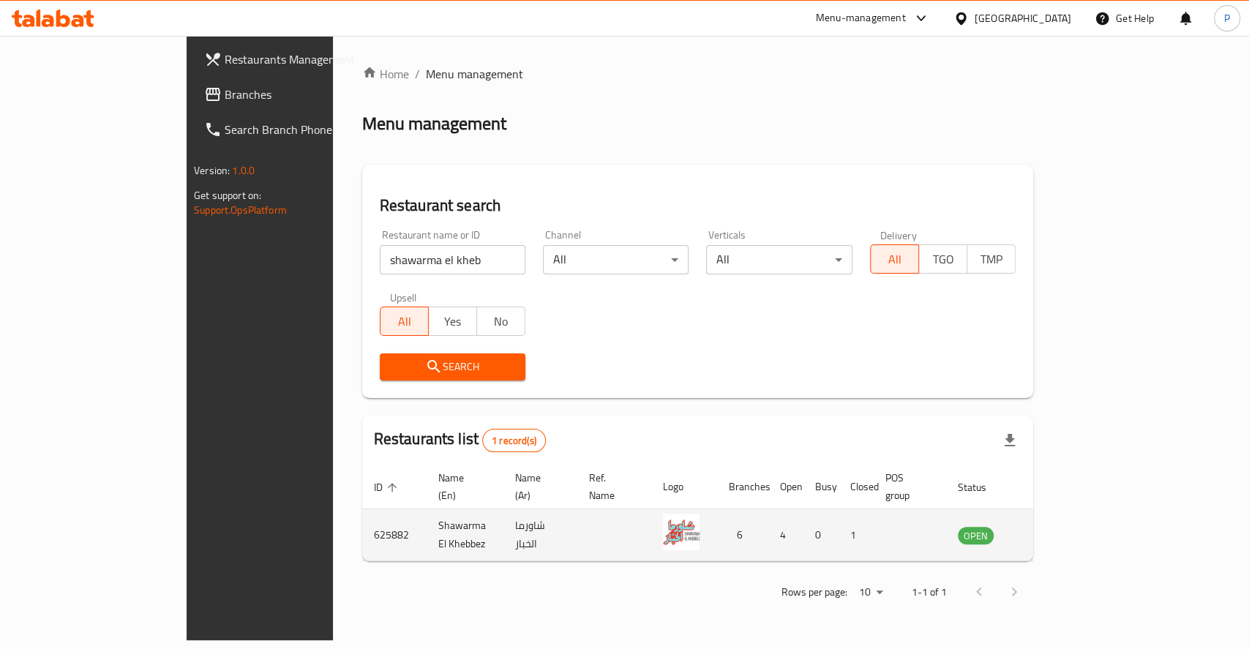
click at [1052, 526] on icon "enhanced table" at bounding box center [1043, 535] width 18 height 18
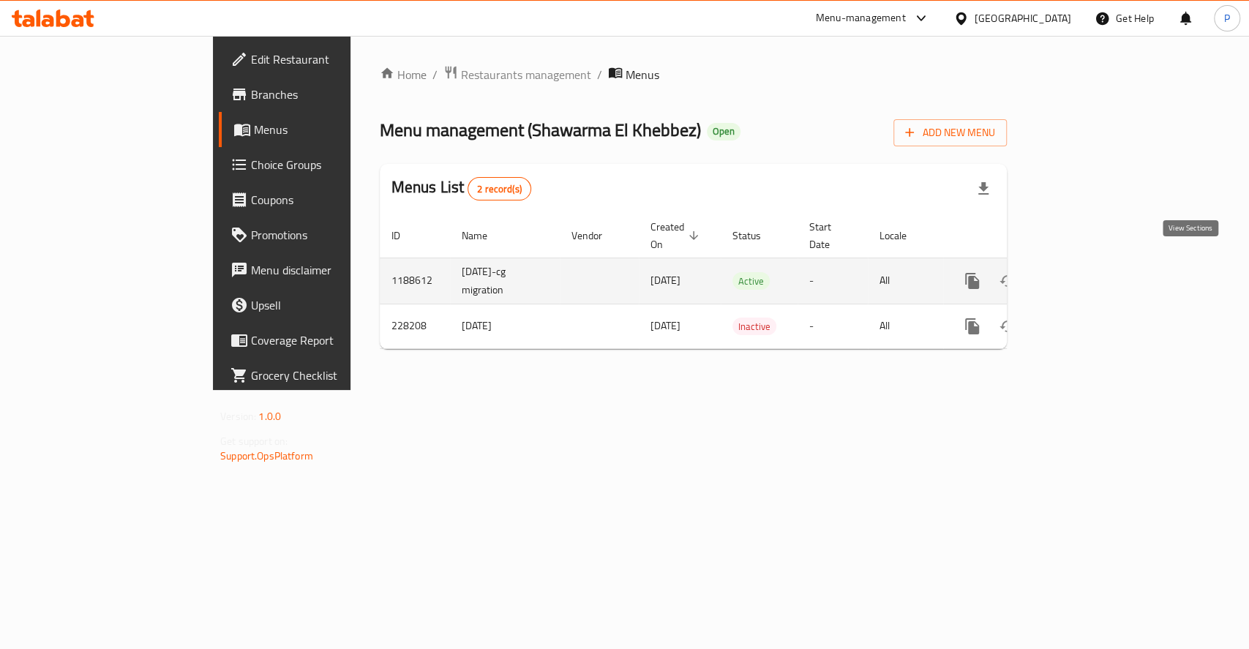
click at [1095, 268] on link "enhanced table" at bounding box center [1077, 280] width 35 height 35
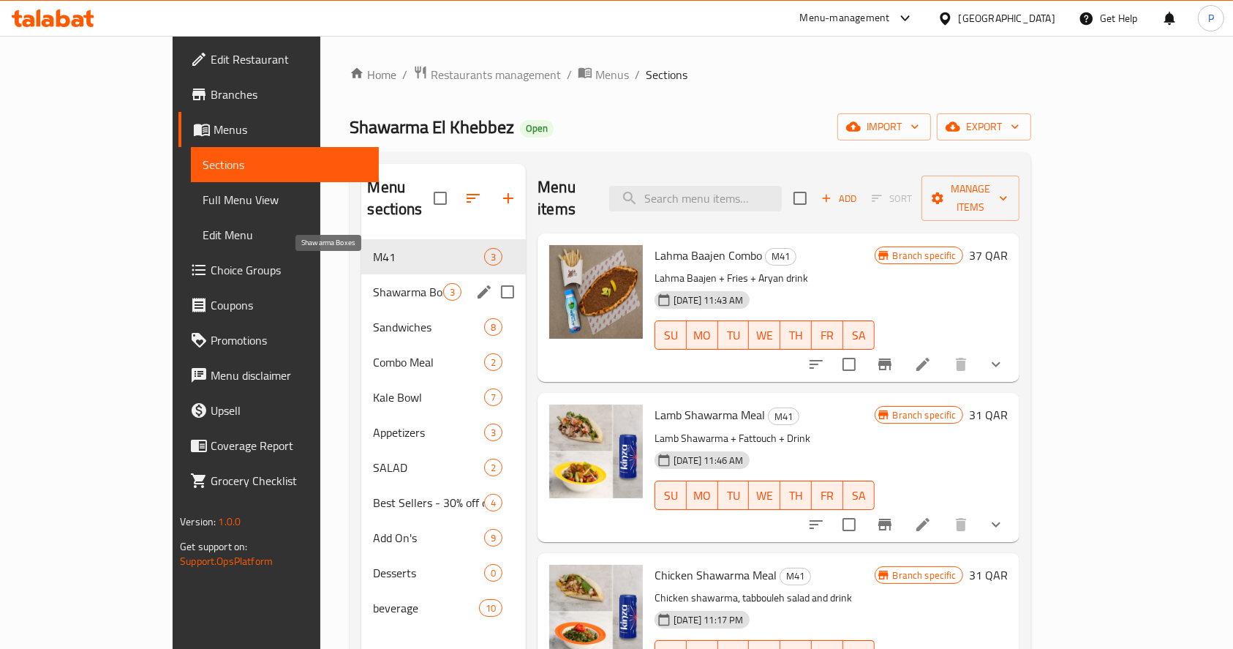
click at [373, 283] on span "Shawarma Boxes" at bounding box center [408, 292] width 70 height 18
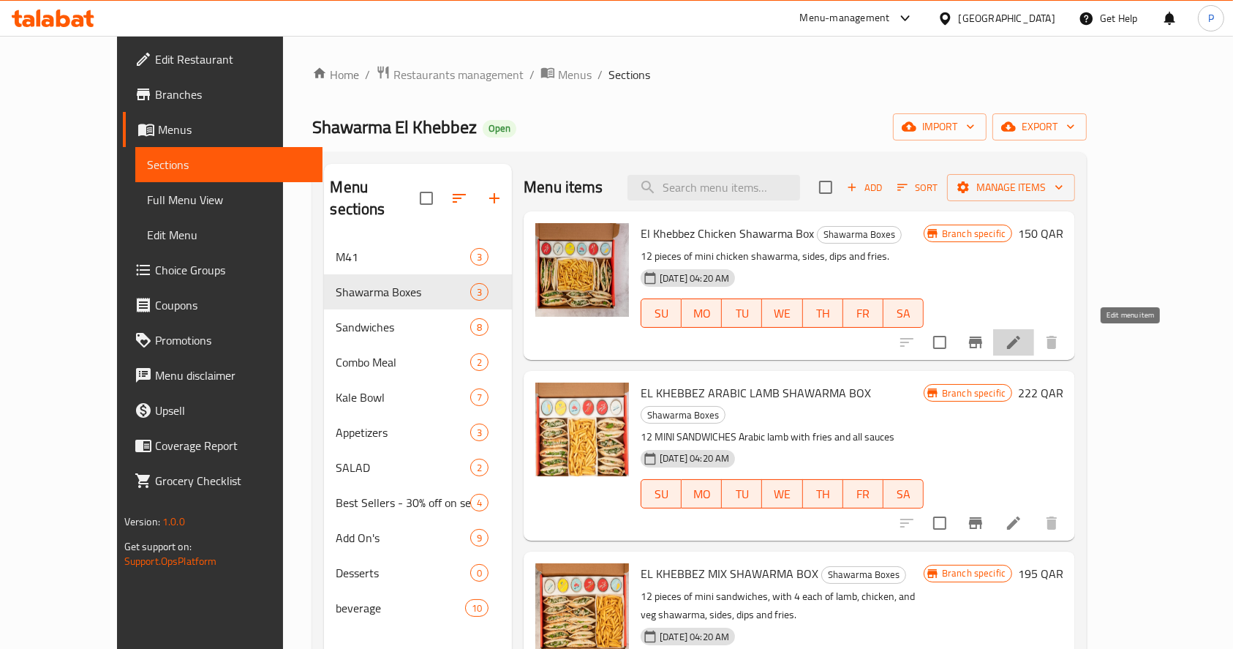
click at [1023, 339] on icon at bounding box center [1014, 343] width 18 height 18
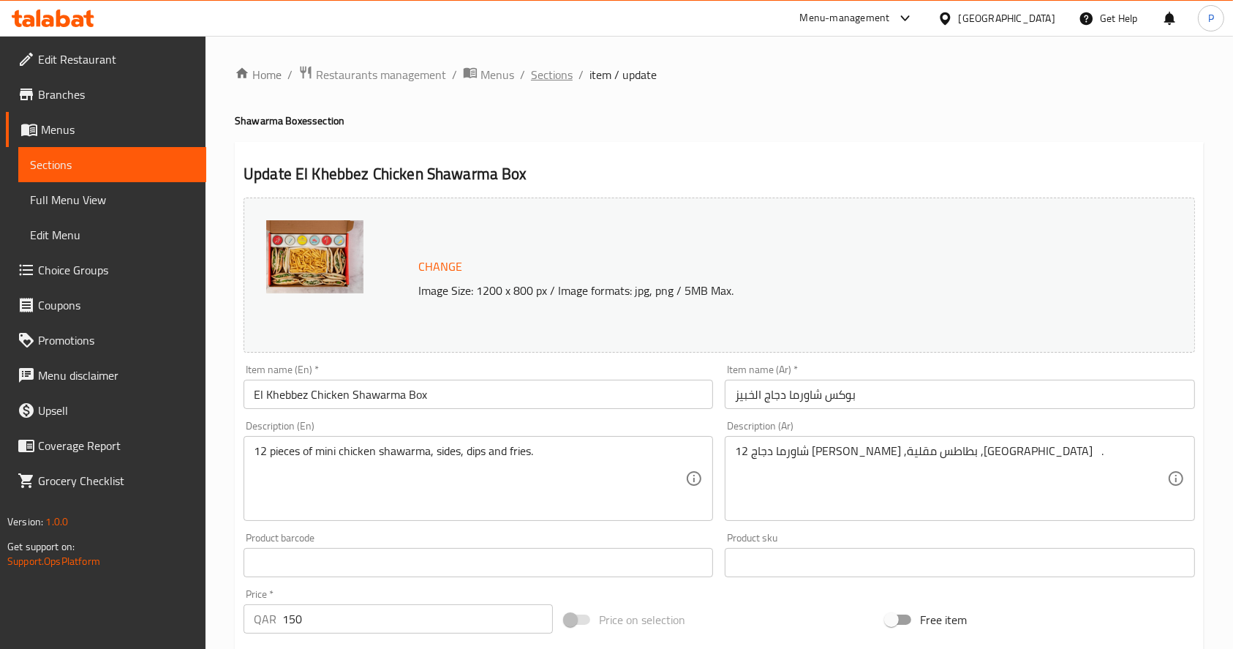
click at [535, 67] on span "Sections" at bounding box center [552, 75] width 42 height 18
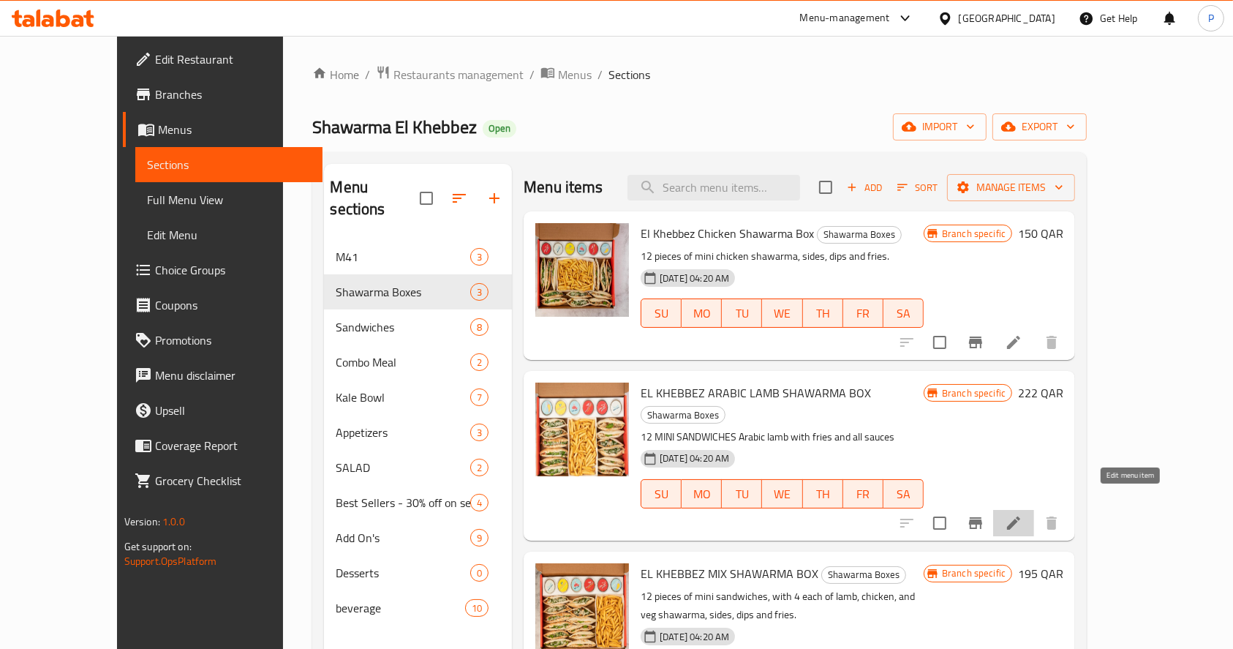
click at [1023, 514] on icon at bounding box center [1014, 523] width 18 height 18
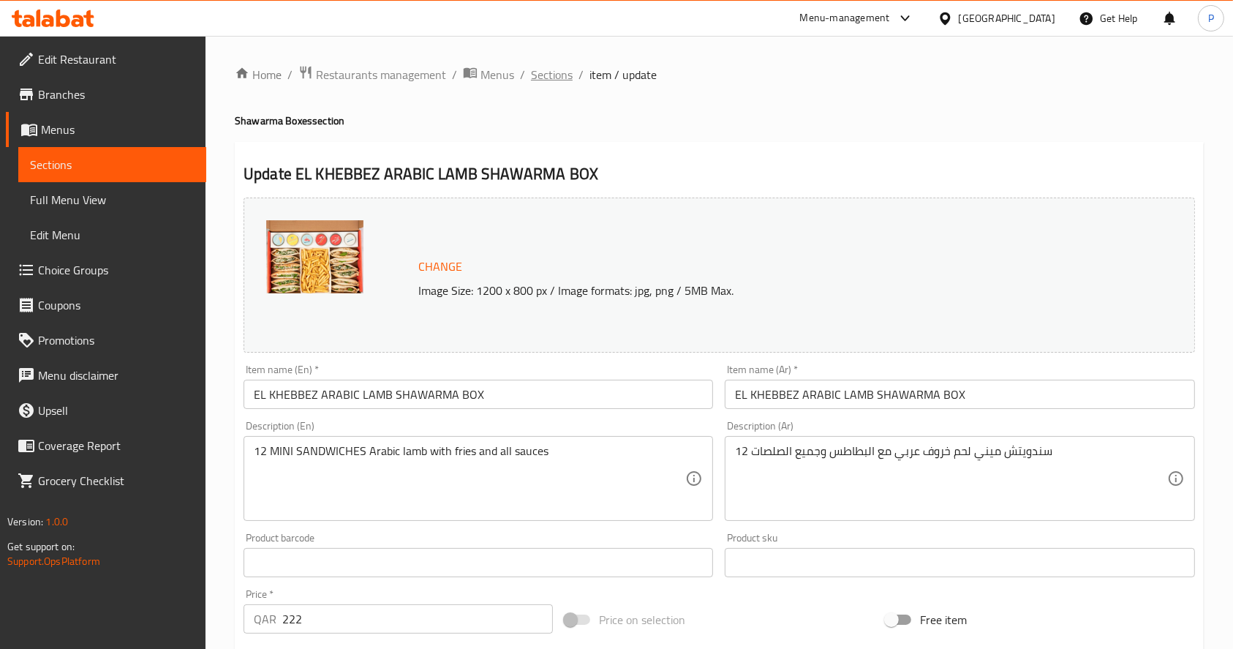
click at [547, 73] on span "Sections" at bounding box center [552, 75] width 42 height 18
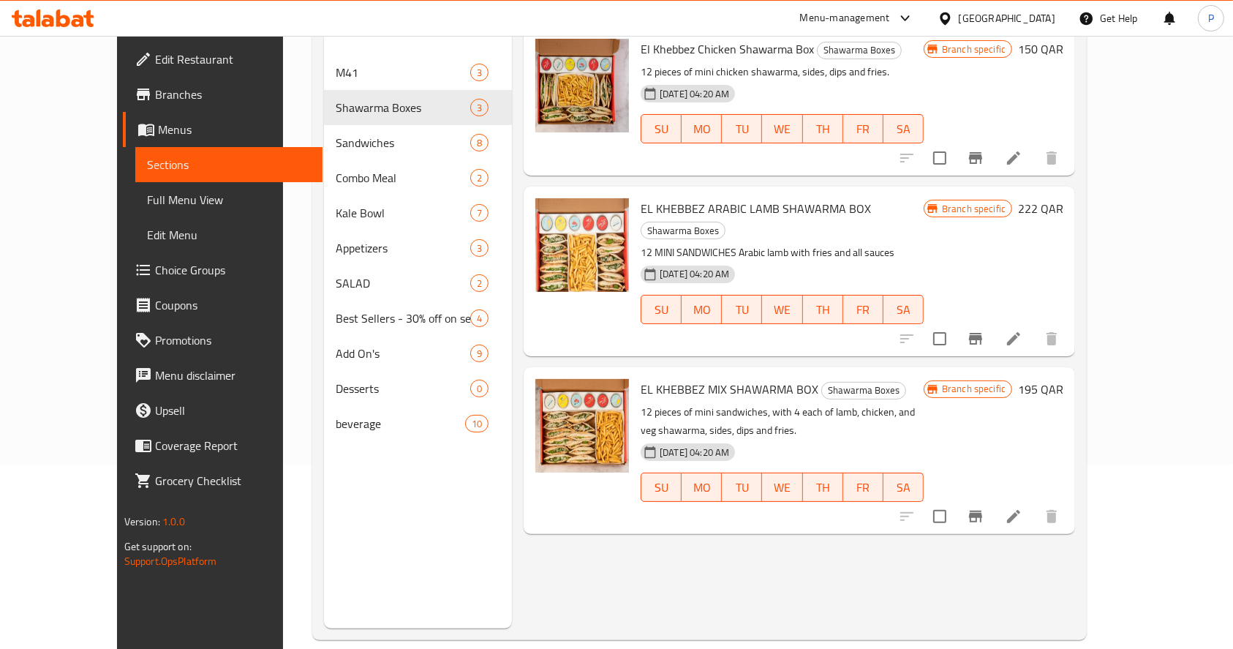
scroll to position [195, 0]
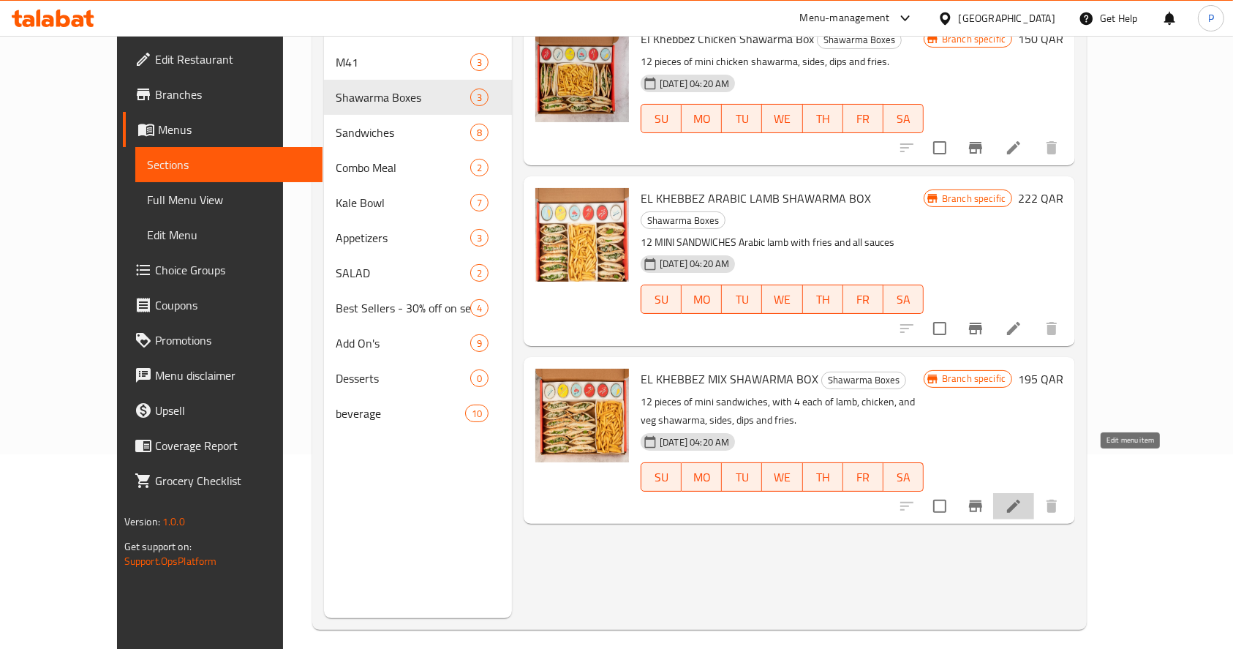
click at [1023, 497] on icon at bounding box center [1014, 506] width 18 height 18
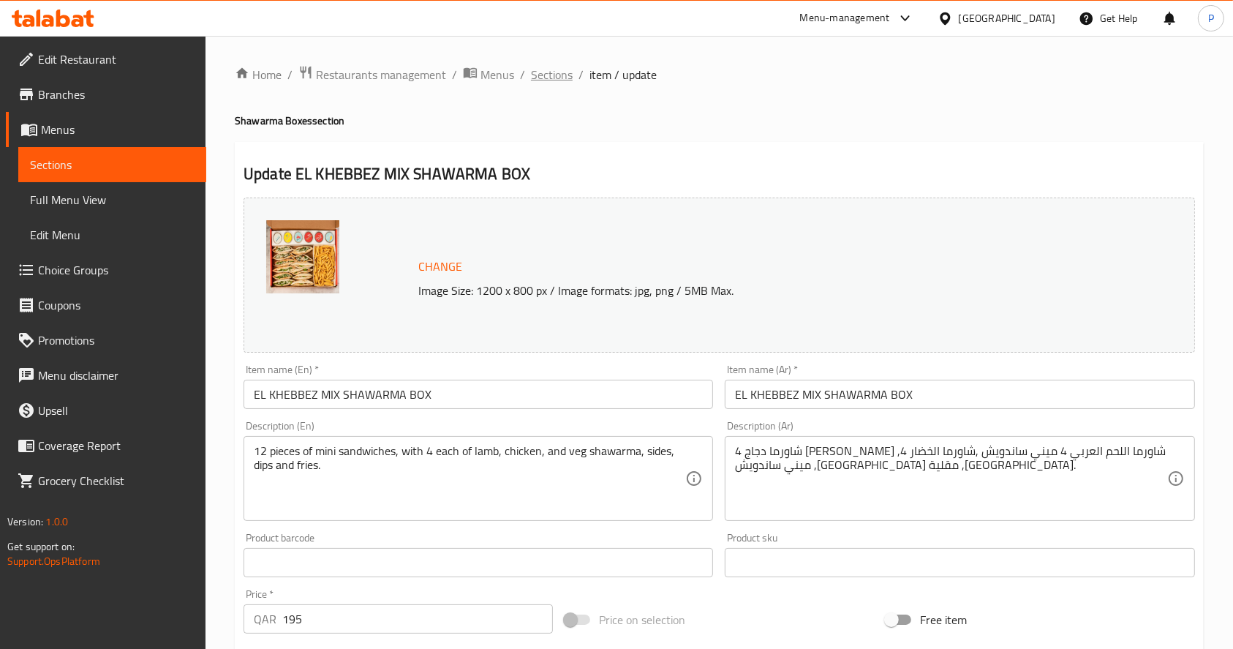
click at [553, 69] on span "Sections" at bounding box center [552, 75] width 42 height 18
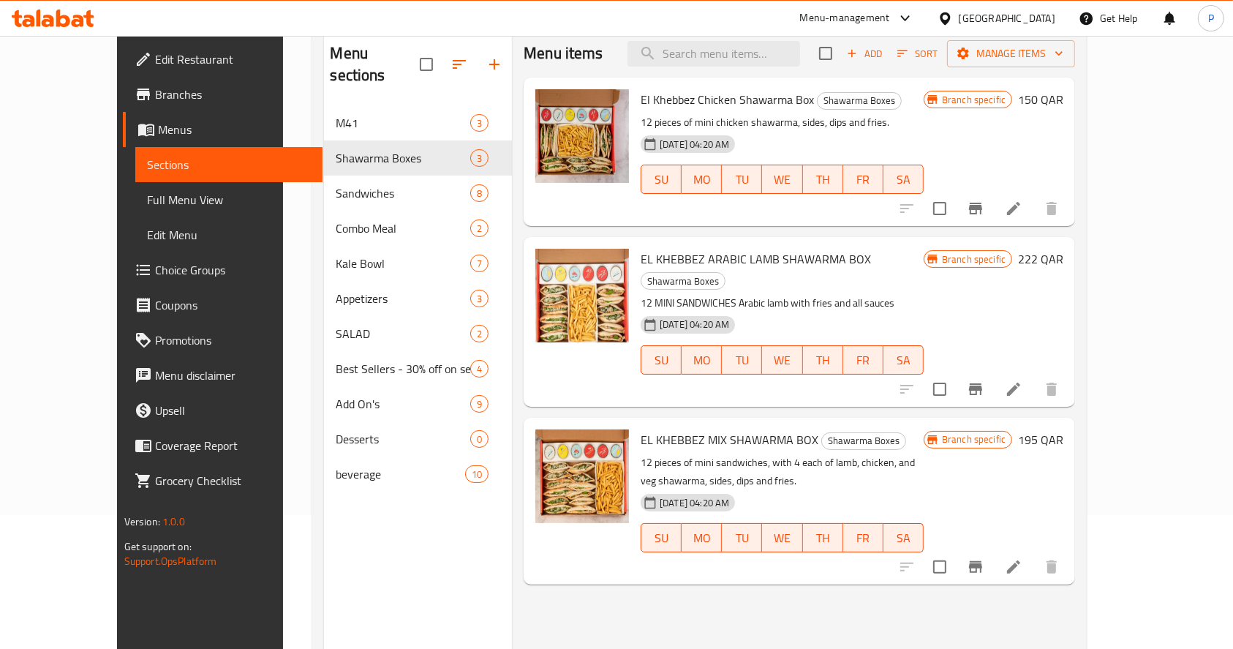
scroll to position [107, 0]
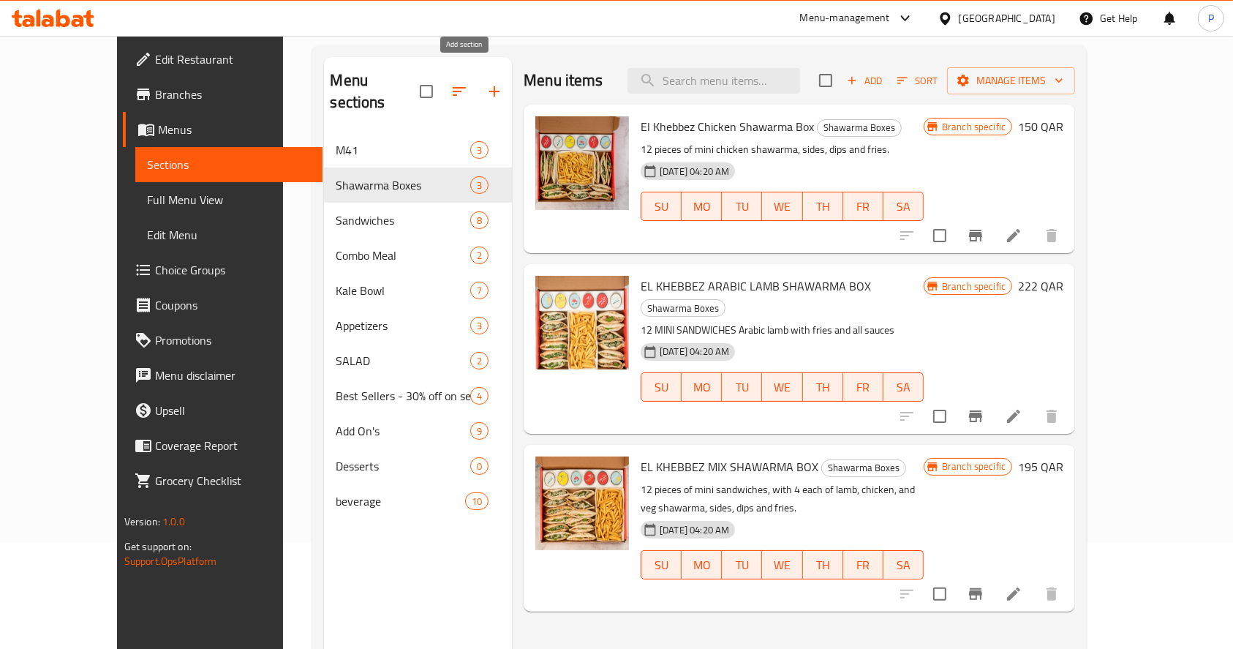
click at [486, 83] on icon "button" at bounding box center [495, 92] width 18 height 18
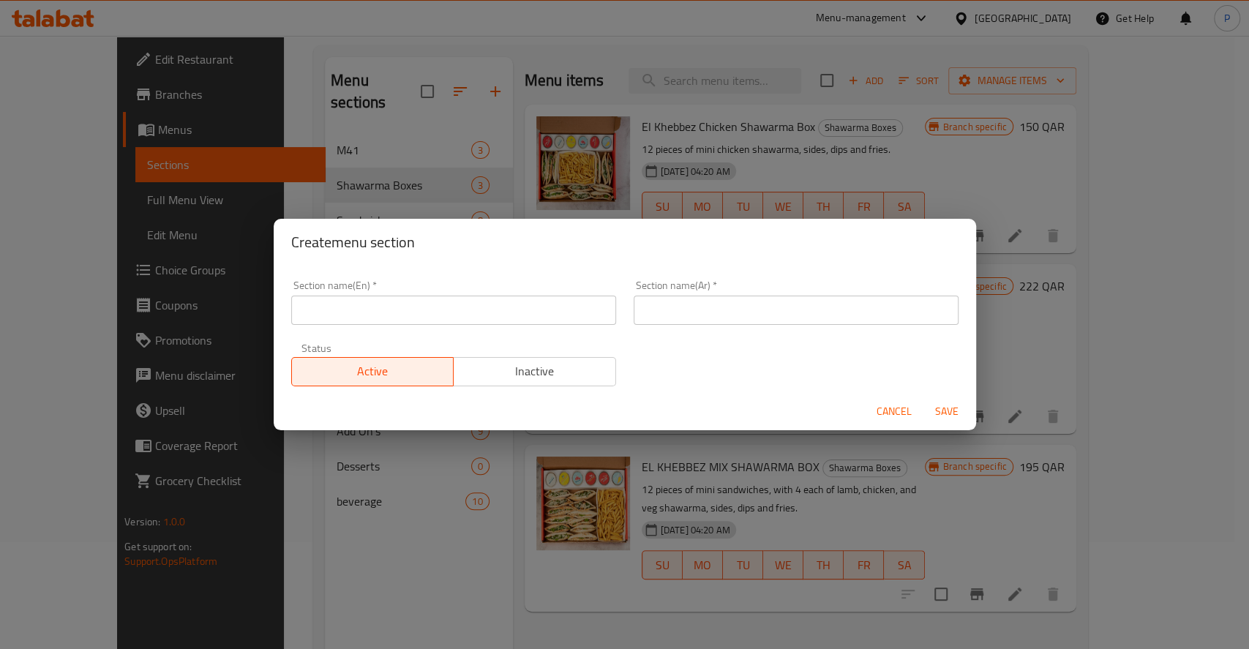
click at [413, 311] on input "text" at bounding box center [453, 309] width 325 height 29
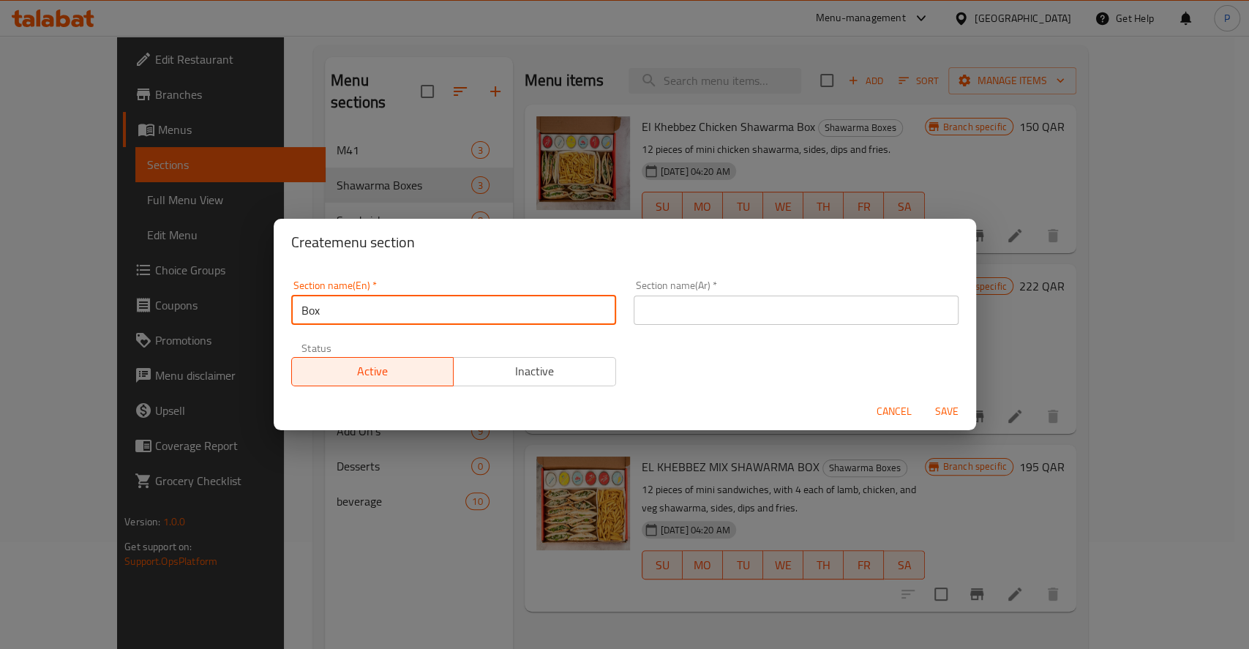
click at [303, 308] on input "Box" at bounding box center [453, 309] width 325 height 29
click at [340, 312] on input "Shawarma Box" at bounding box center [453, 309] width 325 height 29
type input "Shawarma Box"
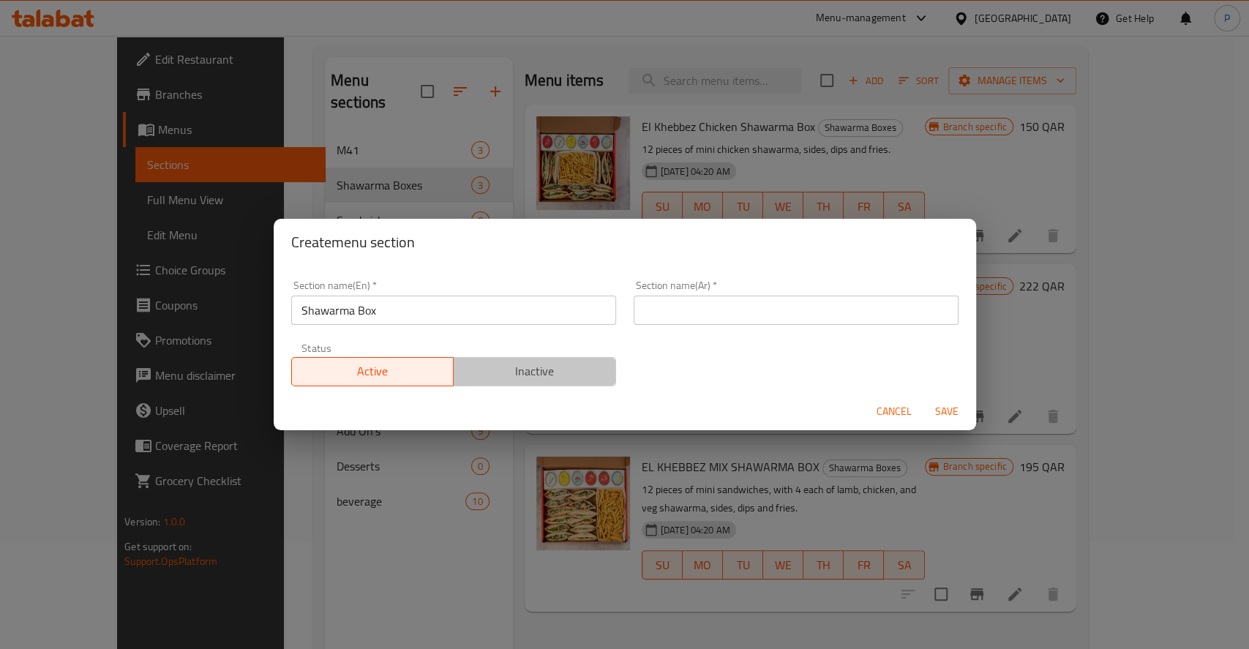
click at [571, 366] on span "Inactive" at bounding box center [534, 371] width 151 height 21
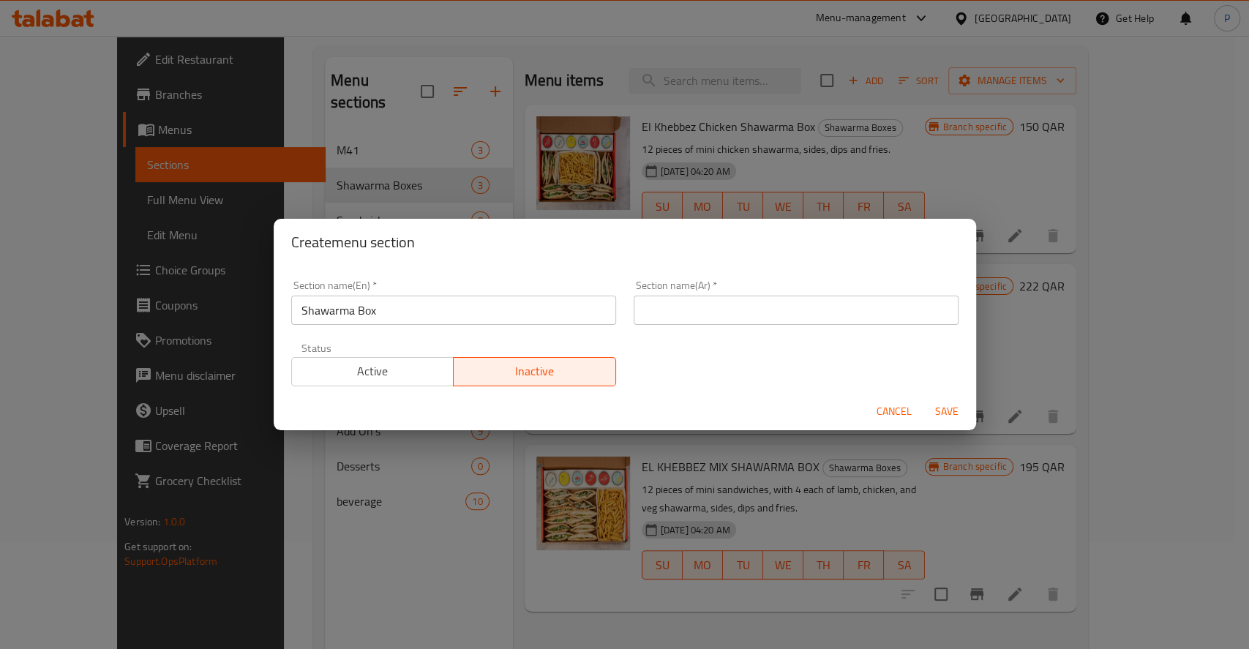
click at [740, 300] on input "text" at bounding box center [795, 309] width 325 height 29
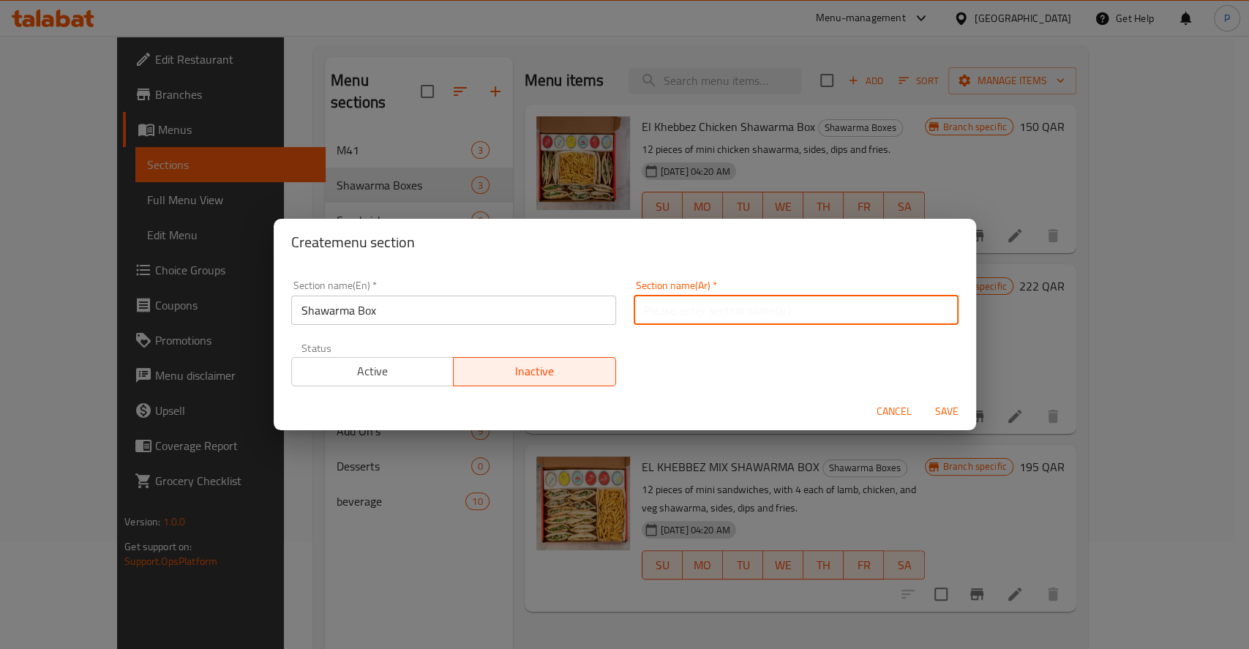
paste input "صناديق الشاورما"
type input "صناديق الشاورما"
click at [459, 316] on input "Shawarma Box" at bounding box center [453, 309] width 325 height 29
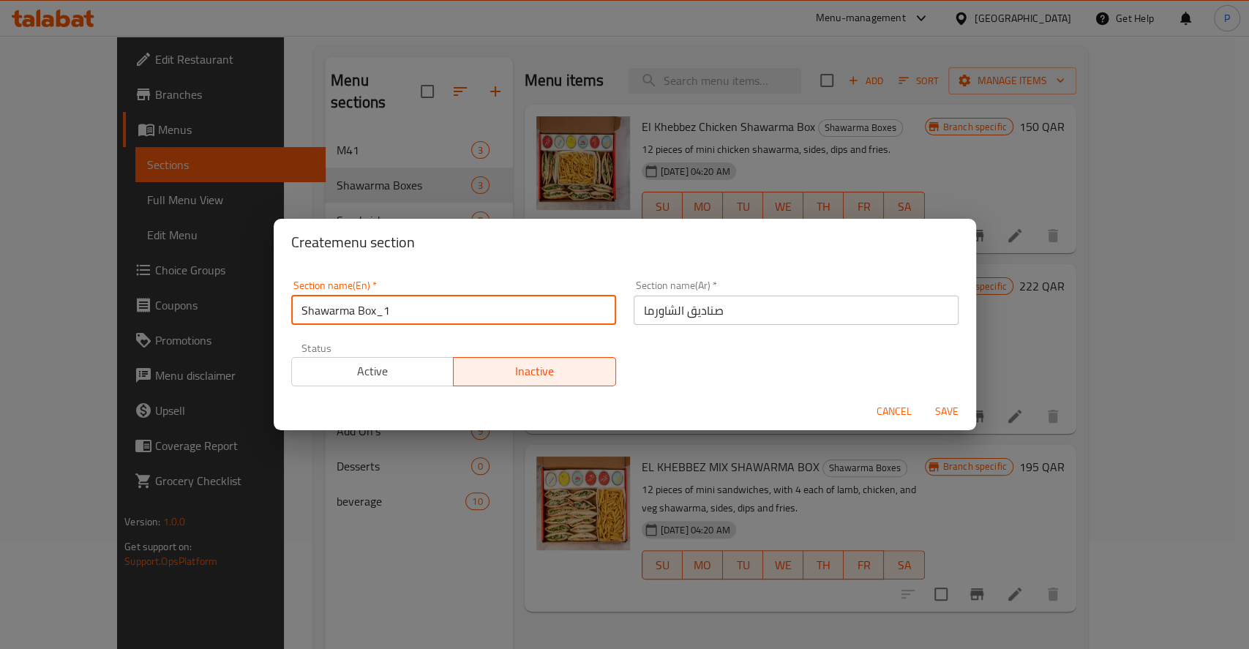
type input "Shawarma Box_1"
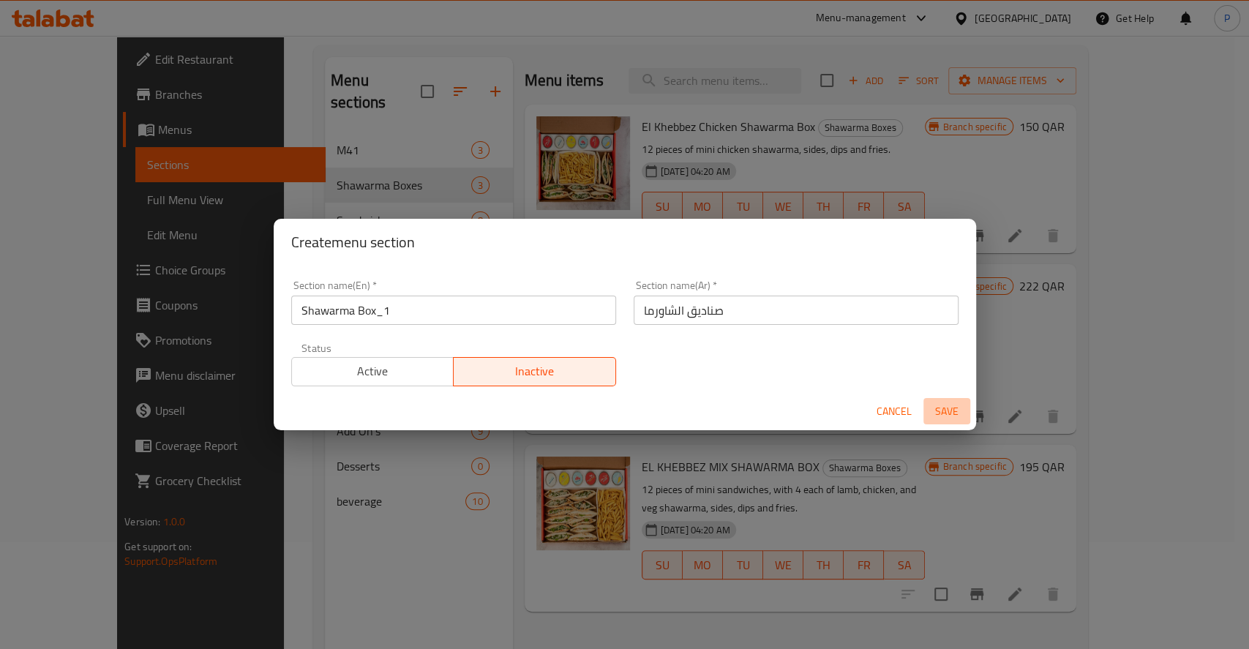
click at [954, 404] on span "Save" at bounding box center [946, 411] width 35 height 18
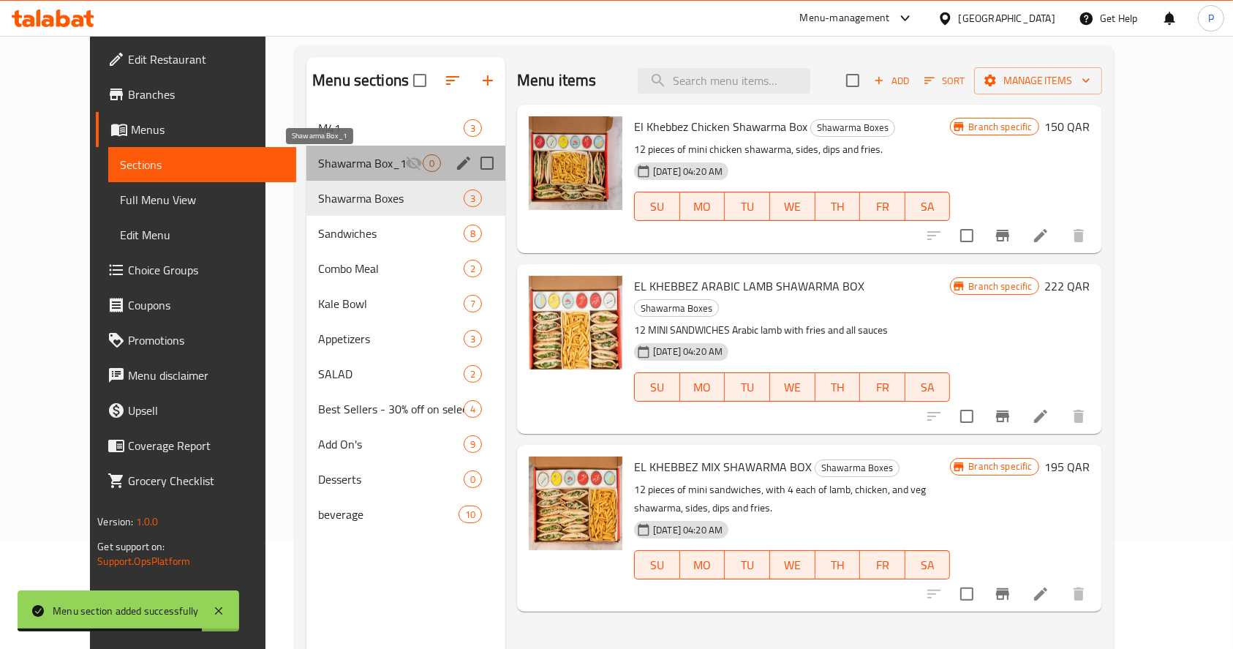
click at [339, 166] on span "Shawarma Box_1" at bounding box center [361, 163] width 87 height 18
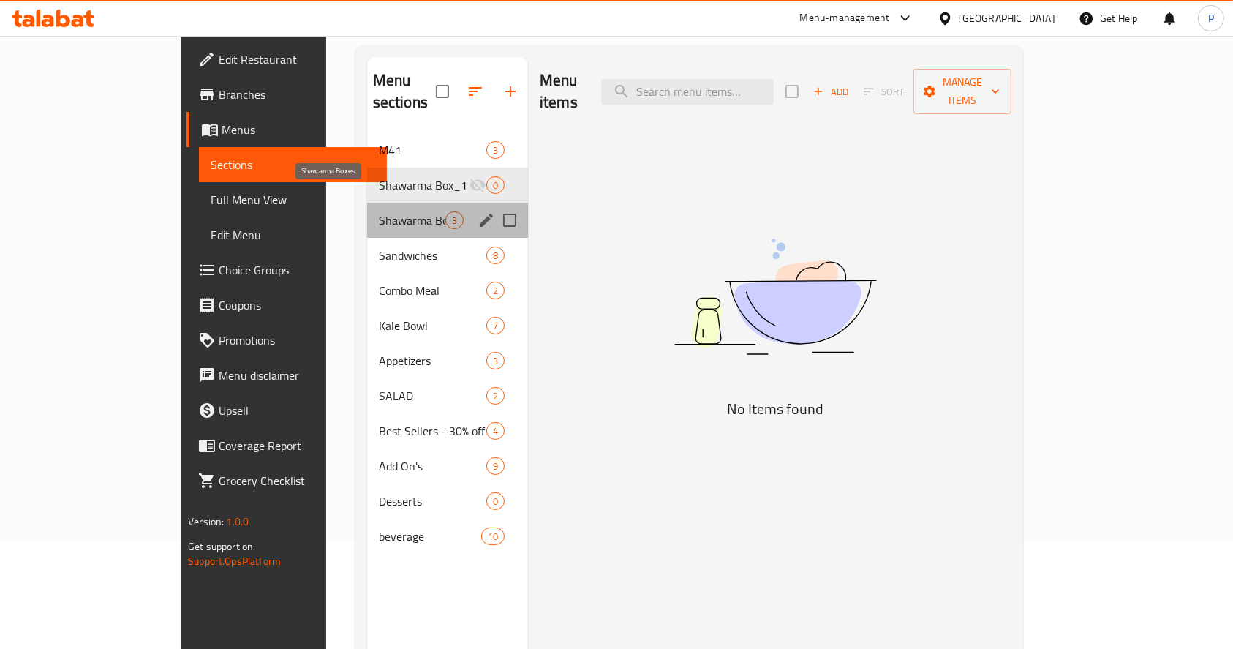
click at [379, 211] on span "Shawarma Boxes" at bounding box center [412, 220] width 67 height 18
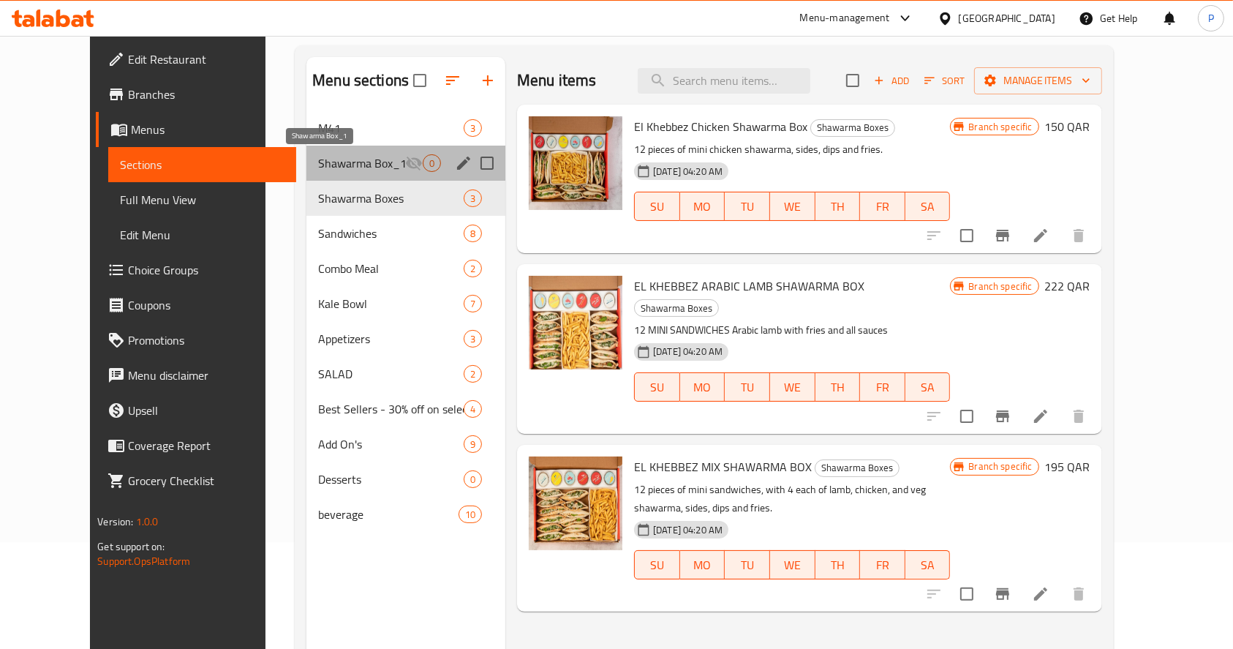
click at [318, 167] on span "Shawarma Box_1" at bounding box center [361, 163] width 87 height 18
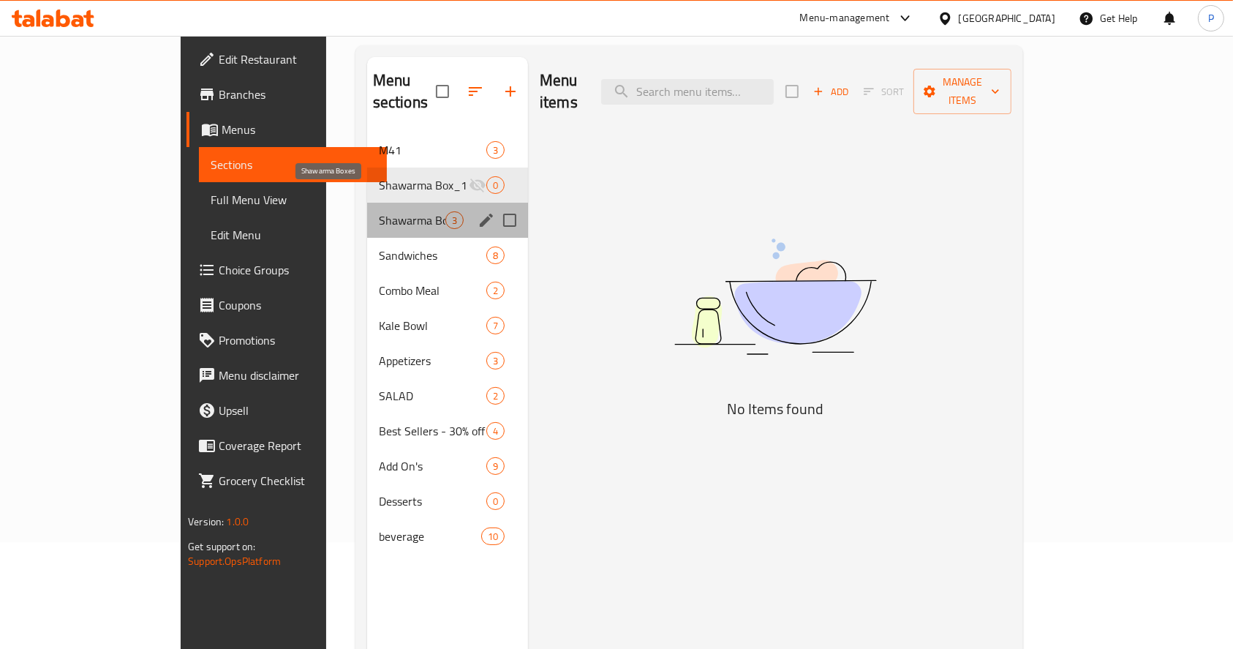
click at [379, 211] on span "Shawarma Boxes" at bounding box center [412, 220] width 67 height 18
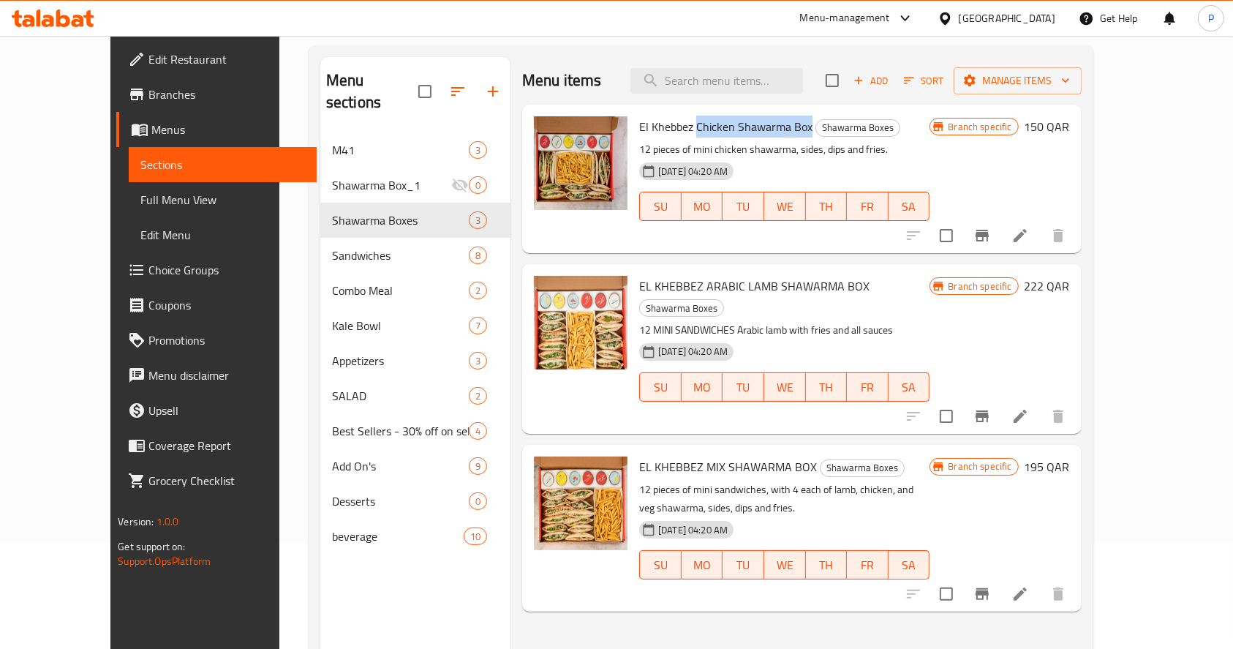
drag, startPoint x: 782, startPoint y: 124, endPoint x: 668, endPoint y: 133, distance: 114.5
click at [668, 133] on span "El Khebbez Chicken Shawarma Box" at bounding box center [725, 127] width 173 height 22
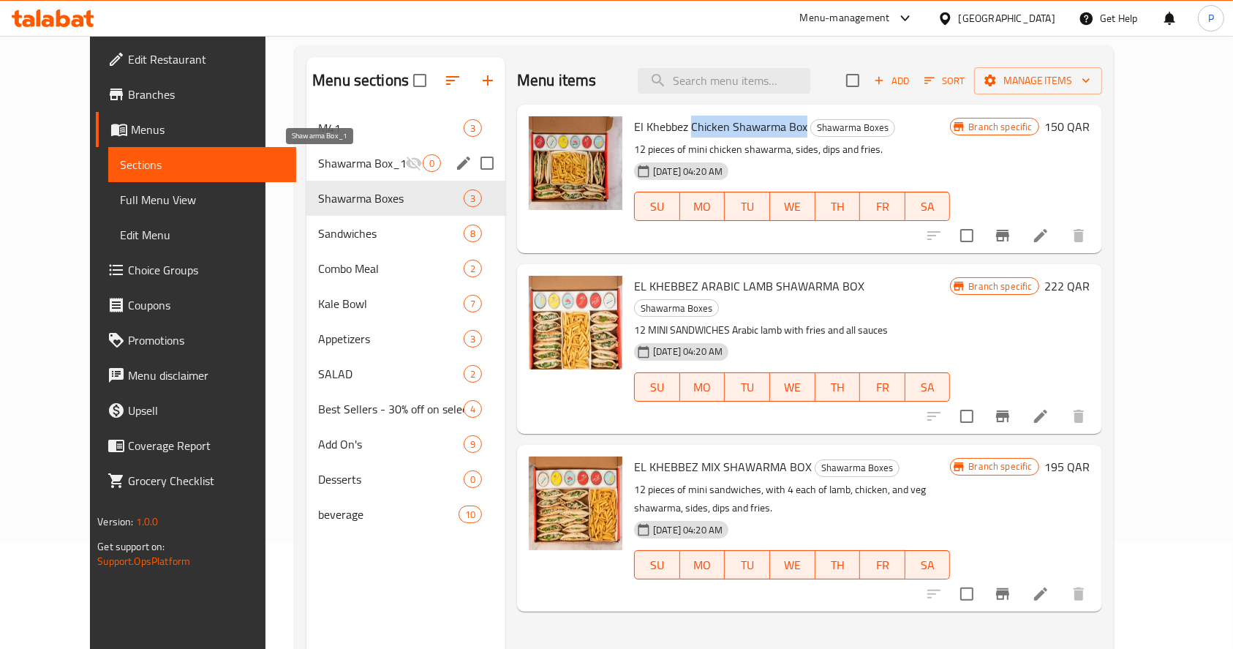
click at [318, 155] on span "Shawarma Box_1" at bounding box center [361, 163] width 87 height 18
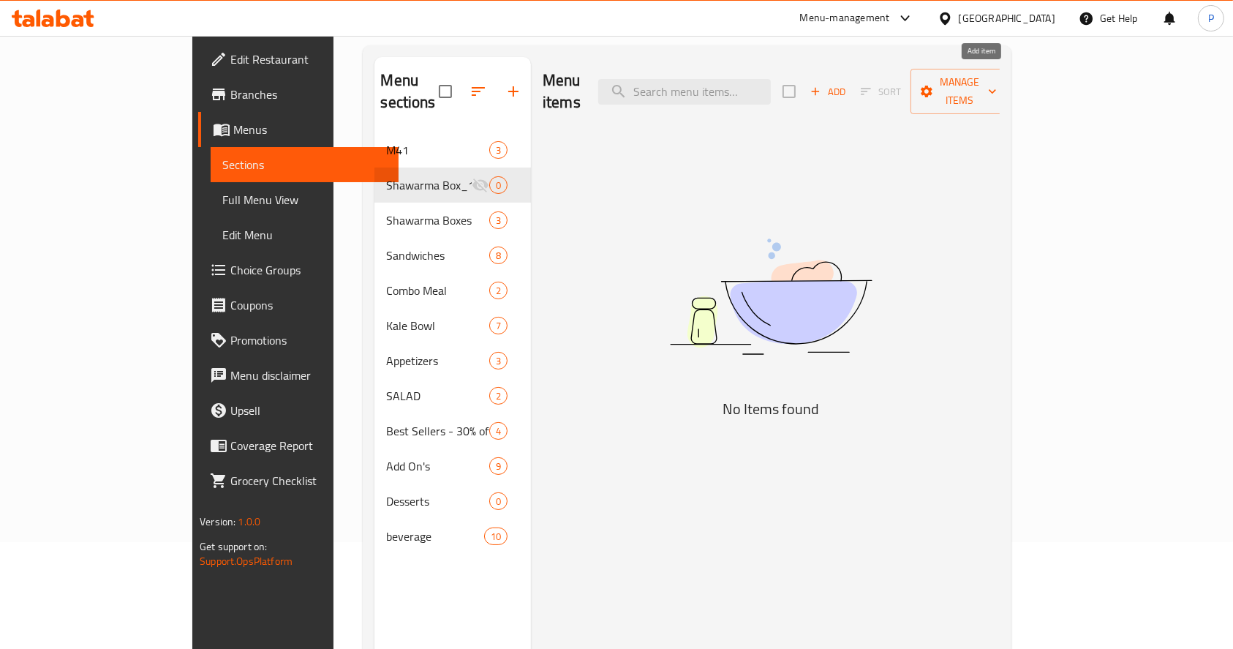
click at [822, 85] on icon "button" at bounding box center [815, 91] width 13 height 13
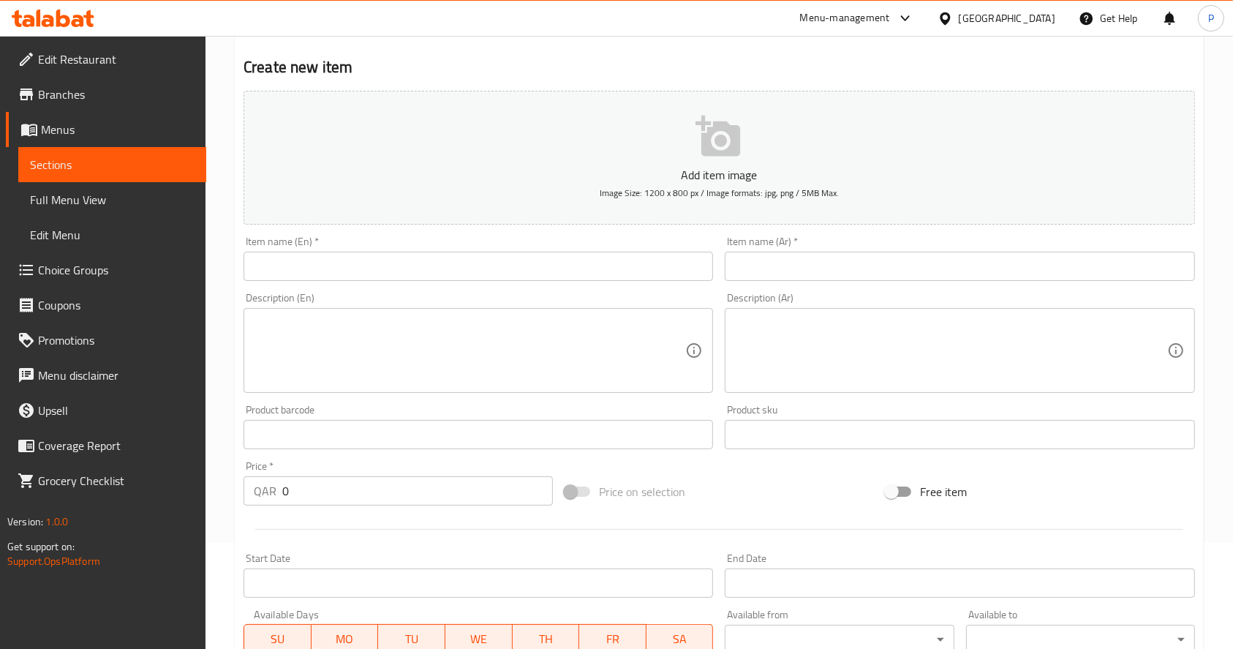
click at [424, 260] on input "text" at bounding box center [479, 266] width 470 height 29
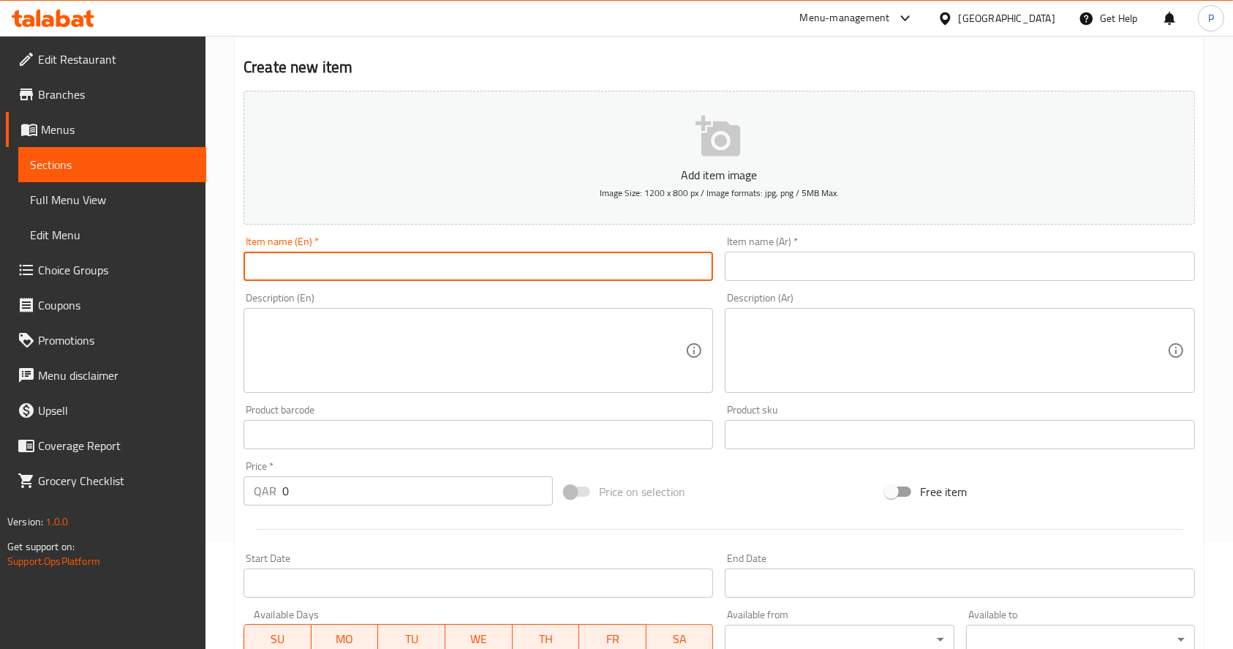
paste input "Chicken Shawarma Box"
type input "Chicken Shawarma Box"
click at [775, 258] on input "text" at bounding box center [960, 266] width 470 height 29
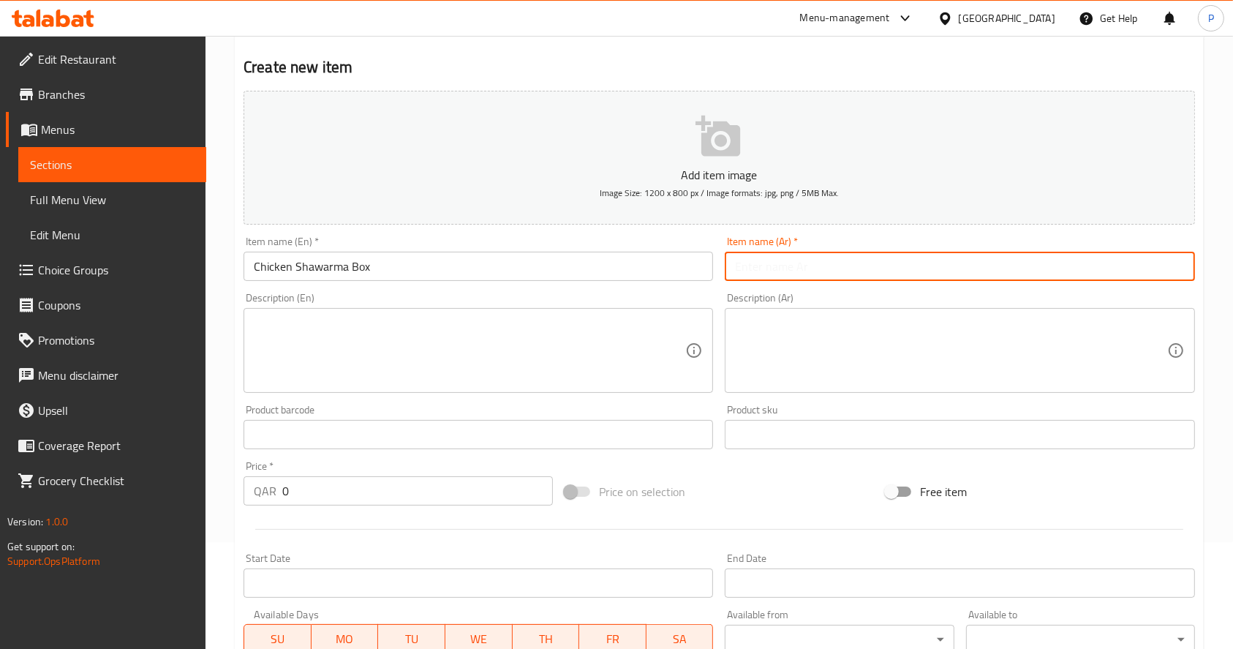
paste input "بوكس شاورما دجاج"
type input "بوكس شاورما دجاج"
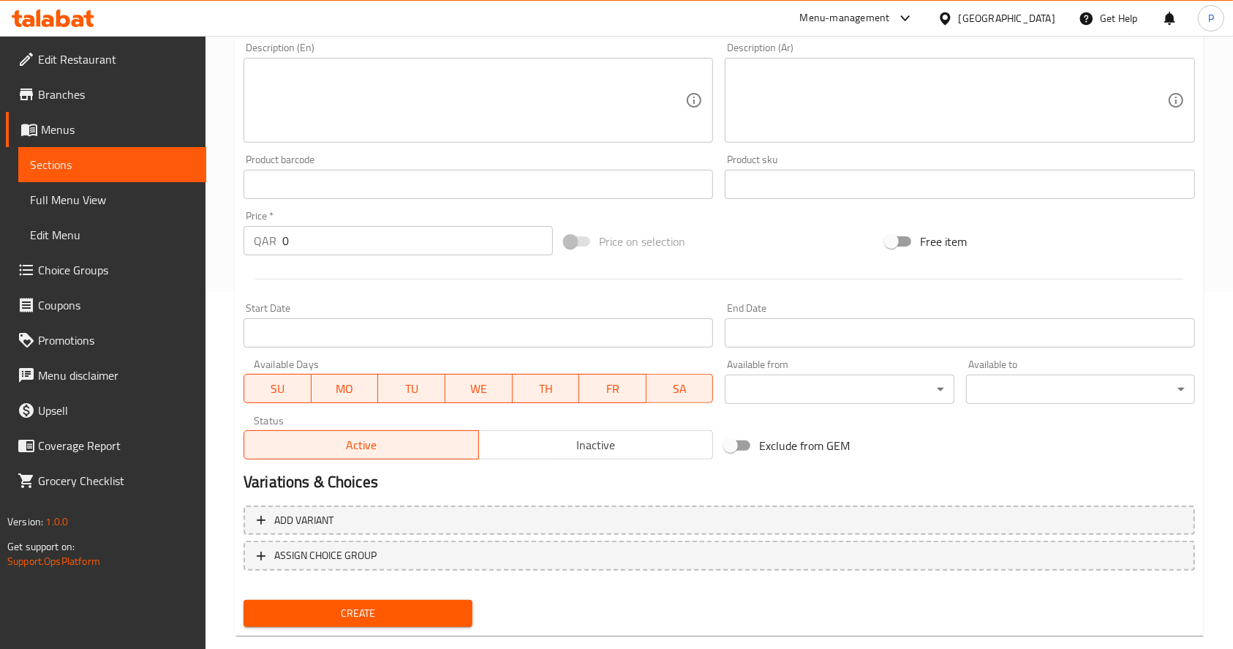
scroll to position [385, 0]
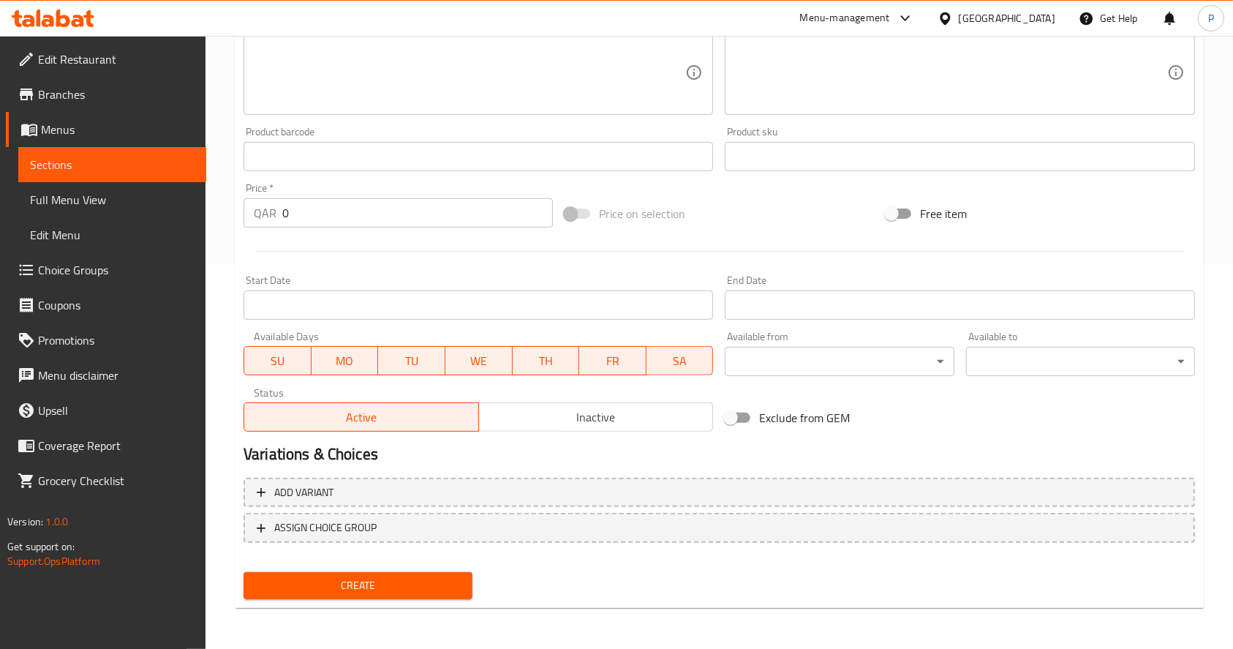
click at [358, 581] on span "Create" at bounding box center [358, 585] width 206 height 18
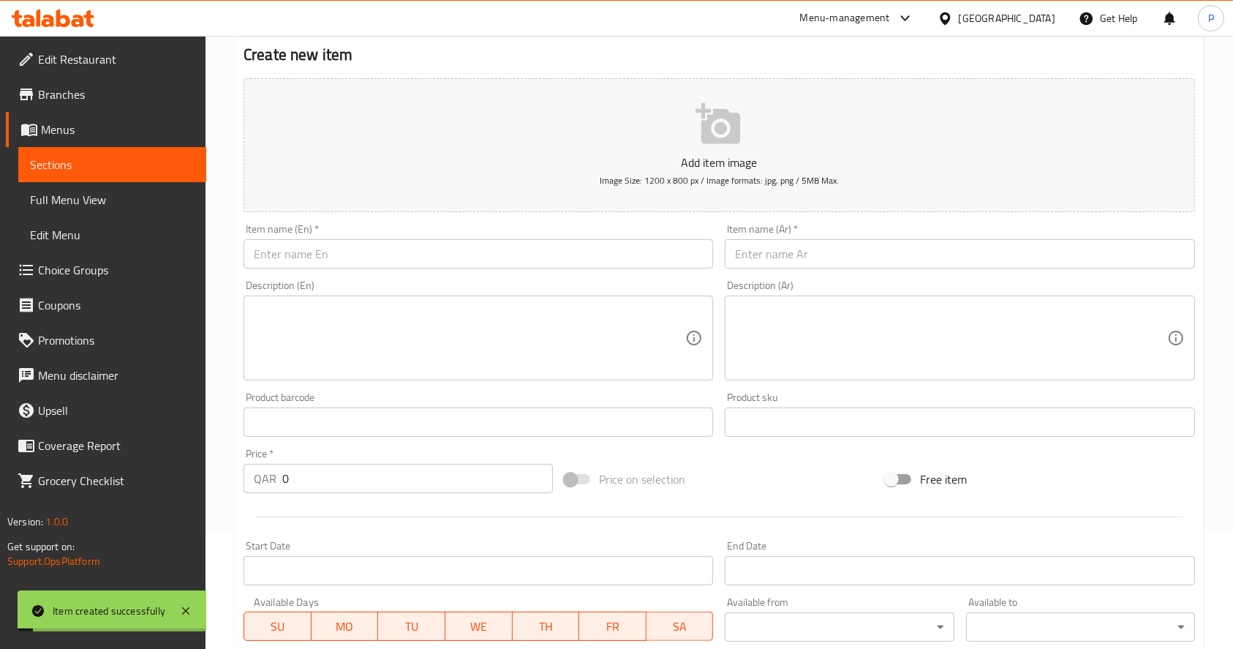
scroll to position [0, 0]
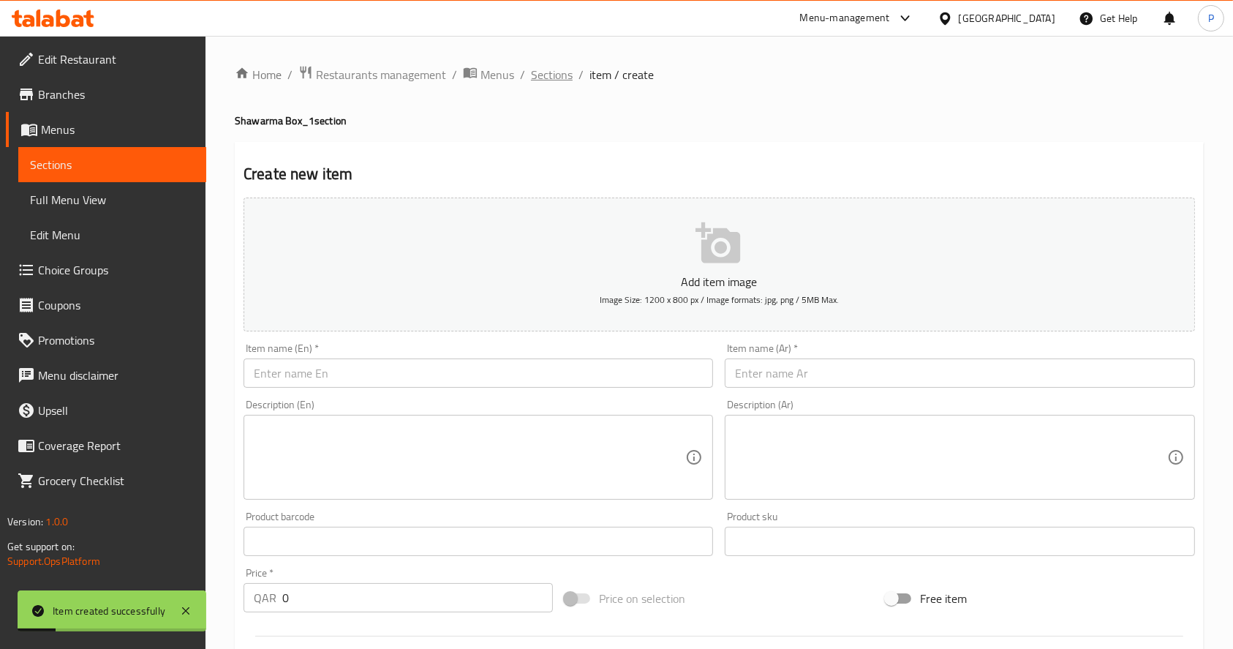
click at [557, 79] on span "Sections" at bounding box center [552, 75] width 42 height 18
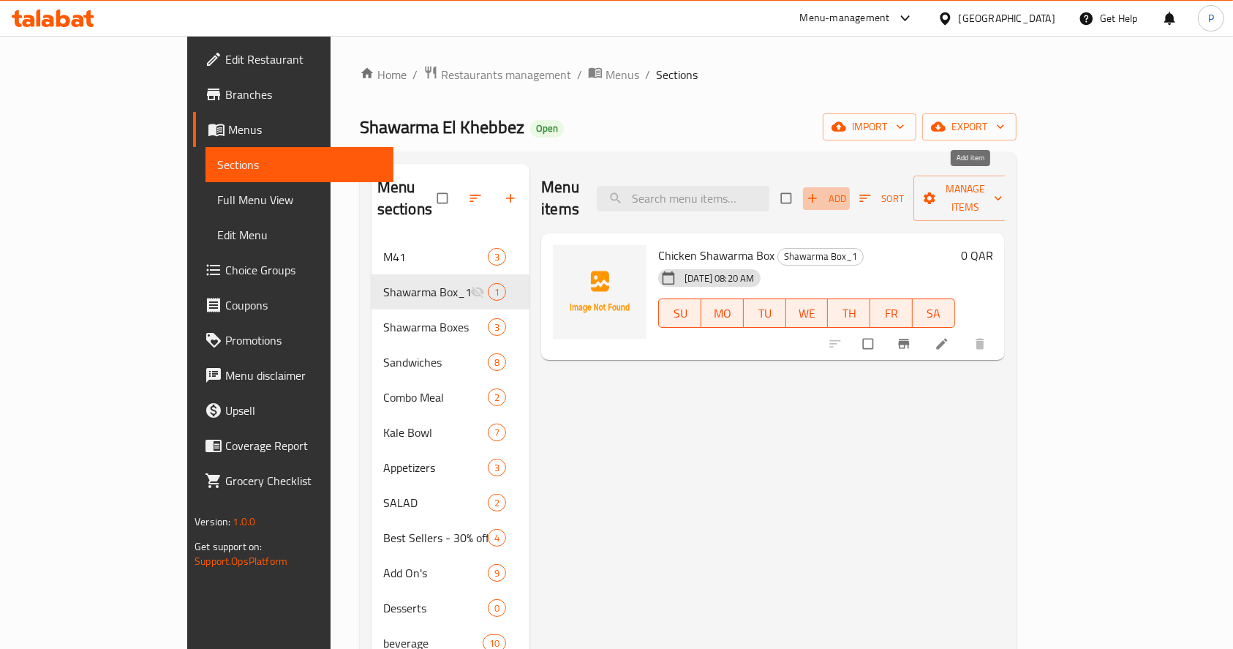
click at [823, 191] on span "button" at bounding box center [814, 198] width 18 height 15
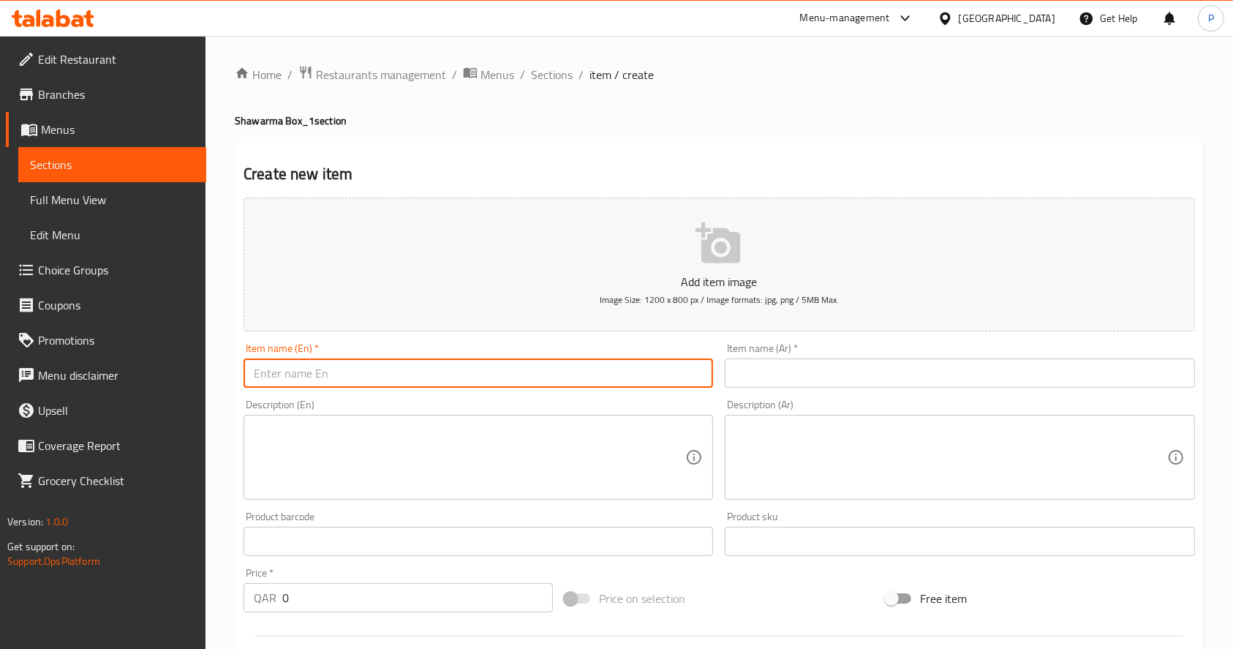
click at [482, 385] on input "text" at bounding box center [479, 372] width 470 height 29
paste input "صندوق شاورما لحم الضأن"
type input "صندوق شاورما لحم الضأن"
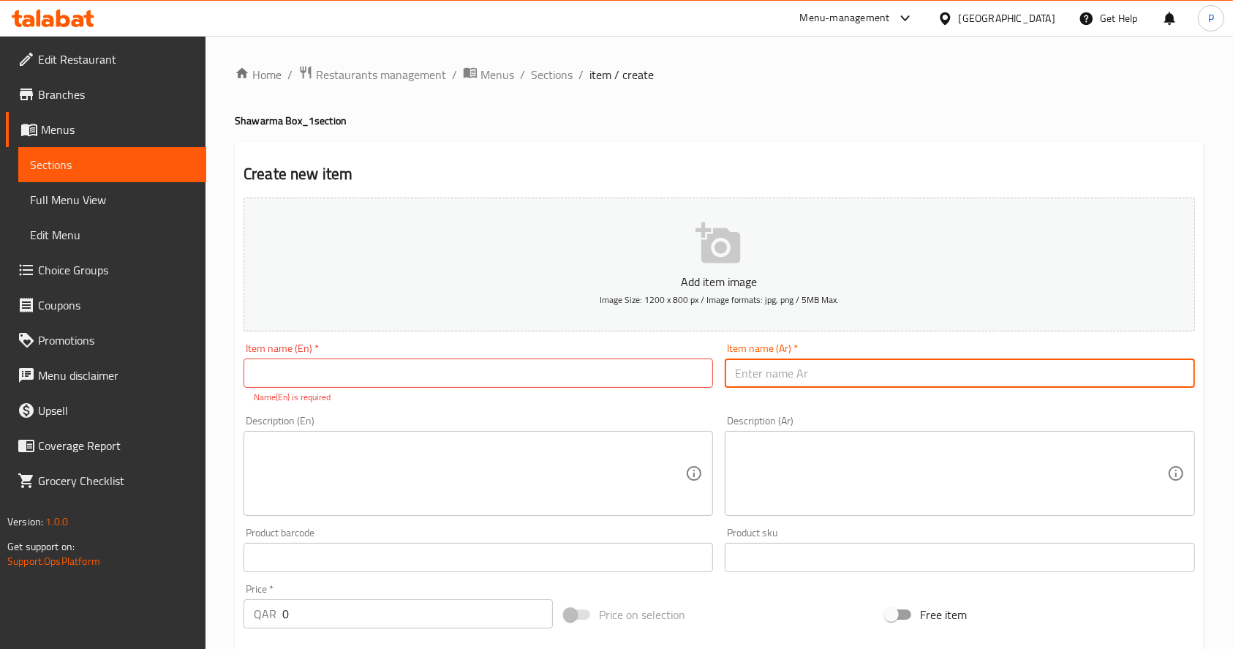
click at [836, 373] on input "text" at bounding box center [960, 372] width 470 height 29
paste input "صندوق شاورما لحم الضأن"
type input "صندوق شاورما لحم الضأن"
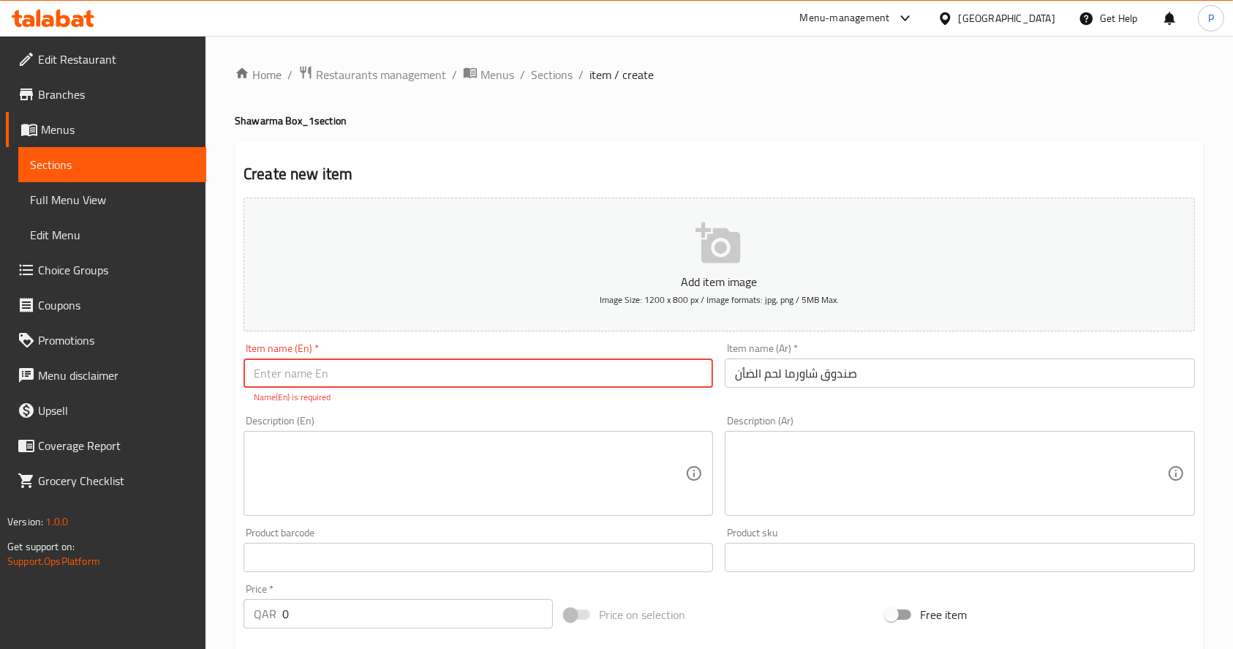
click at [484, 370] on input "text" at bounding box center [479, 372] width 470 height 29
paste input "Lamb Shawarma Box"
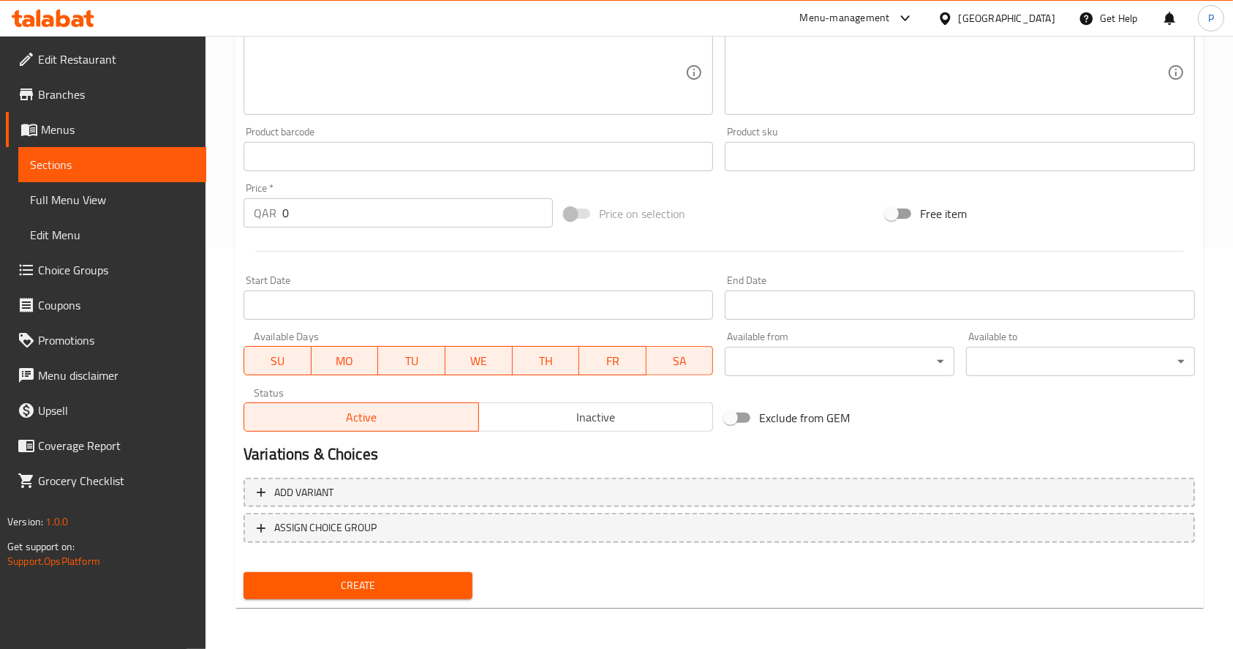
type input "Lamb Shawarma Box"
click at [380, 582] on span "Create" at bounding box center [358, 585] width 206 height 18
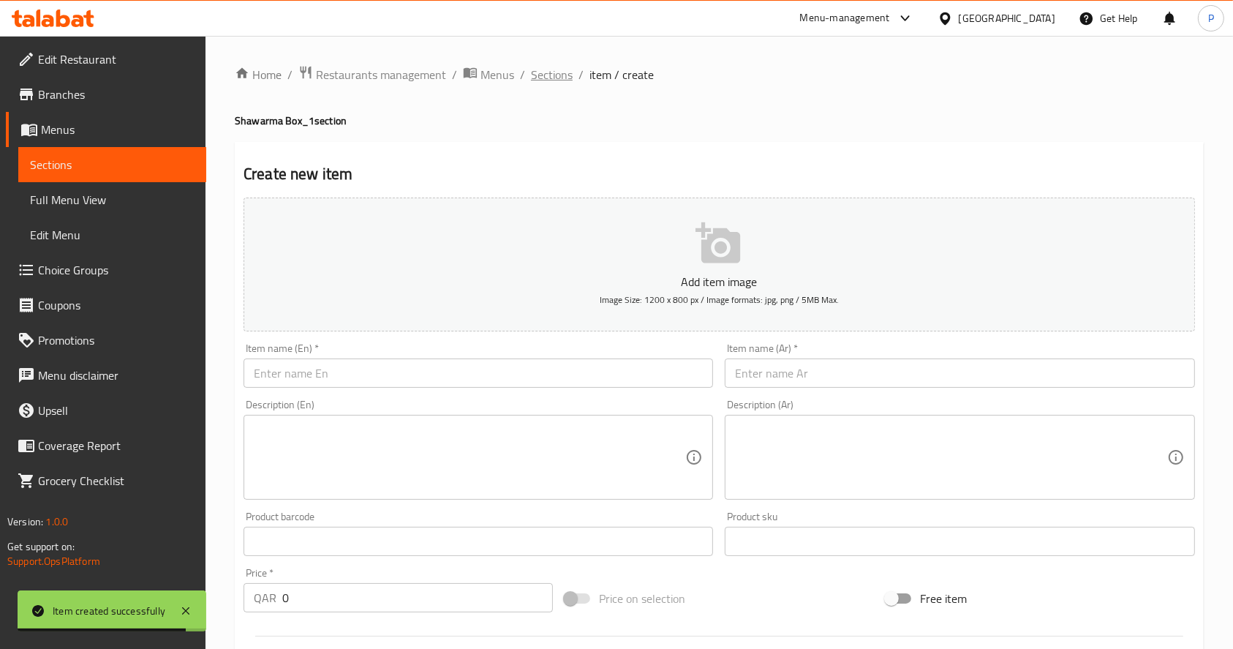
click at [562, 82] on span "Sections" at bounding box center [552, 75] width 42 height 18
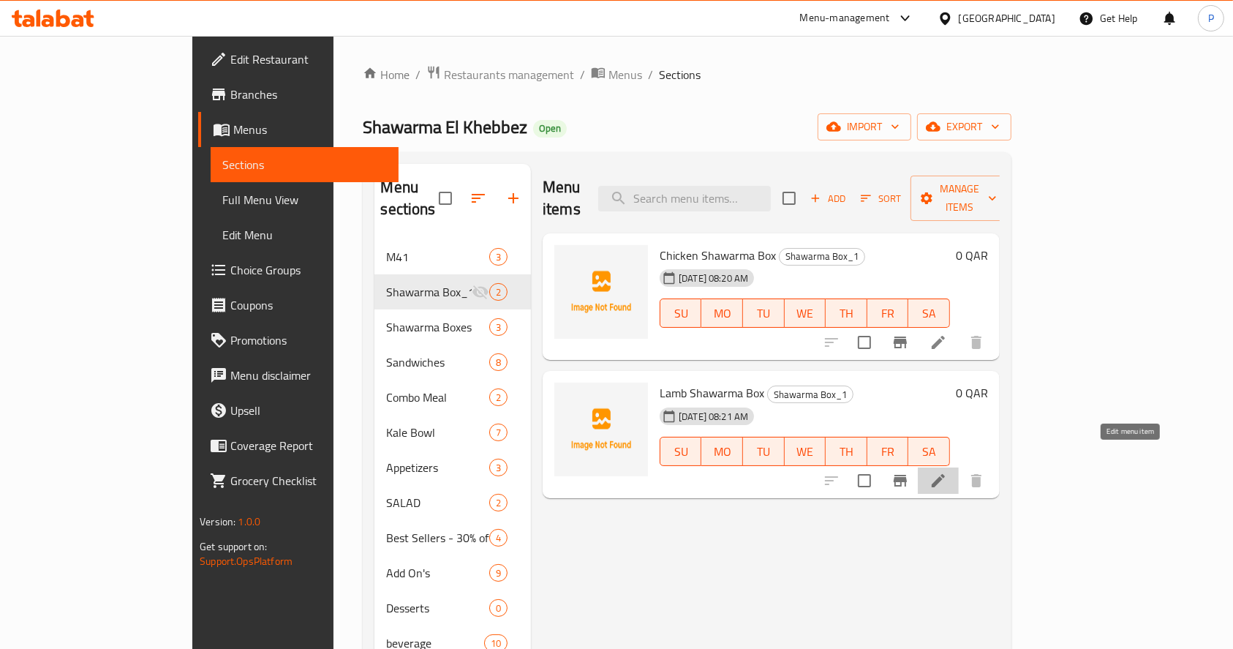
click at [945, 474] on icon at bounding box center [938, 480] width 13 height 13
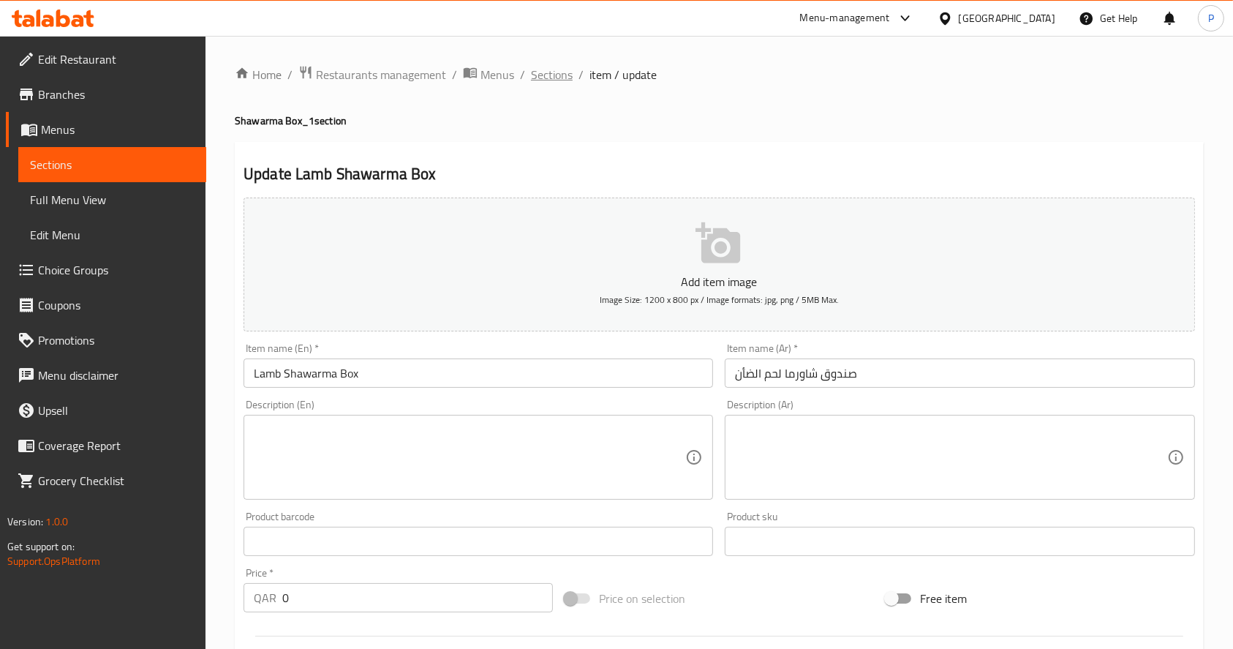
click at [557, 69] on span "Sections" at bounding box center [552, 75] width 42 height 18
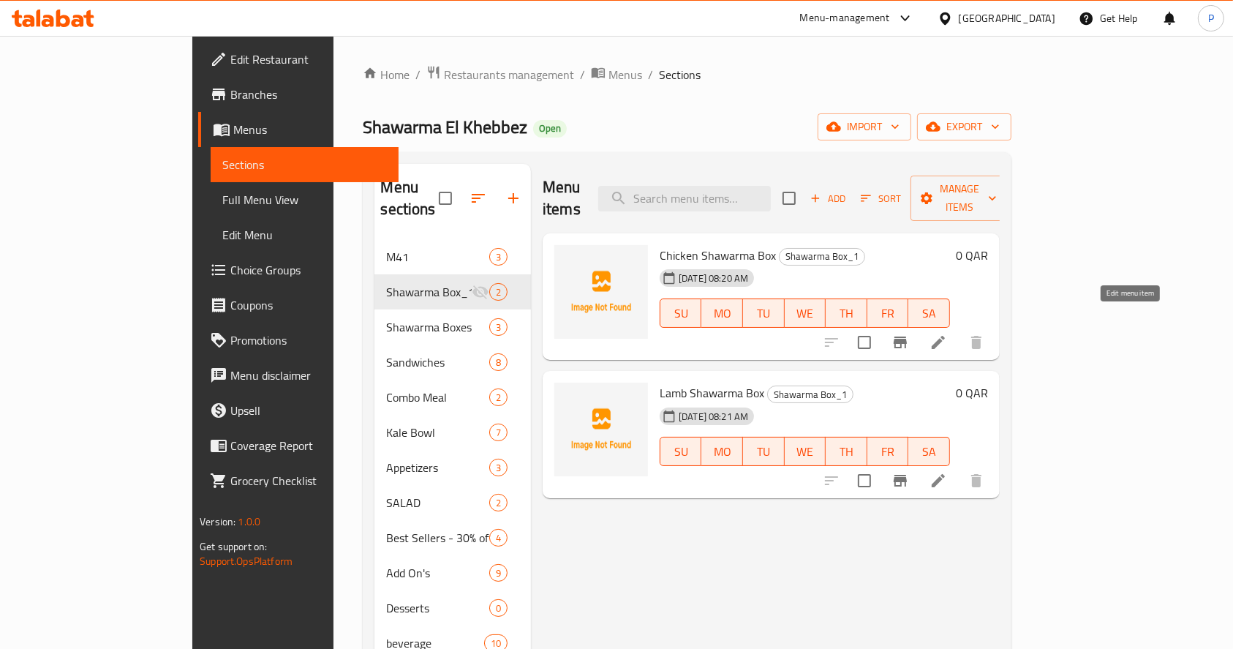
click at [947, 334] on icon at bounding box center [939, 343] width 18 height 18
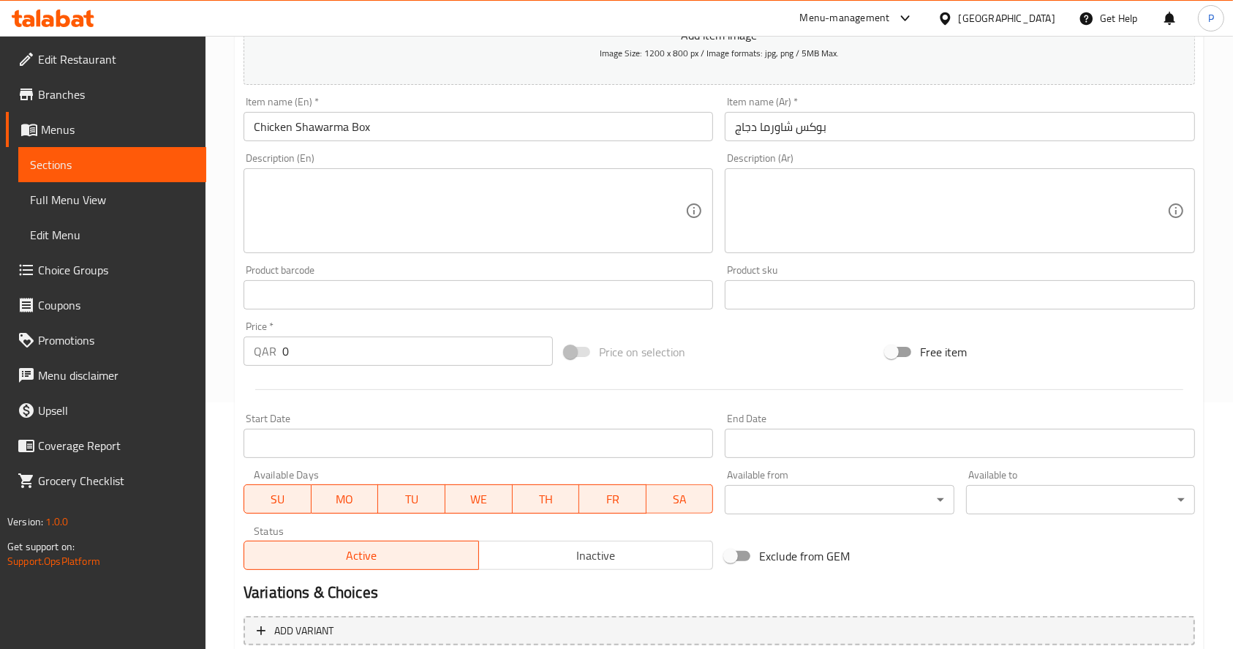
scroll to position [385, 0]
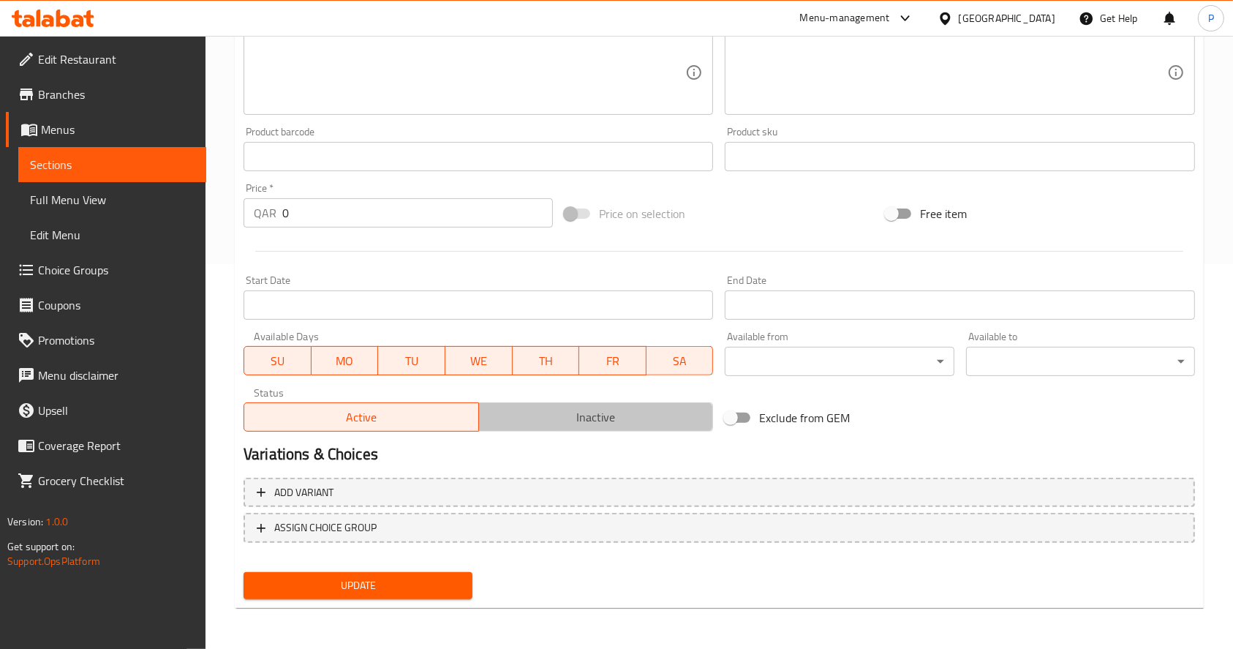
click at [568, 408] on span "Inactive" at bounding box center [596, 417] width 223 height 21
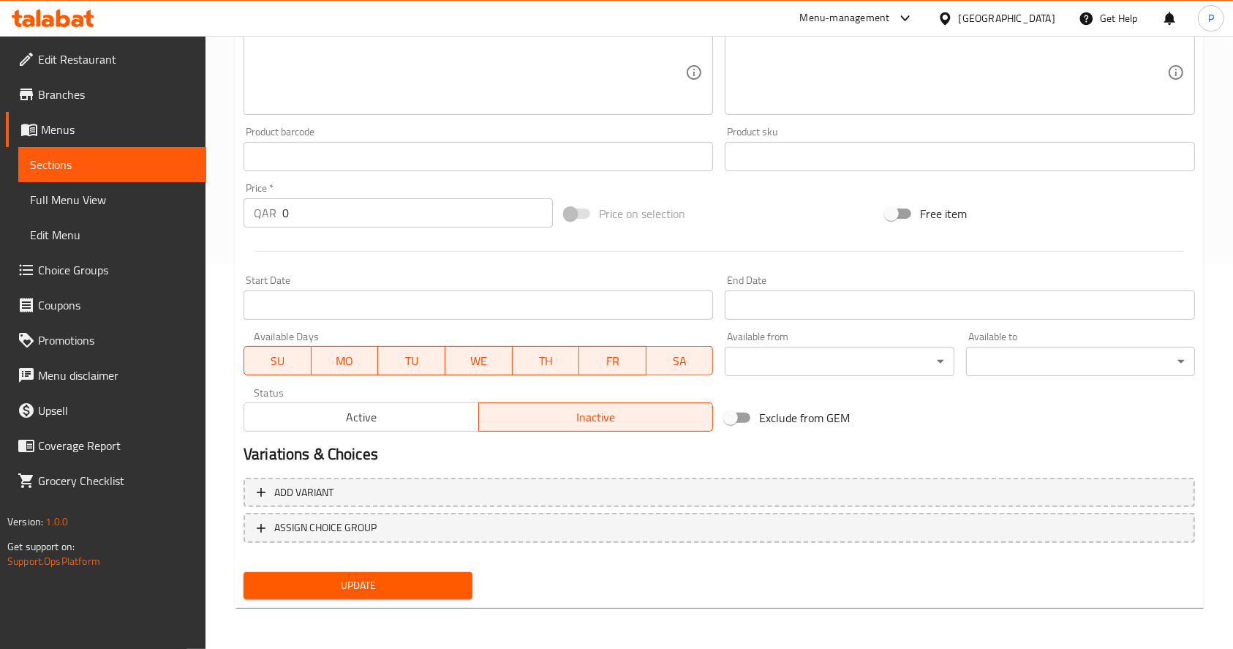
click at [414, 573] on button "Update" at bounding box center [358, 585] width 229 height 27
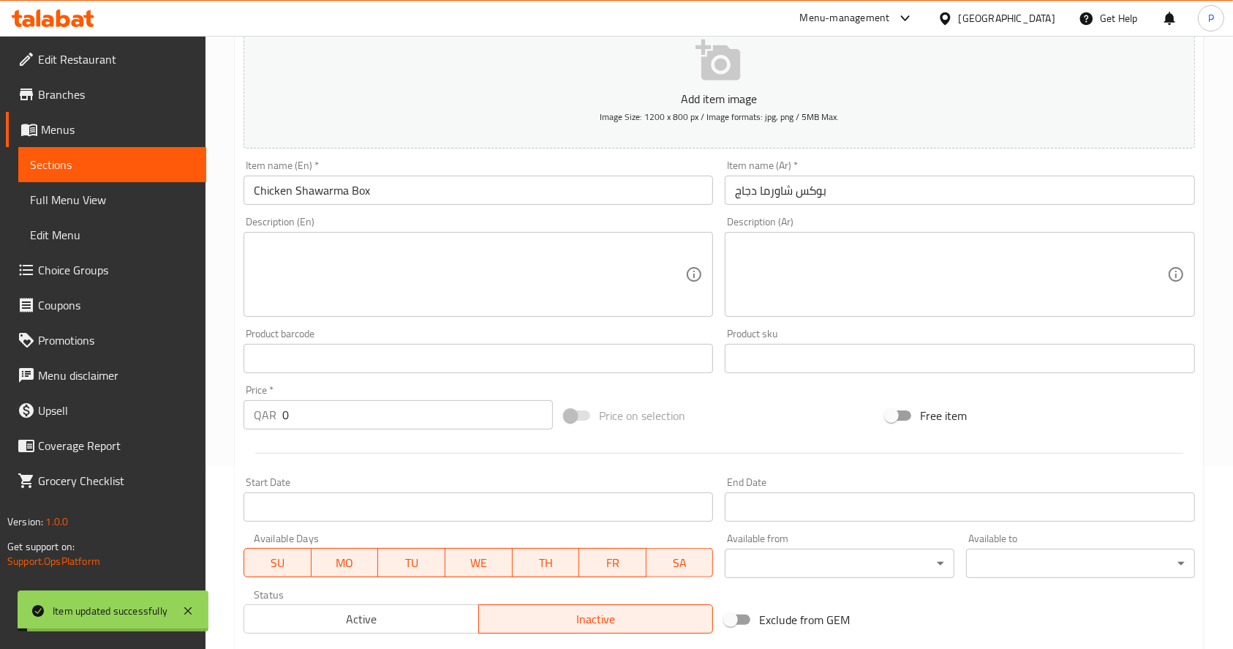
scroll to position [0, 0]
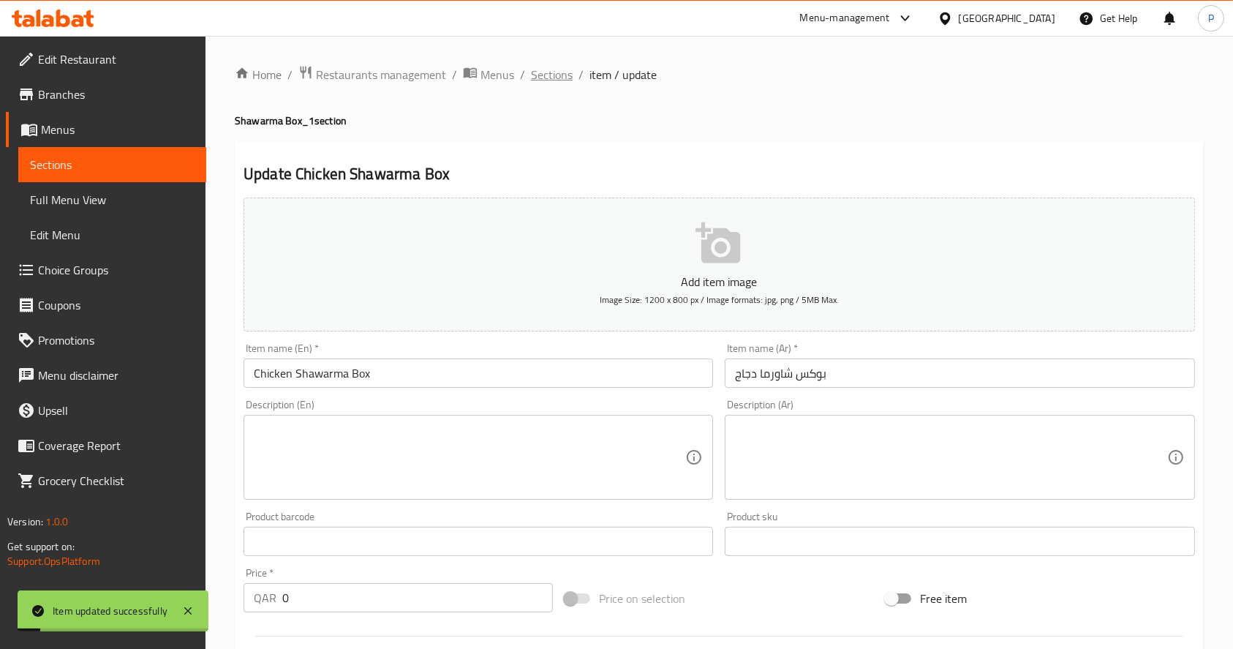
click at [548, 82] on span "Sections" at bounding box center [552, 75] width 42 height 18
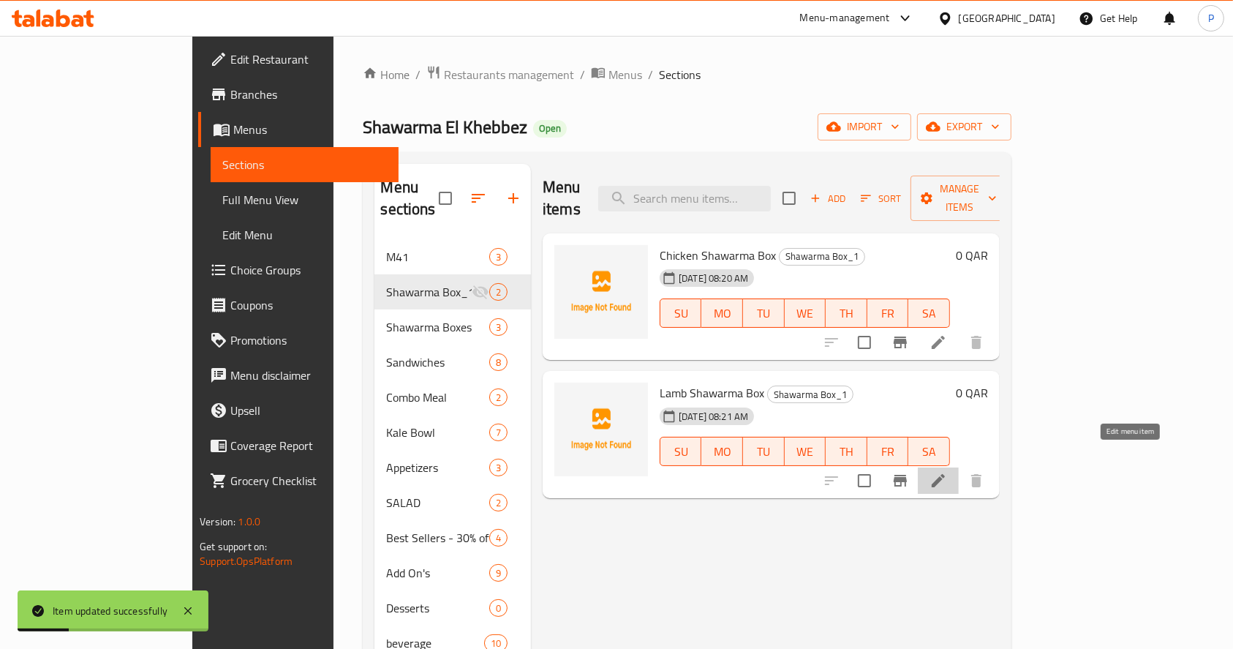
click at [947, 472] on icon at bounding box center [939, 481] width 18 height 18
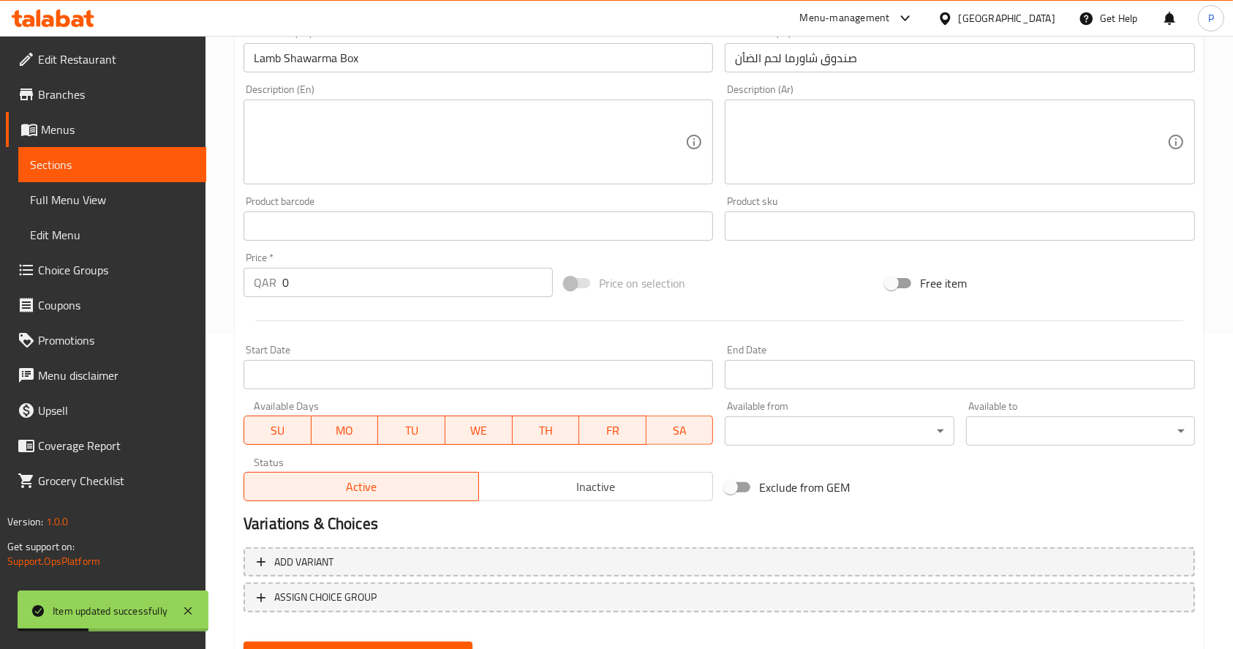
scroll to position [385, 0]
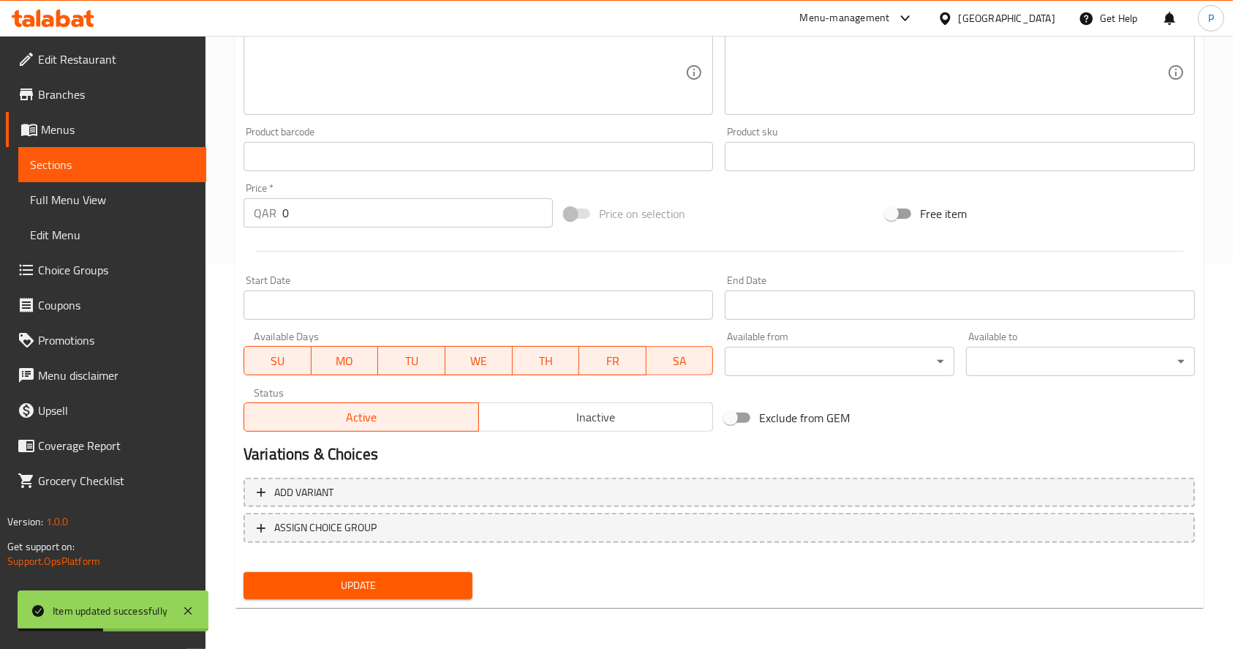
click at [587, 407] on span "Inactive" at bounding box center [596, 417] width 223 height 21
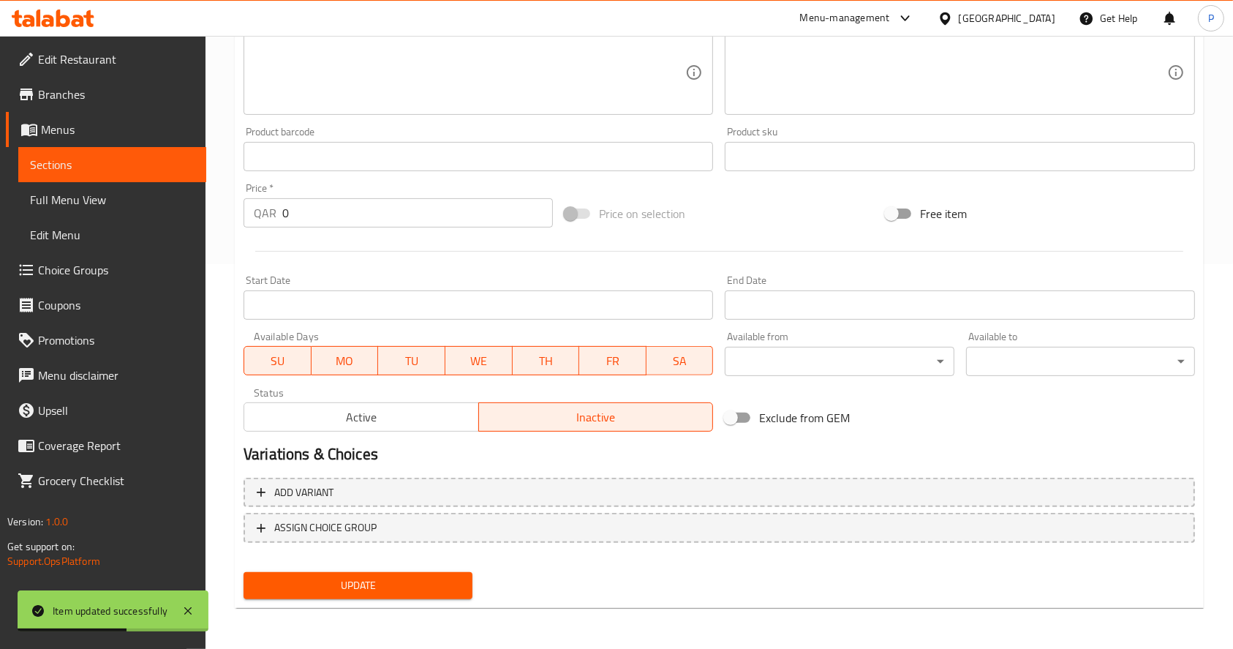
click at [355, 583] on span "Update" at bounding box center [358, 585] width 206 height 18
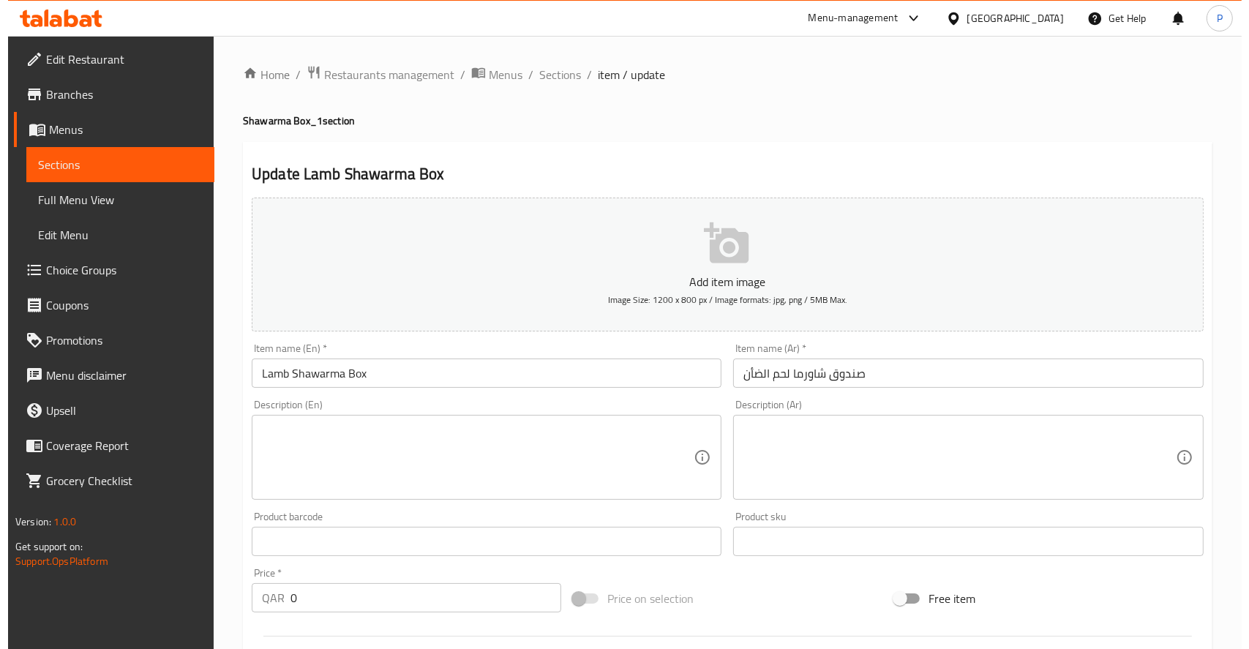
scroll to position [0, 0]
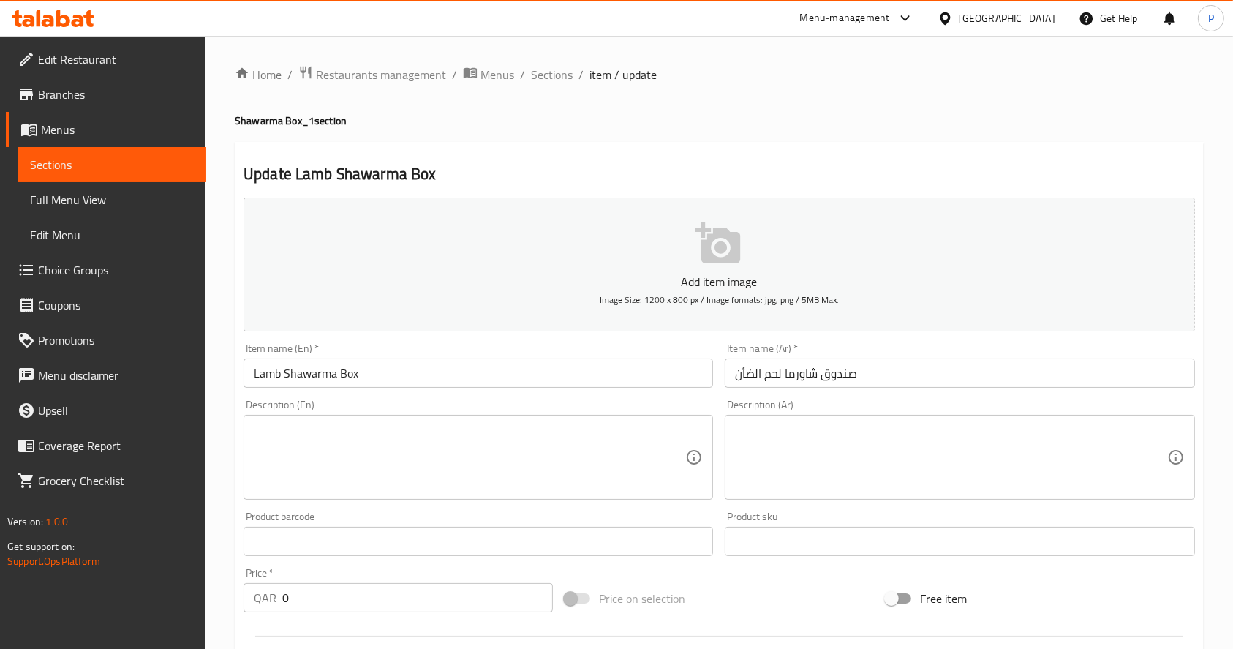
click at [543, 79] on span "Sections" at bounding box center [552, 75] width 42 height 18
